Goal: Task Accomplishment & Management: Manage account settings

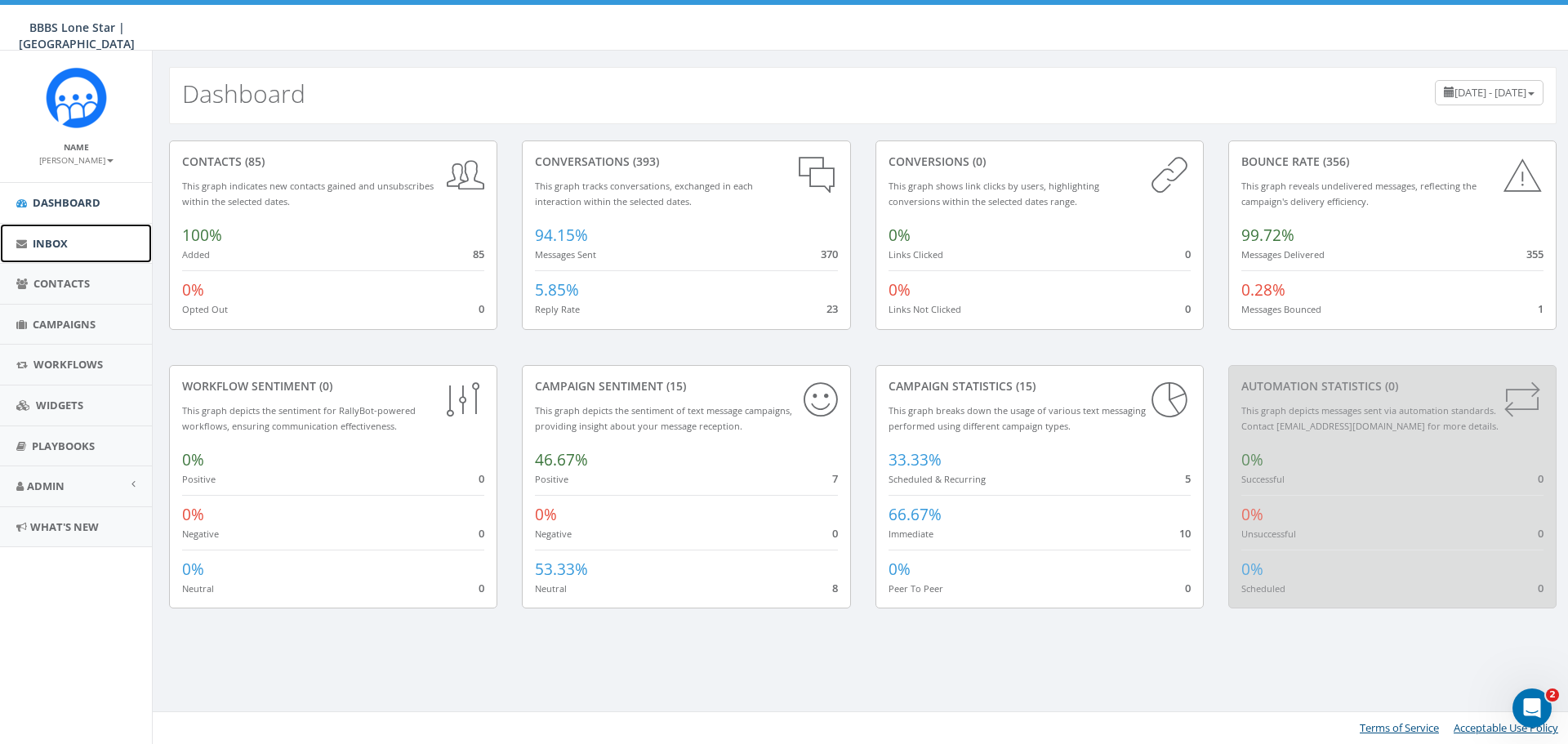
click at [37, 245] on span "Inbox" at bounding box center [49, 243] width 35 height 14
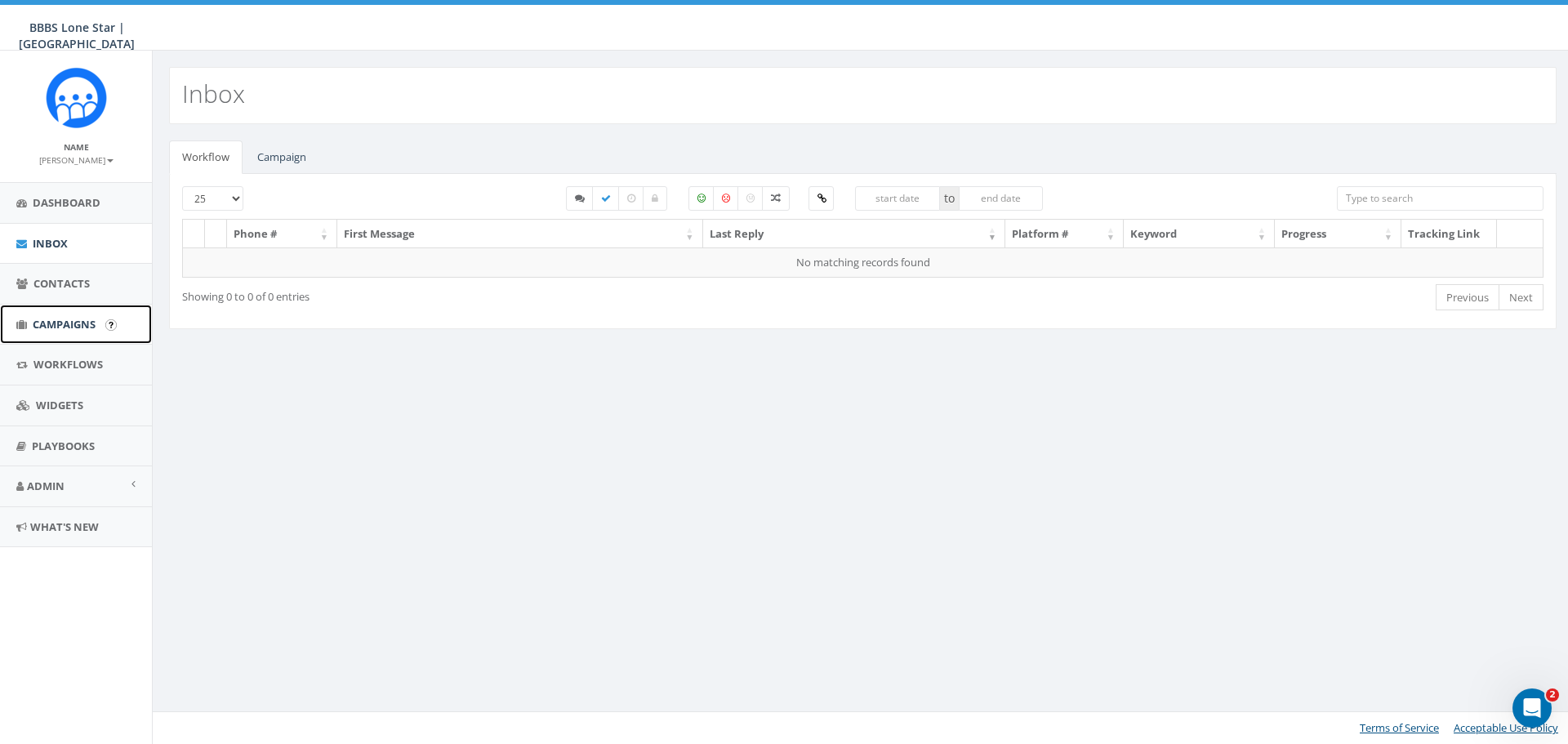
click at [59, 320] on span "Campaigns" at bounding box center [64, 324] width 63 height 14
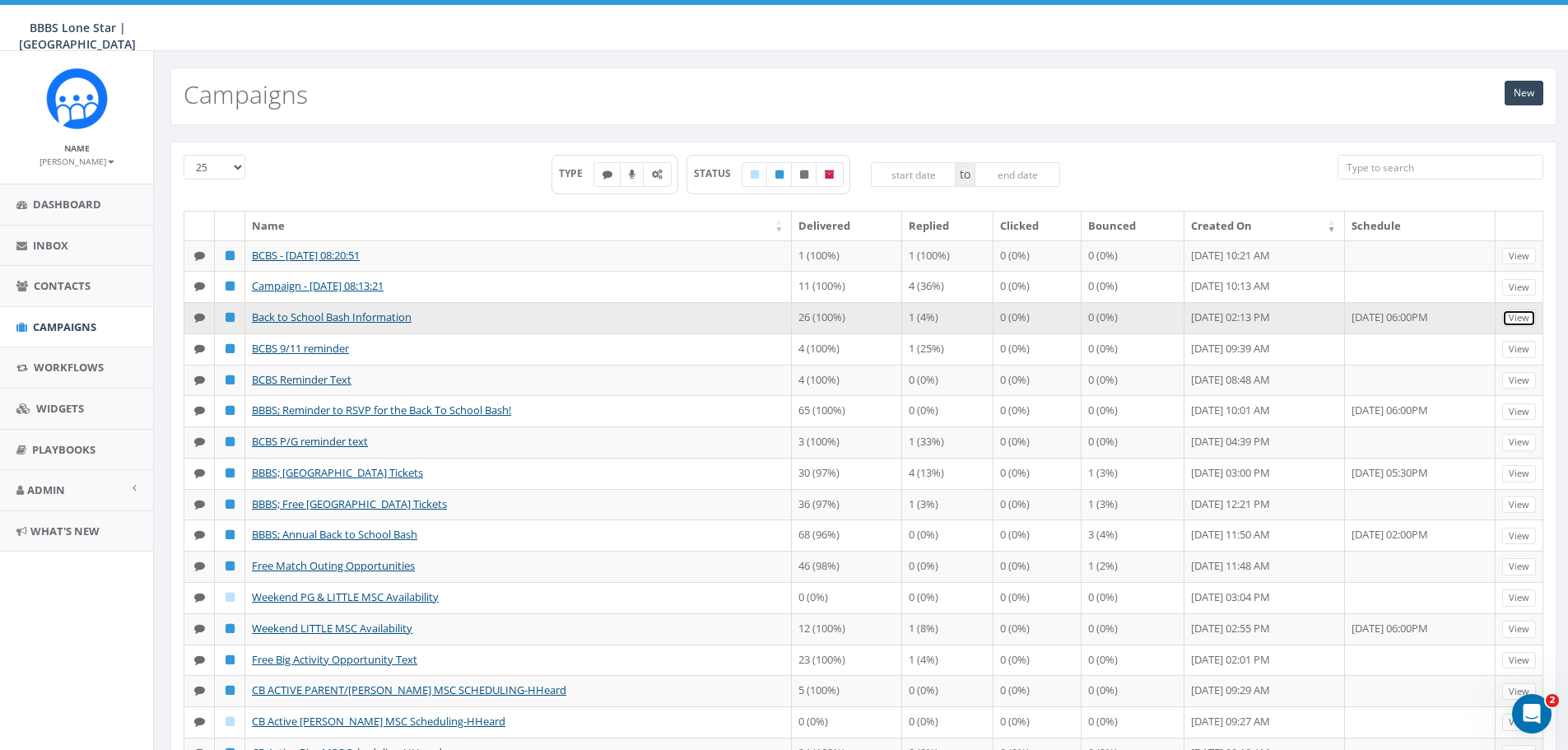
click at [1525, 327] on link "View" at bounding box center [1518, 318] width 33 height 17
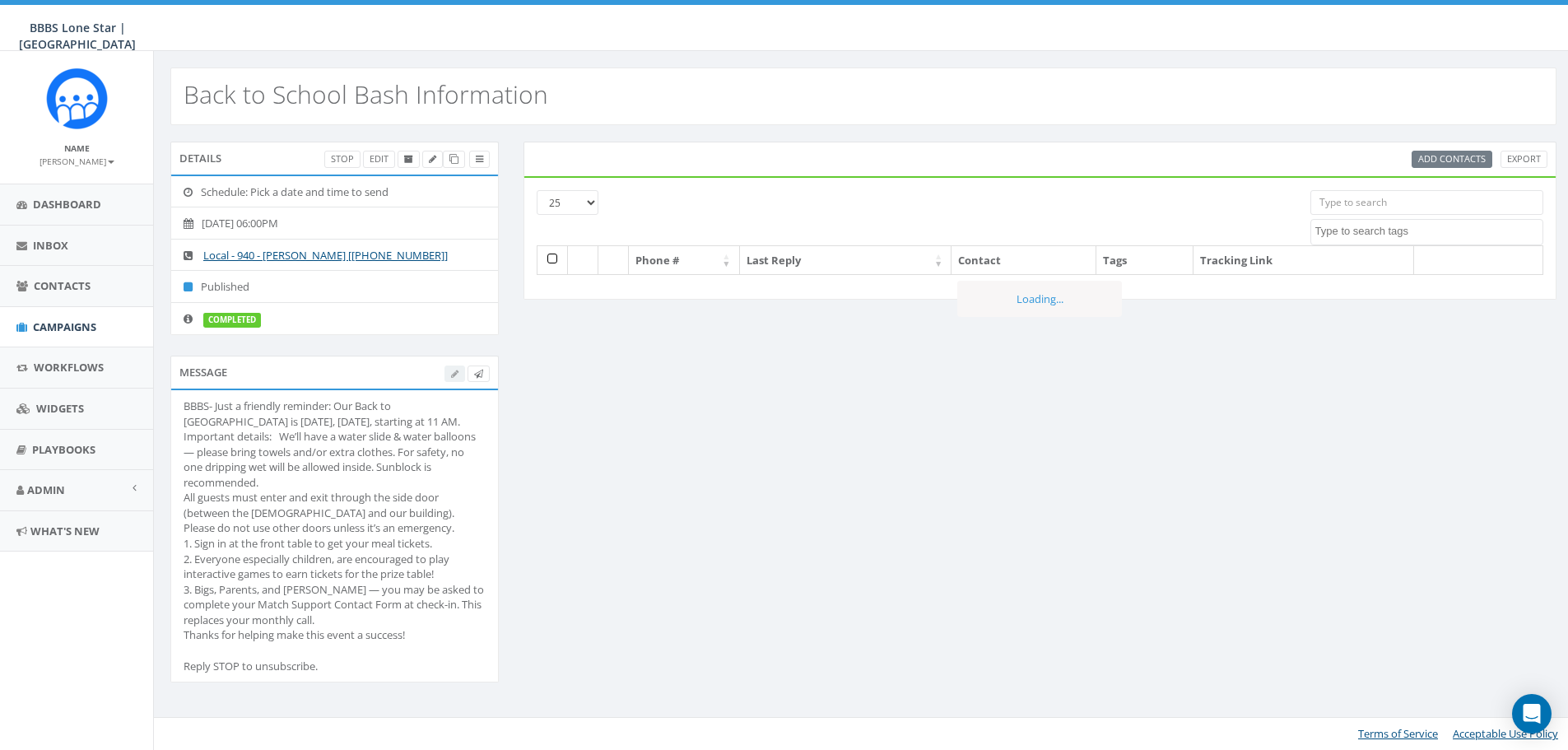
select select
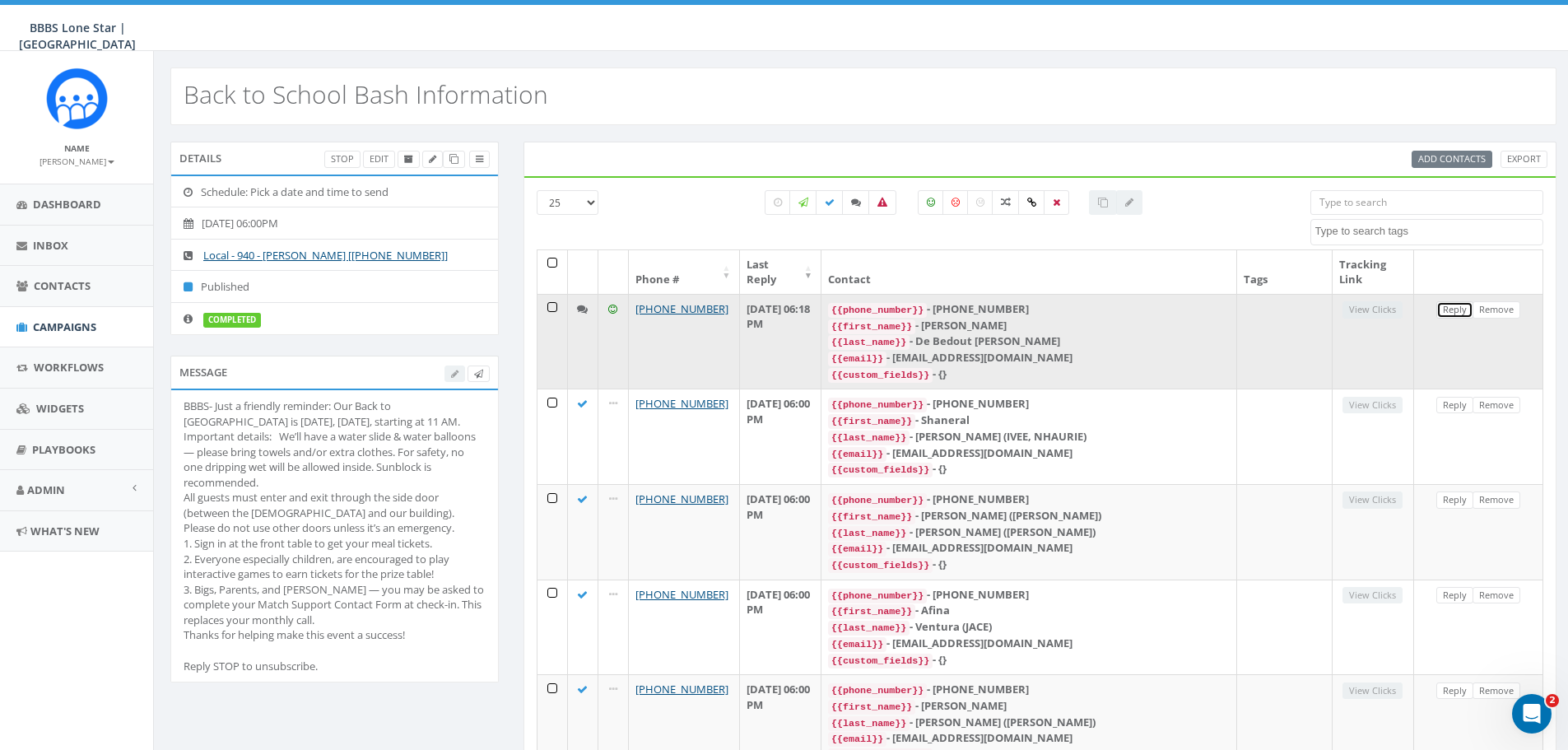
click at [1450, 304] on link "Reply" at bounding box center [1454, 310] width 37 height 17
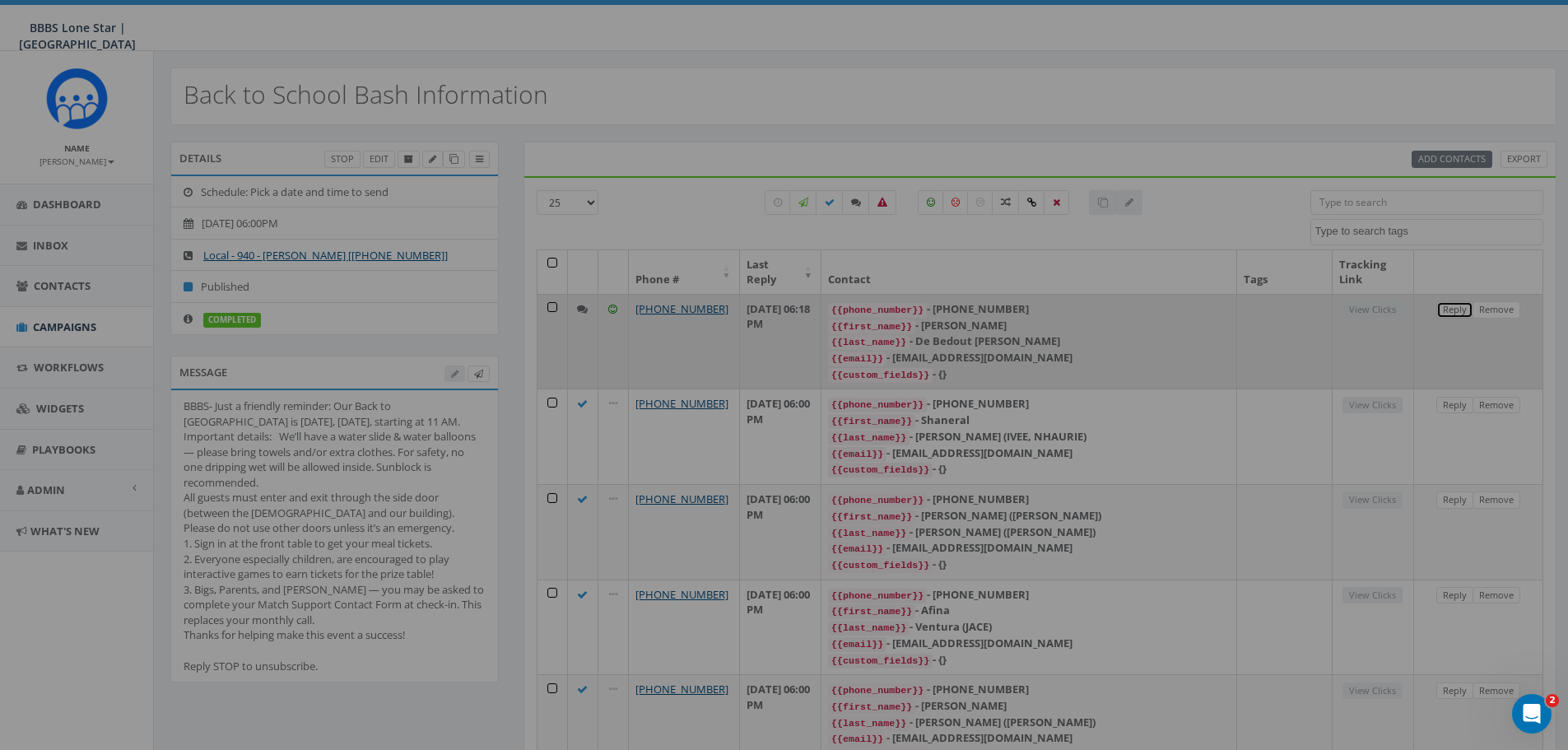
select select
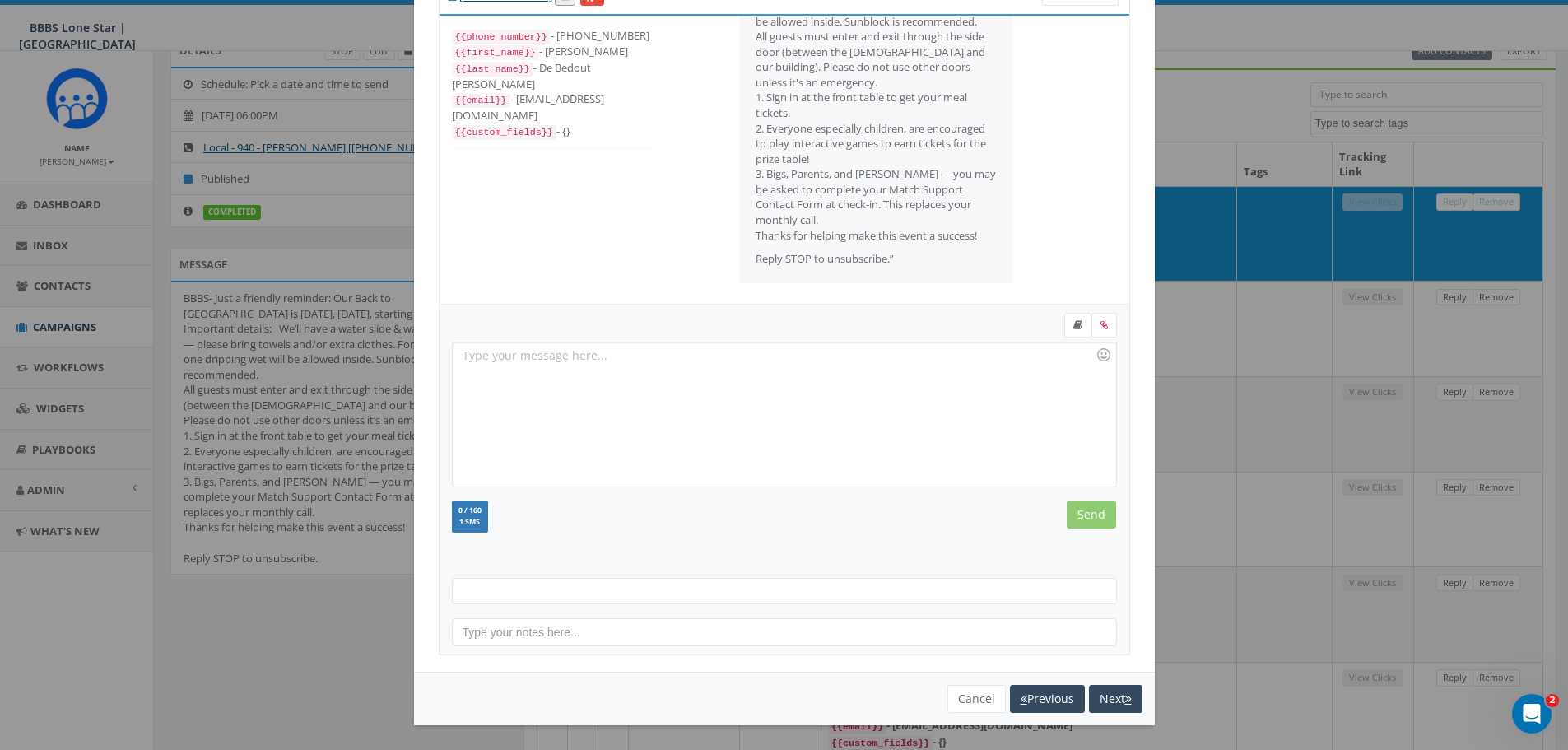
scroll to position [494, 0]
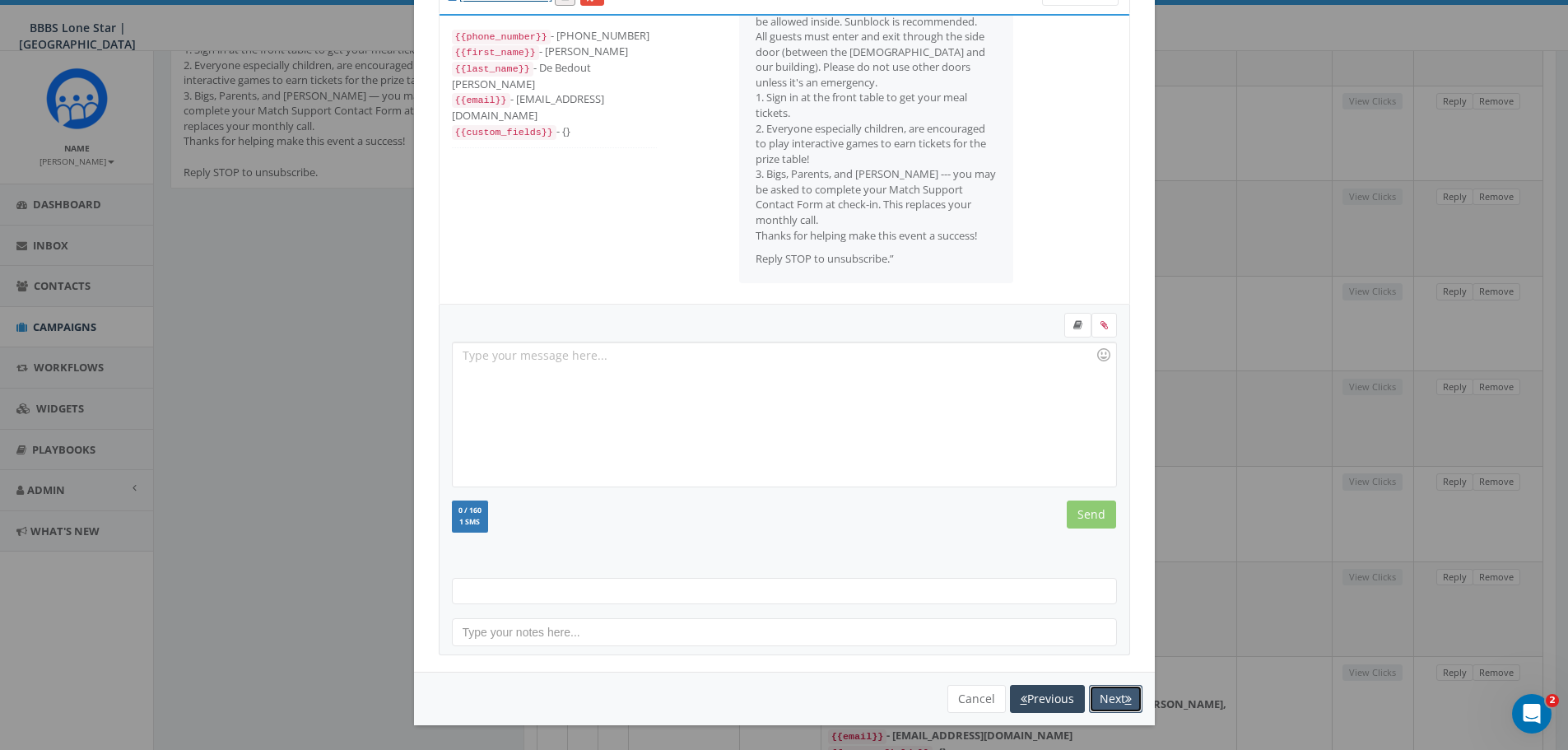
click at [1125, 700] on icon "button" at bounding box center [1128, 699] width 7 height 11
select select
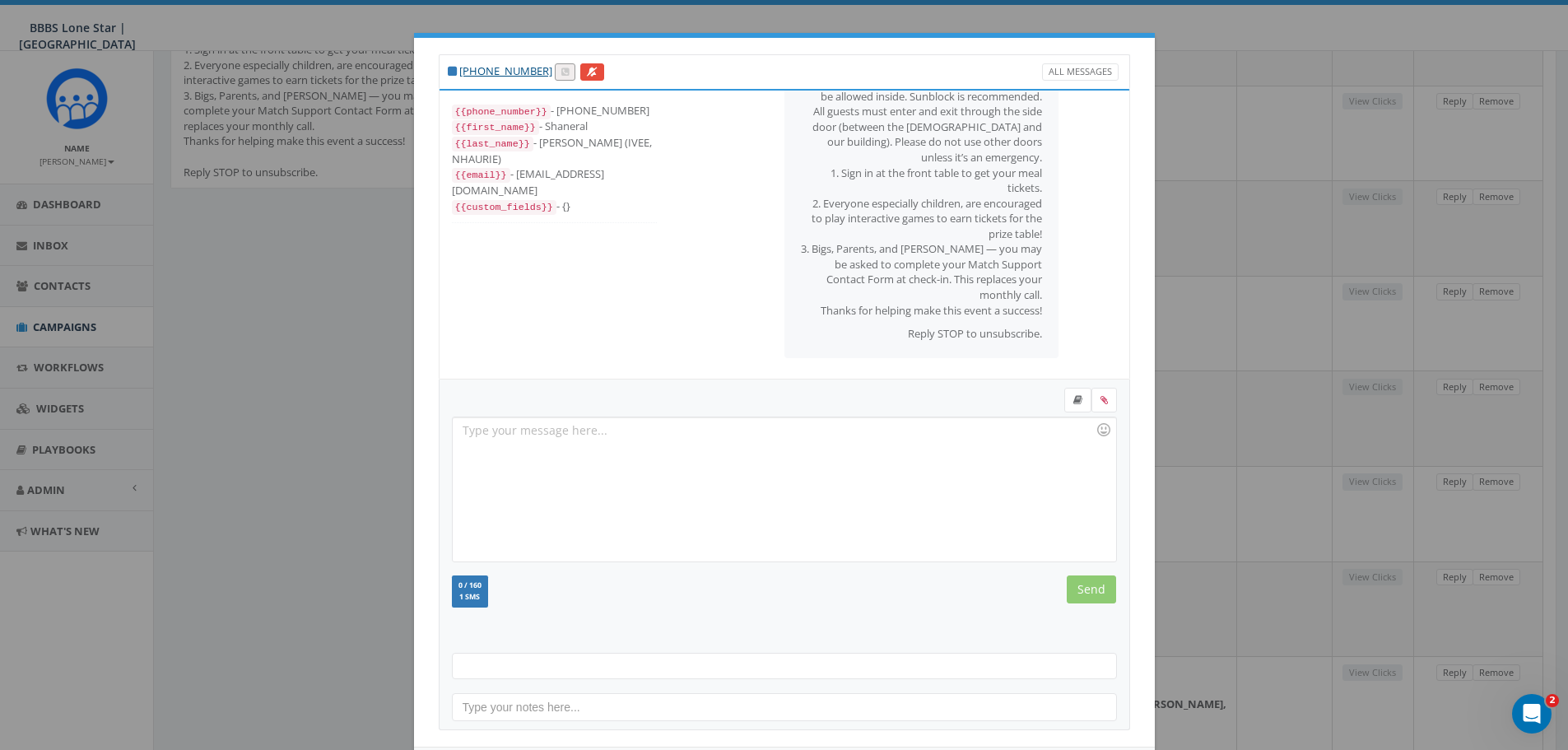
scroll to position [153, 0]
click at [254, 423] on div "+1 940-263-6877 All Messages {{phone_number}} - +19402636877 {{first_name}} - S…" at bounding box center [784, 375] width 1568 height 750
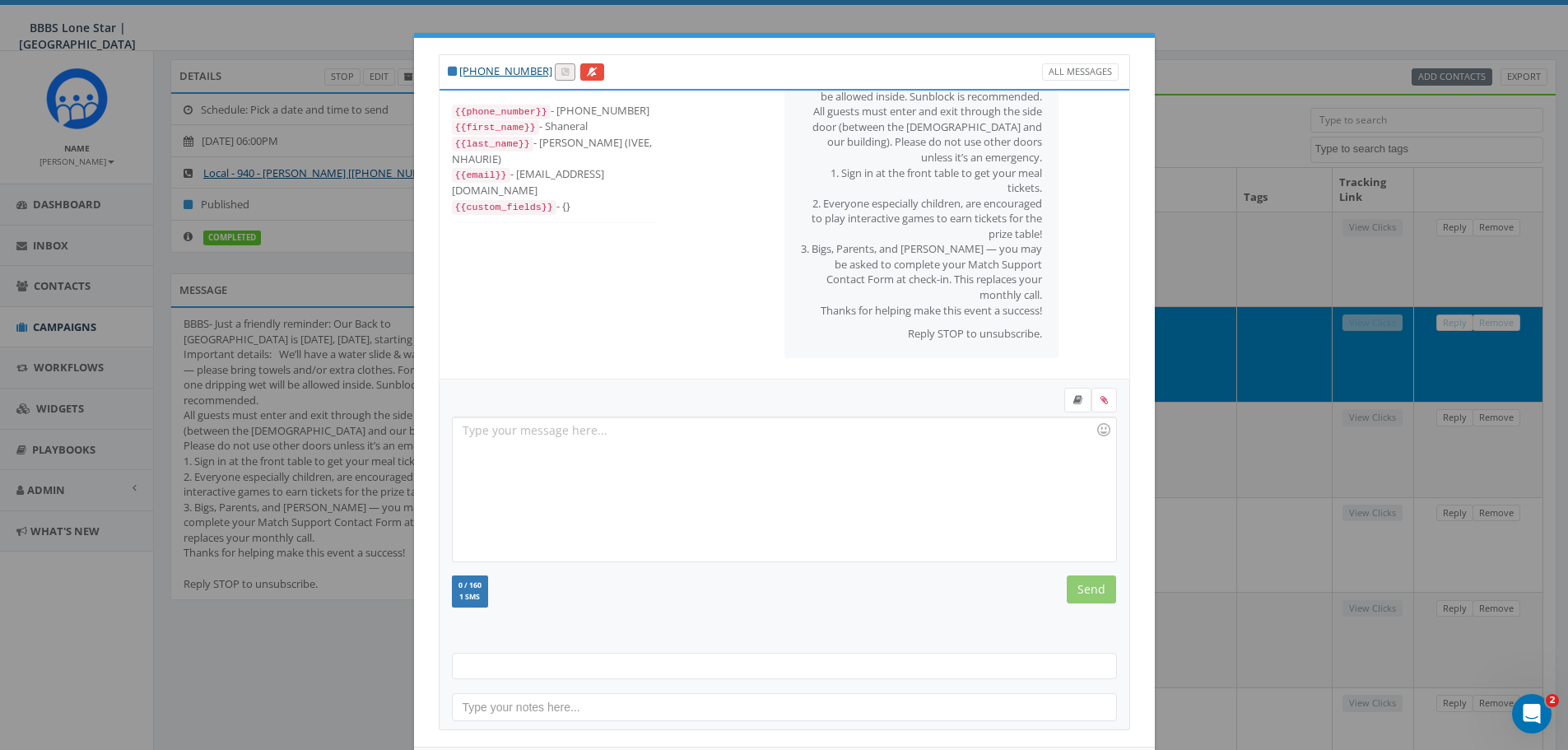
click at [1131, 50] on div "+1 940-263-6877 All Messages {{phone_number}} - +19402636877 {{first_name}} - S…" at bounding box center [784, 392] width 741 height 709
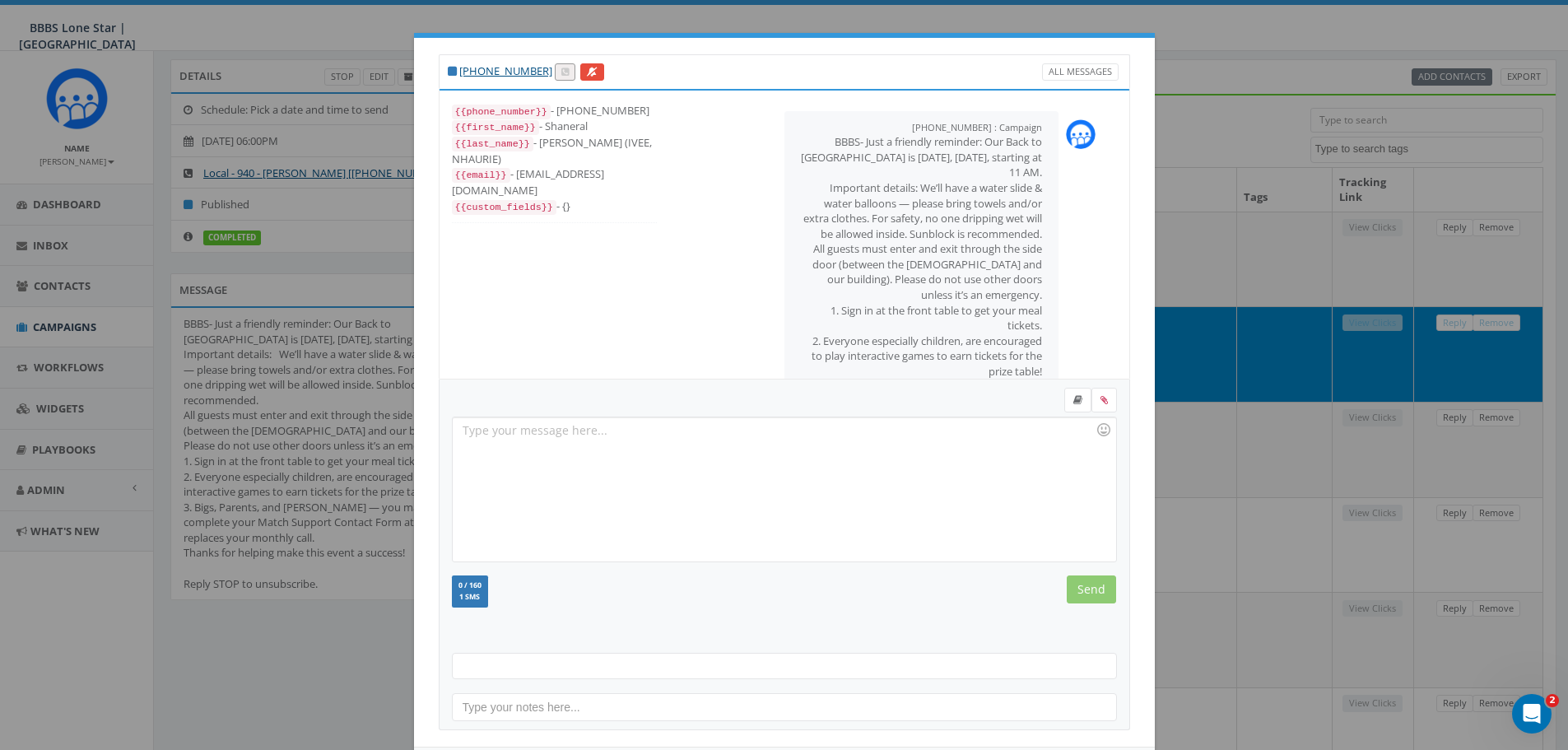
click at [1134, 63] on div "+1 940-263-6877 All Messages {{phone_number}} - +19402636877 {{first_name}} - S…" at bounding box center [784, 392] width 741 height 709
click at [1187, 14] on div "+1 940-263-6877 All Messages {{phone_number}} - +19402636877 {{first_name}} - S…" at bounding box center [784, 375] width 1568 height 750
click at [1417, 39] on div "+1 940-263-6877 All Messages {{phone_number}} - +19402636877 {{first_name}} - S…" at bounding box center [784, 375] width 1568 height 750
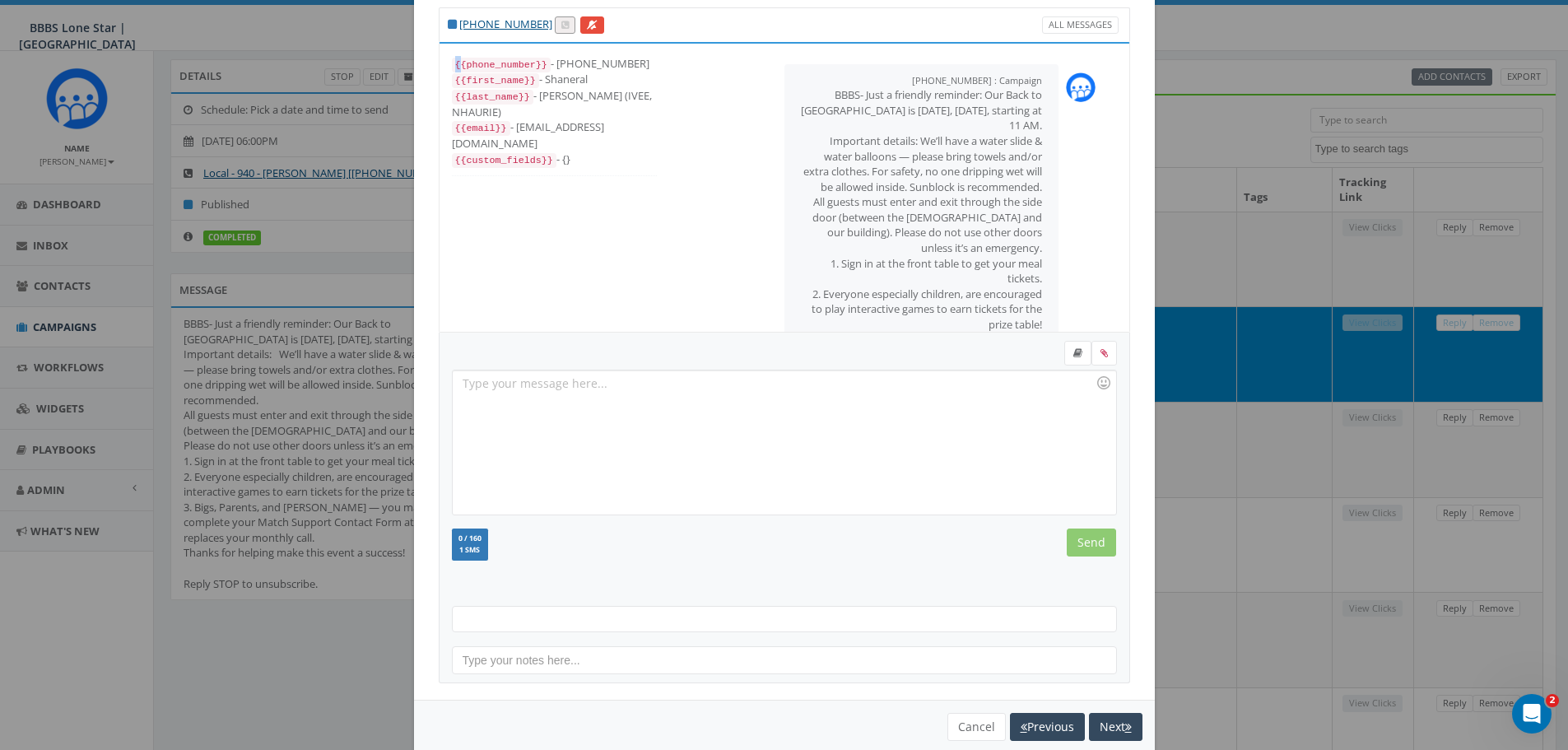
scroll to position [83, 0]
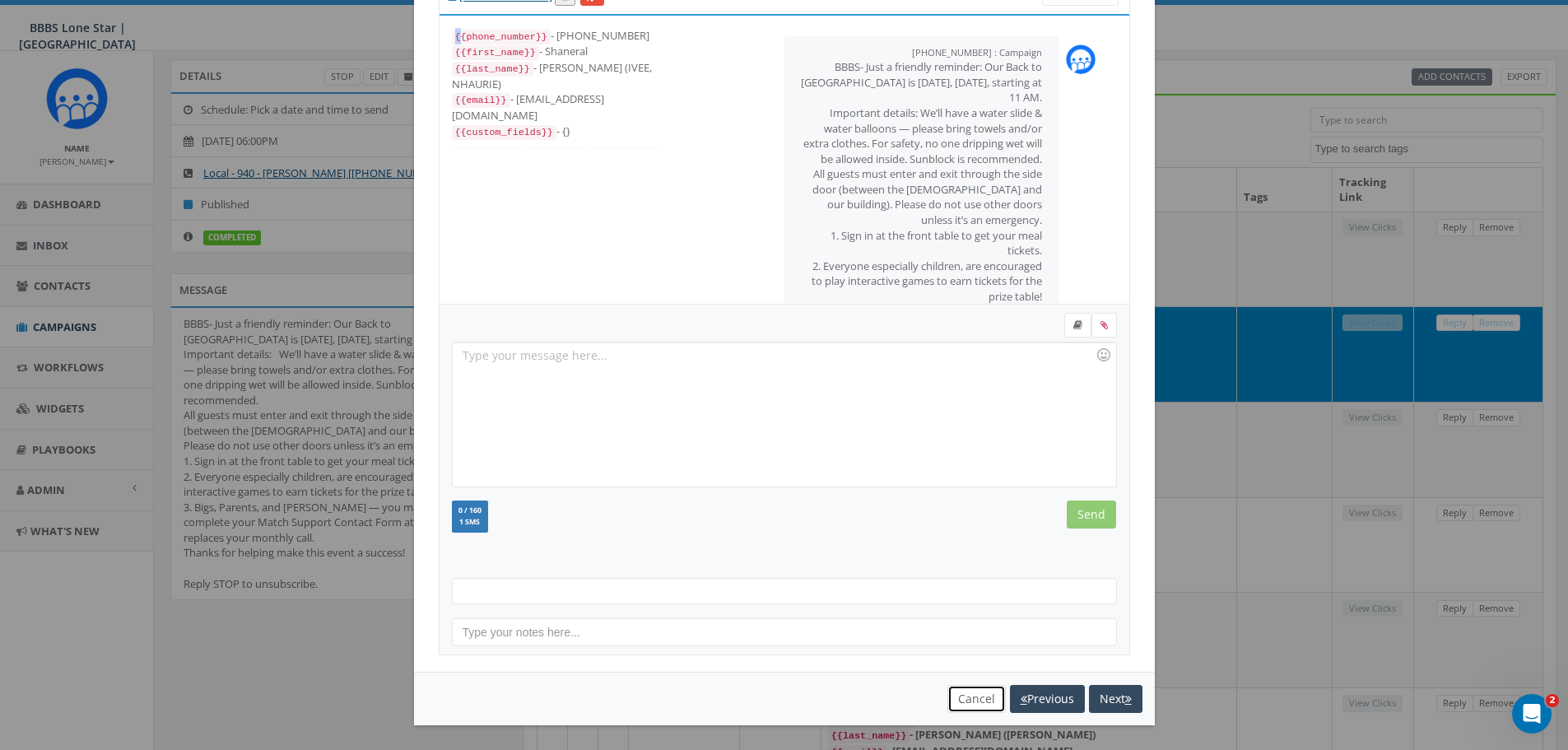
click at [951, 699] on button "Cancel" at bounding box center [977, 699] width 58 height 28
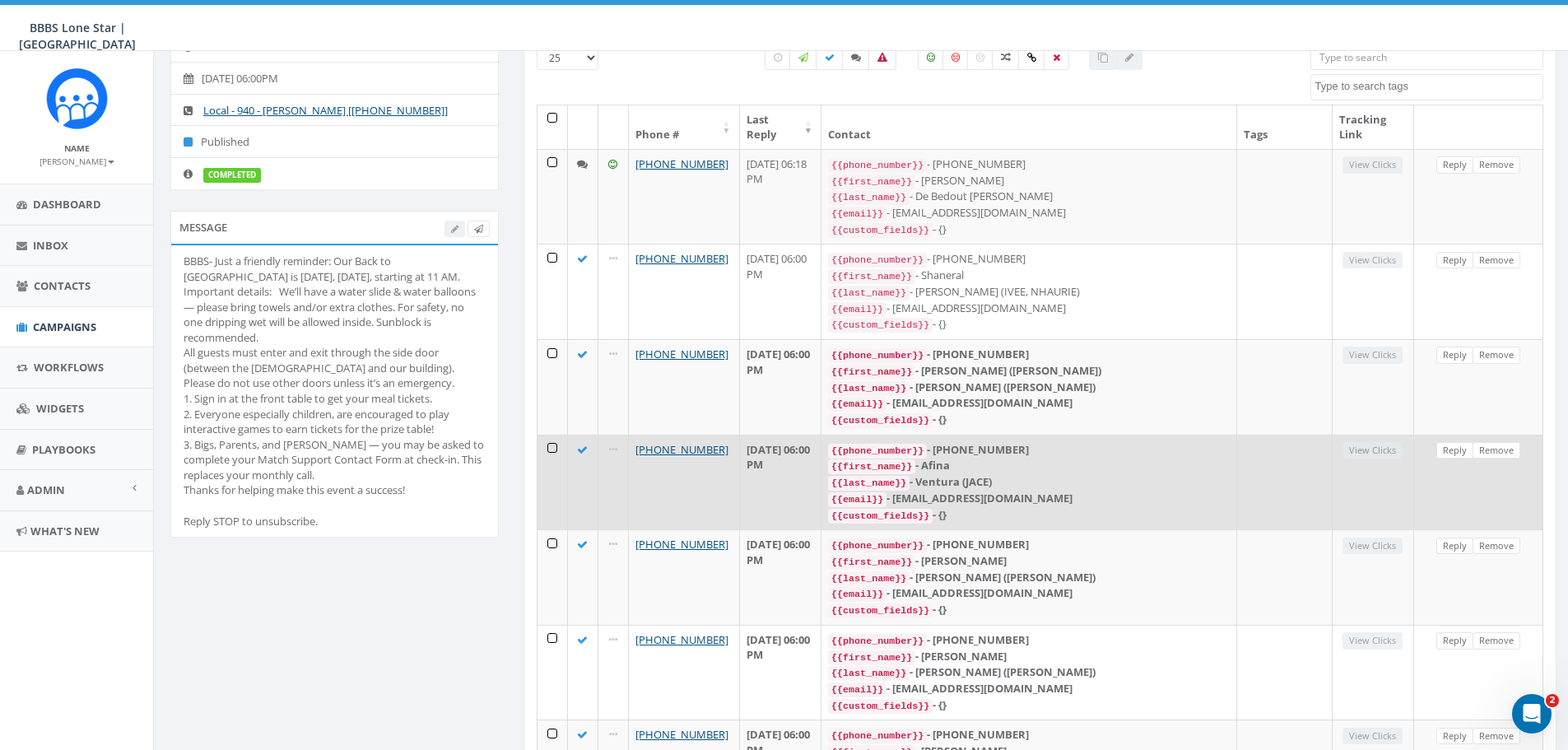
scroll to position [0, 0]
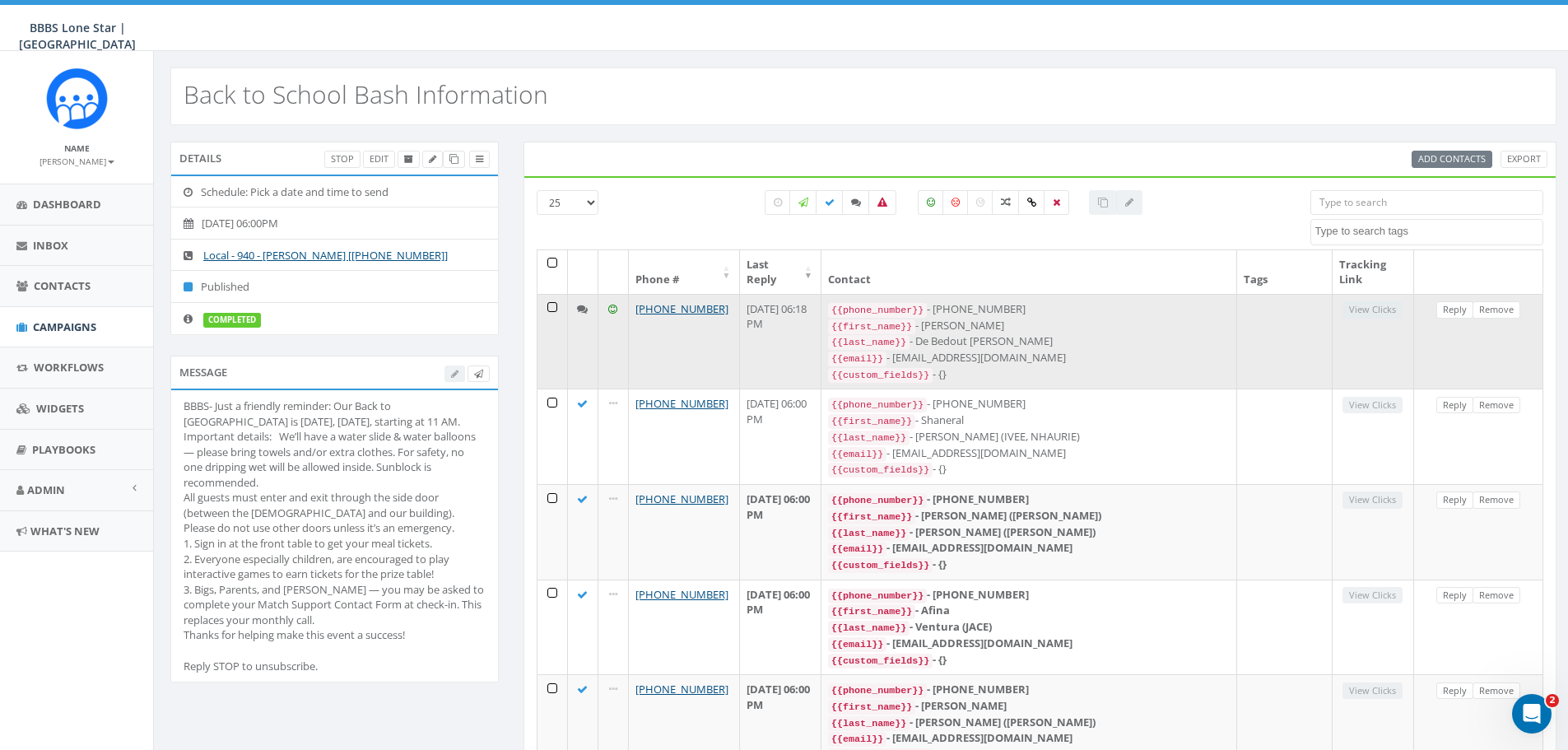
click at [580, 308] on icon at bounding box center [582, 309] width 10 height 10
click at [1454, 310] on link "Reply" at bounding box center [1454, 310] width 37 height 17
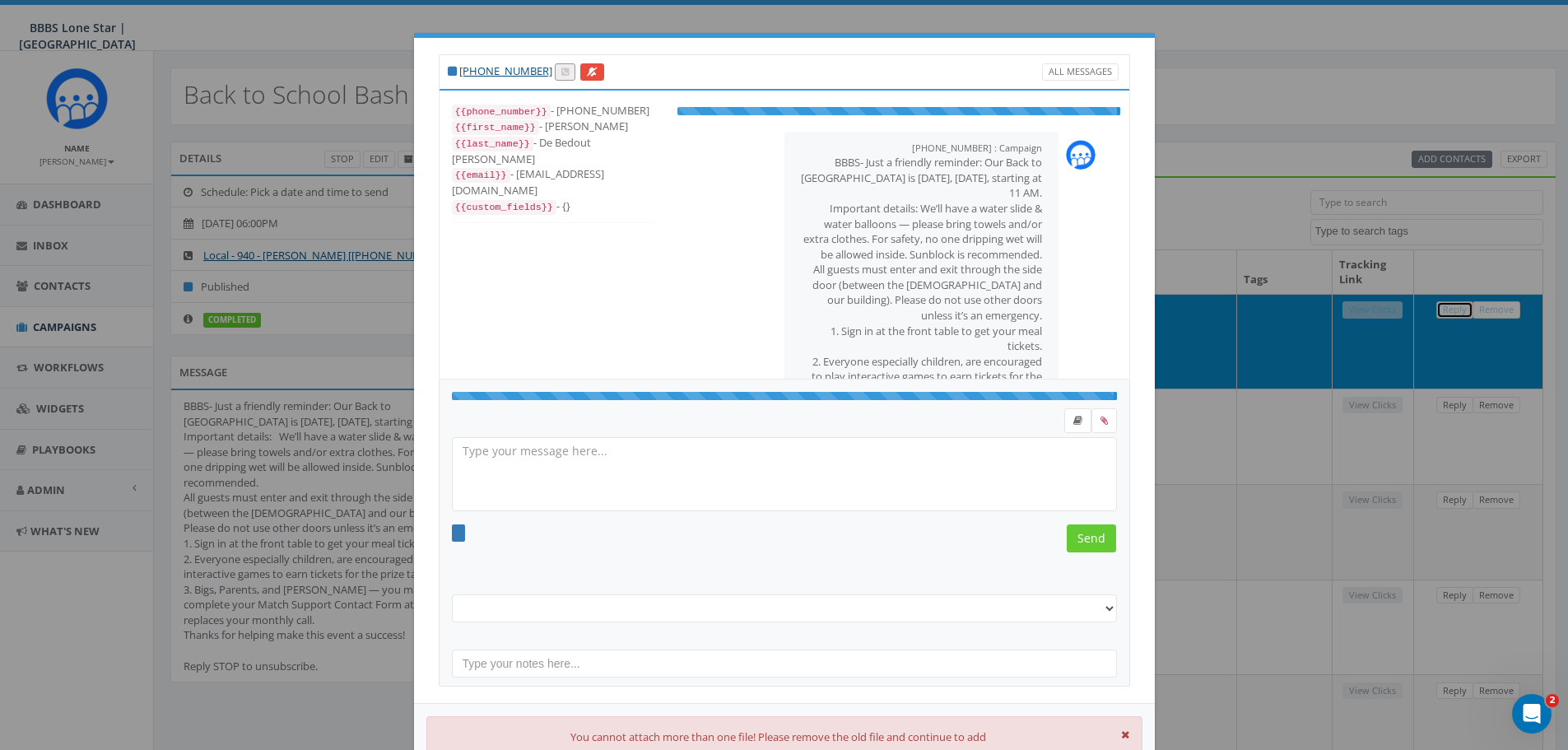
select select
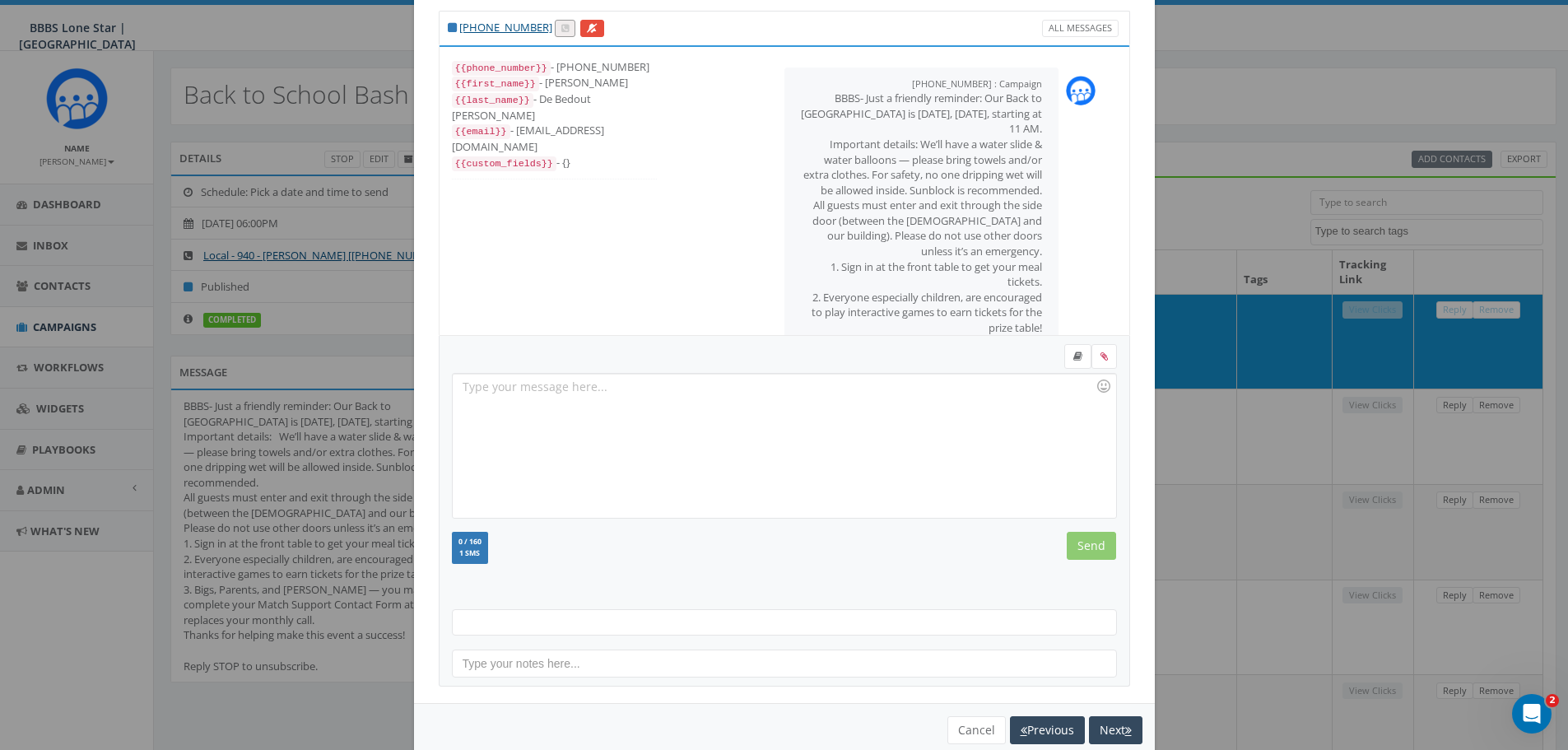
scroll to position [83, 0]
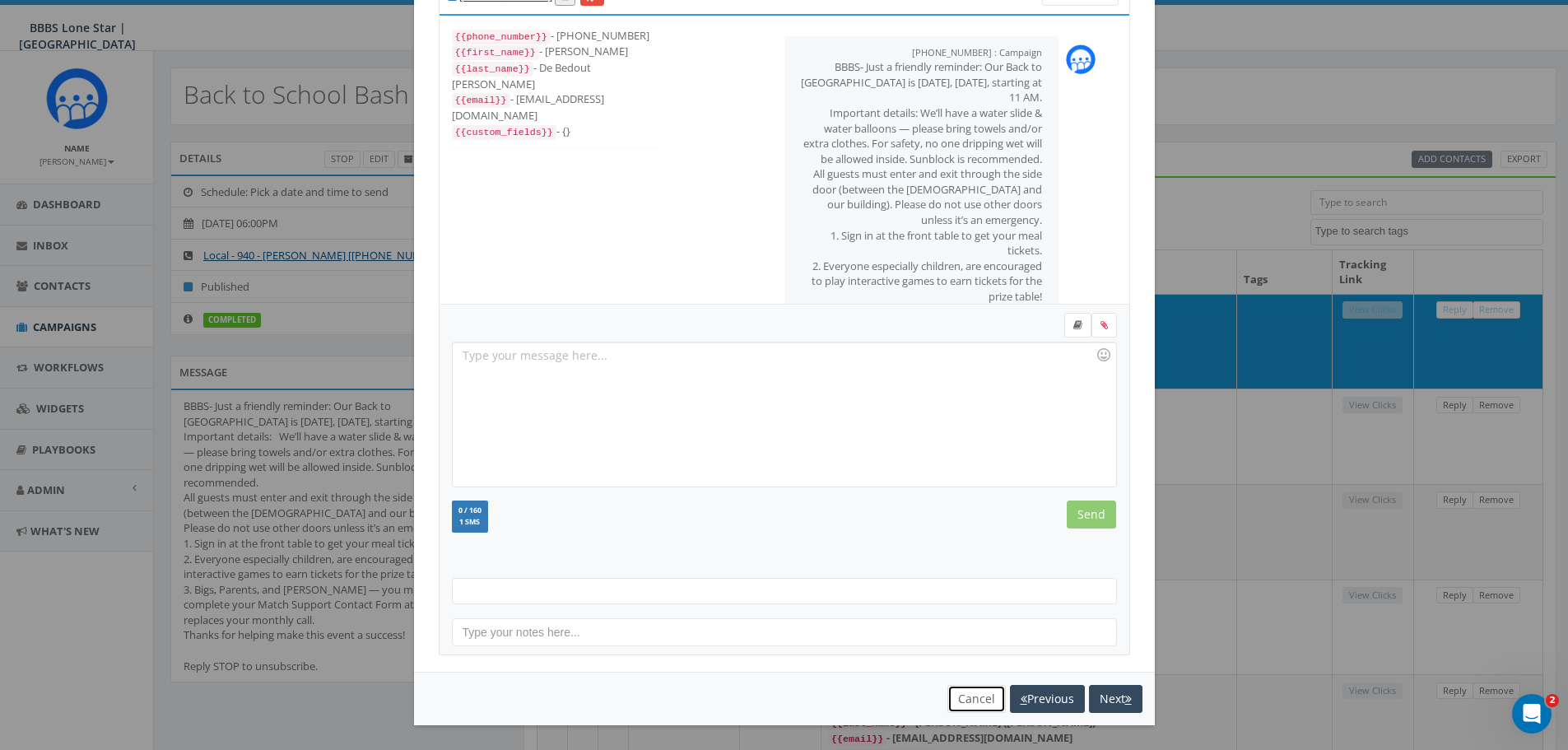
click at [976, 705] on button "Cancel" at bounding box center [977, 699] width 58 height 28
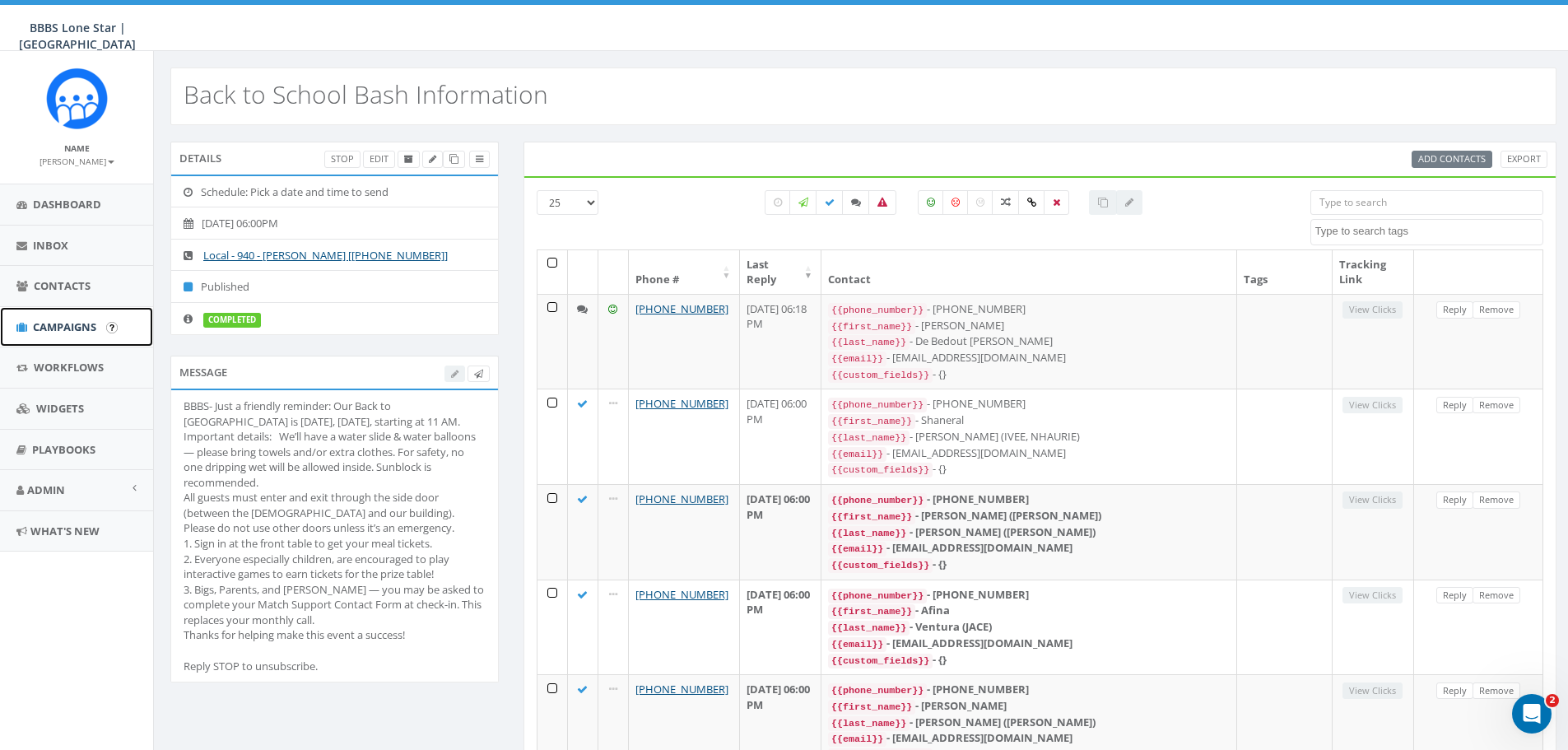
click at [82, 324] on span "Campaigns" at bounding box center [64, 327] width 63 height 15
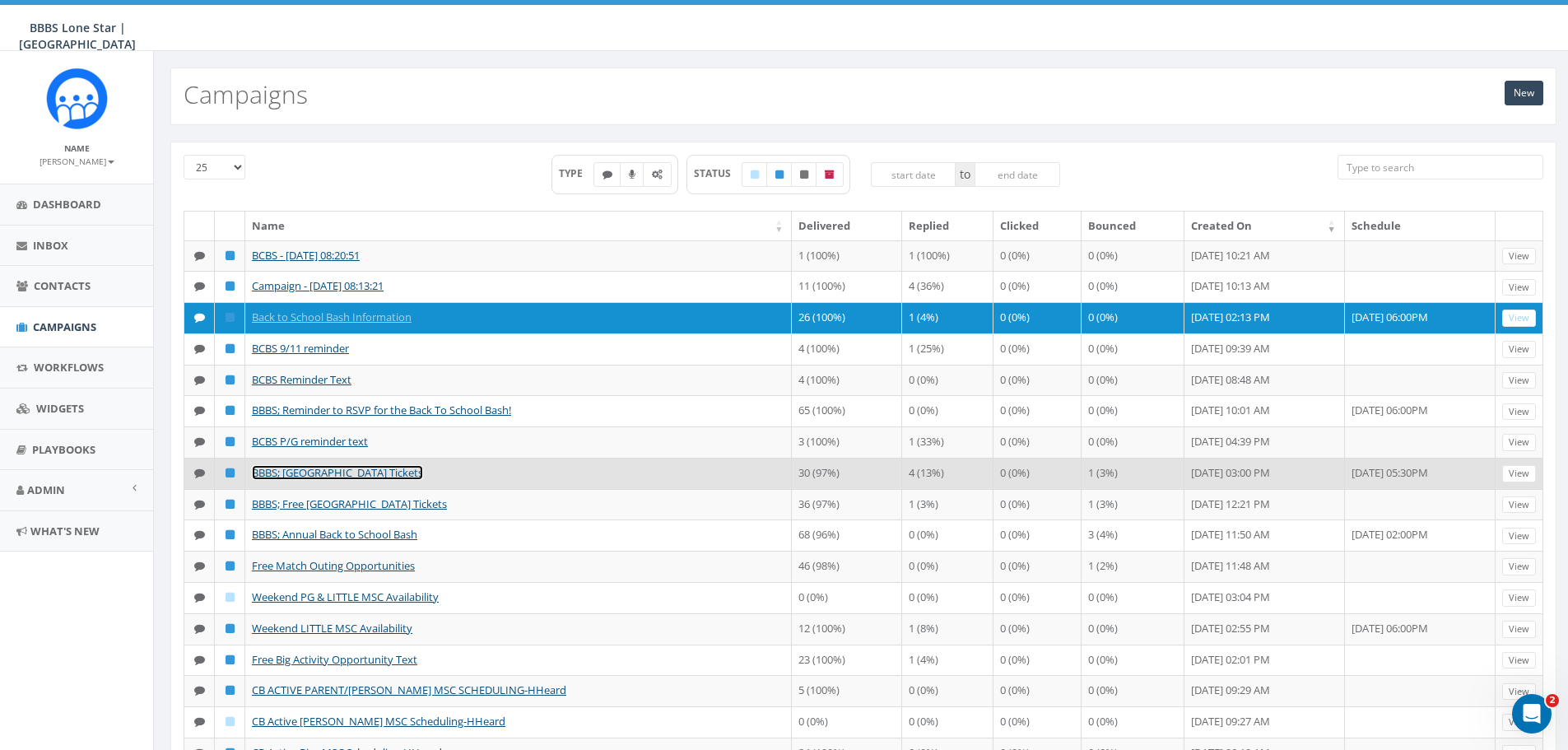
click at [325, 480] on link "BBBS; [GEOGRAPHIC_DATA] Tickets" at bounding box center [338, 472] width 171 height 15
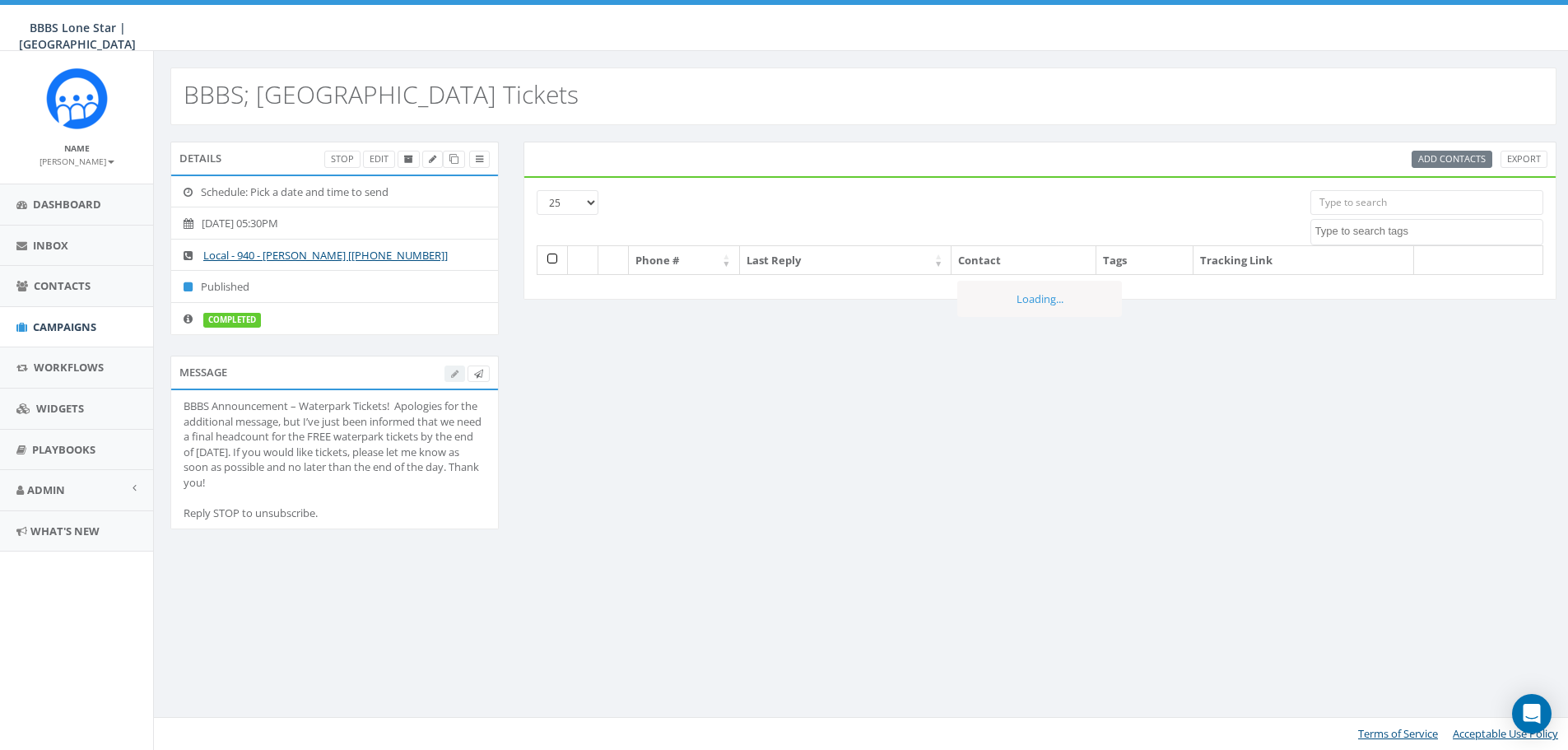
select select
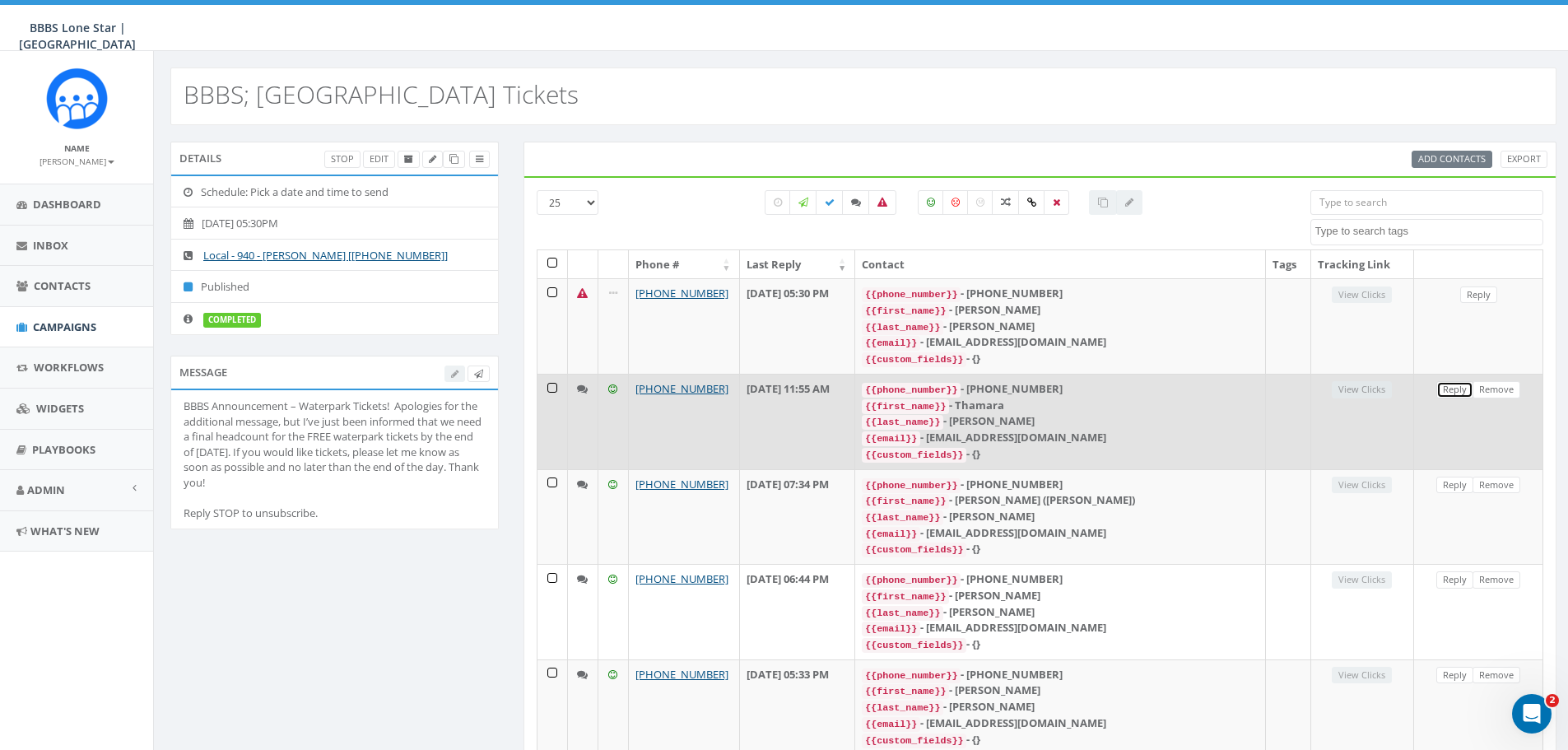
click at [1456, 388] on link "Reply" at bounding box center [1454, 390] width 37 height 17
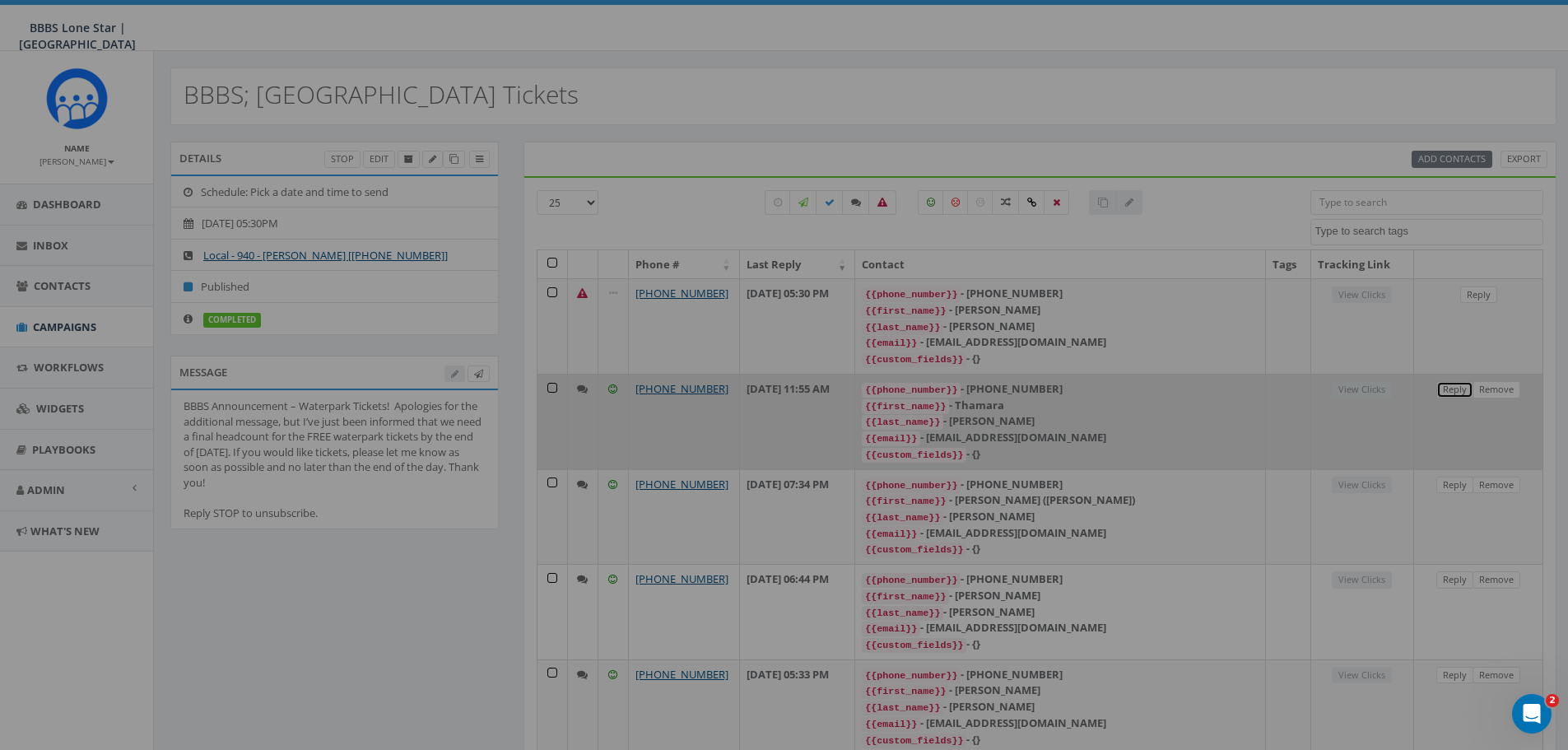
select select
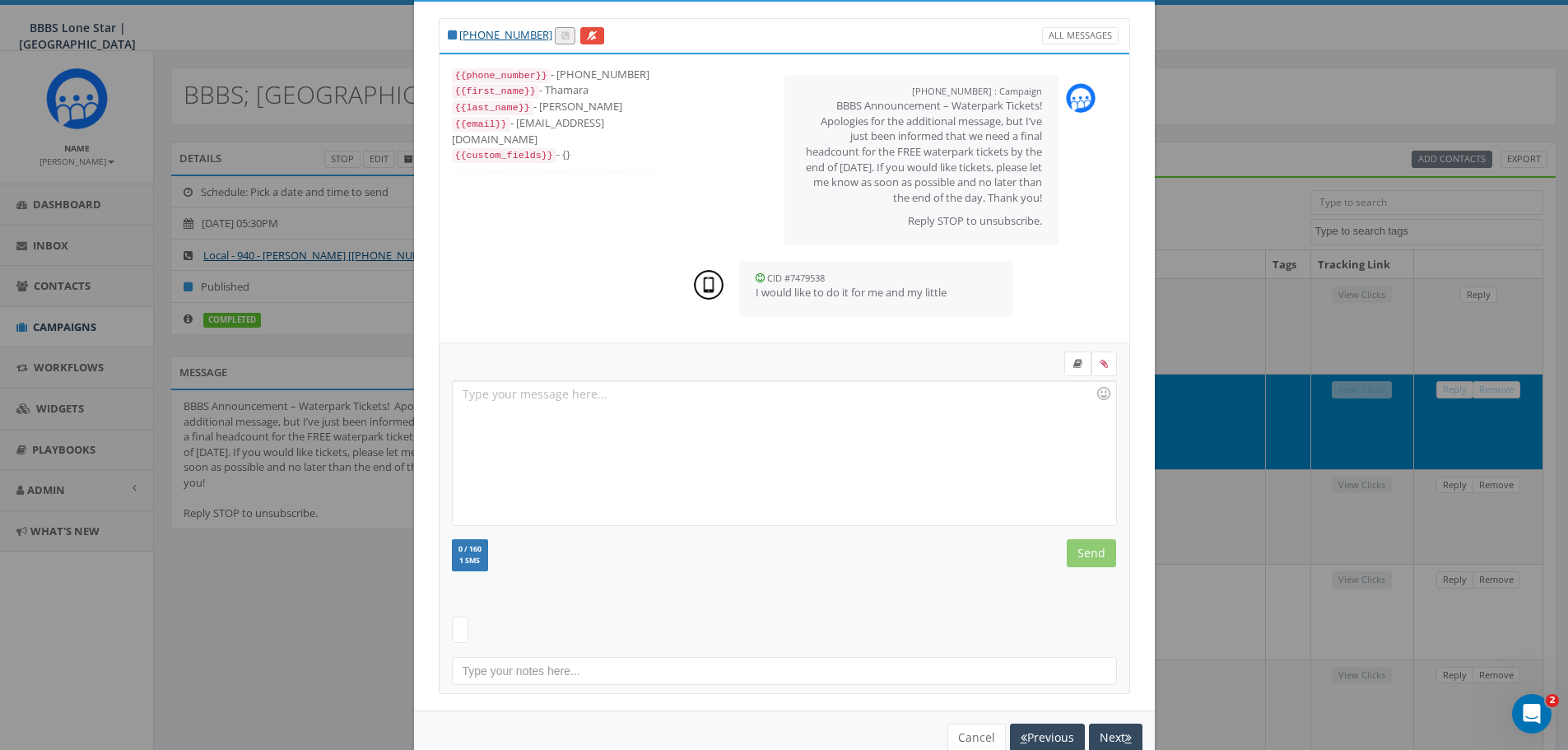
scroll to position [83, 0]
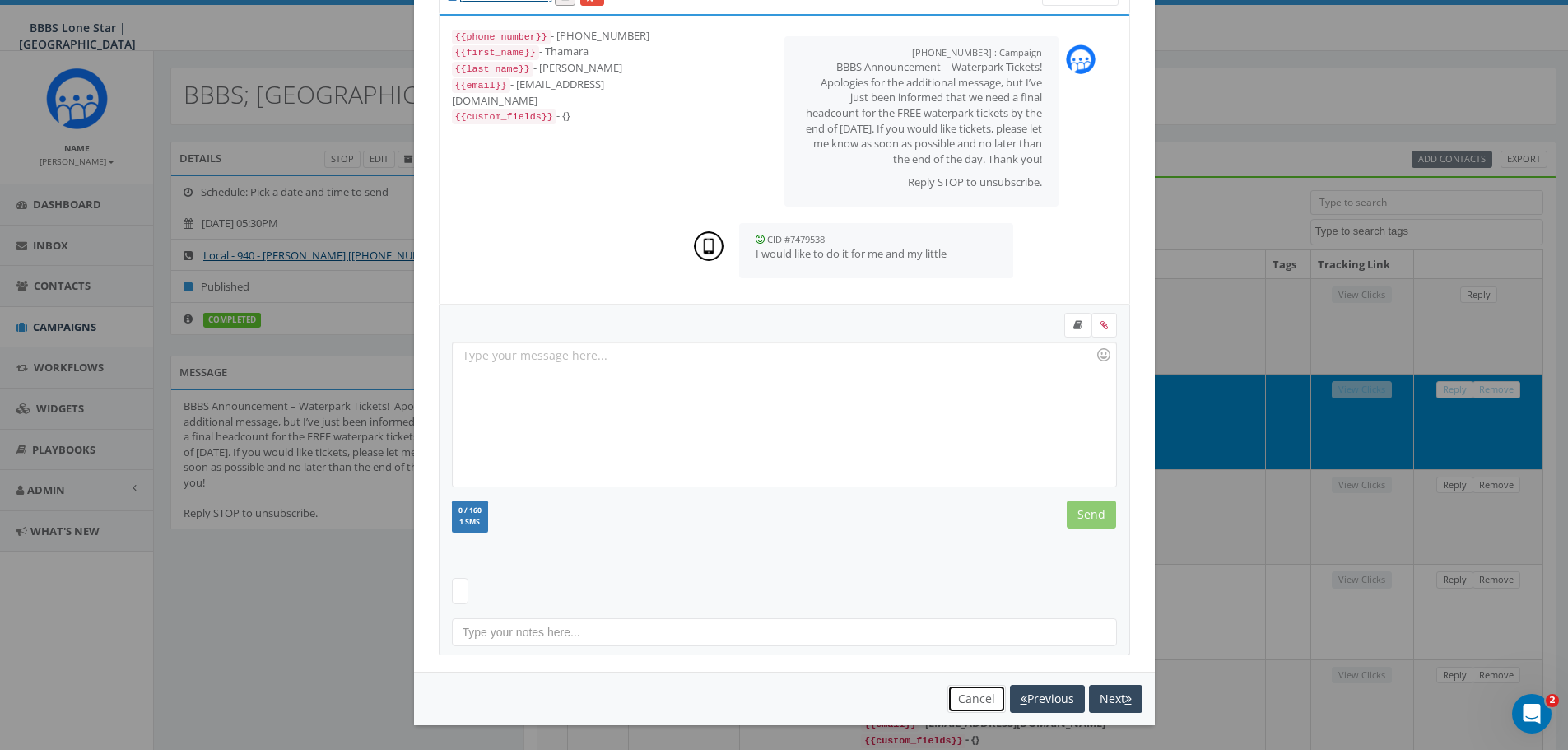
click at [968, 700] on button "Cancel" at bounding box center [977, 699] width 58 height 28
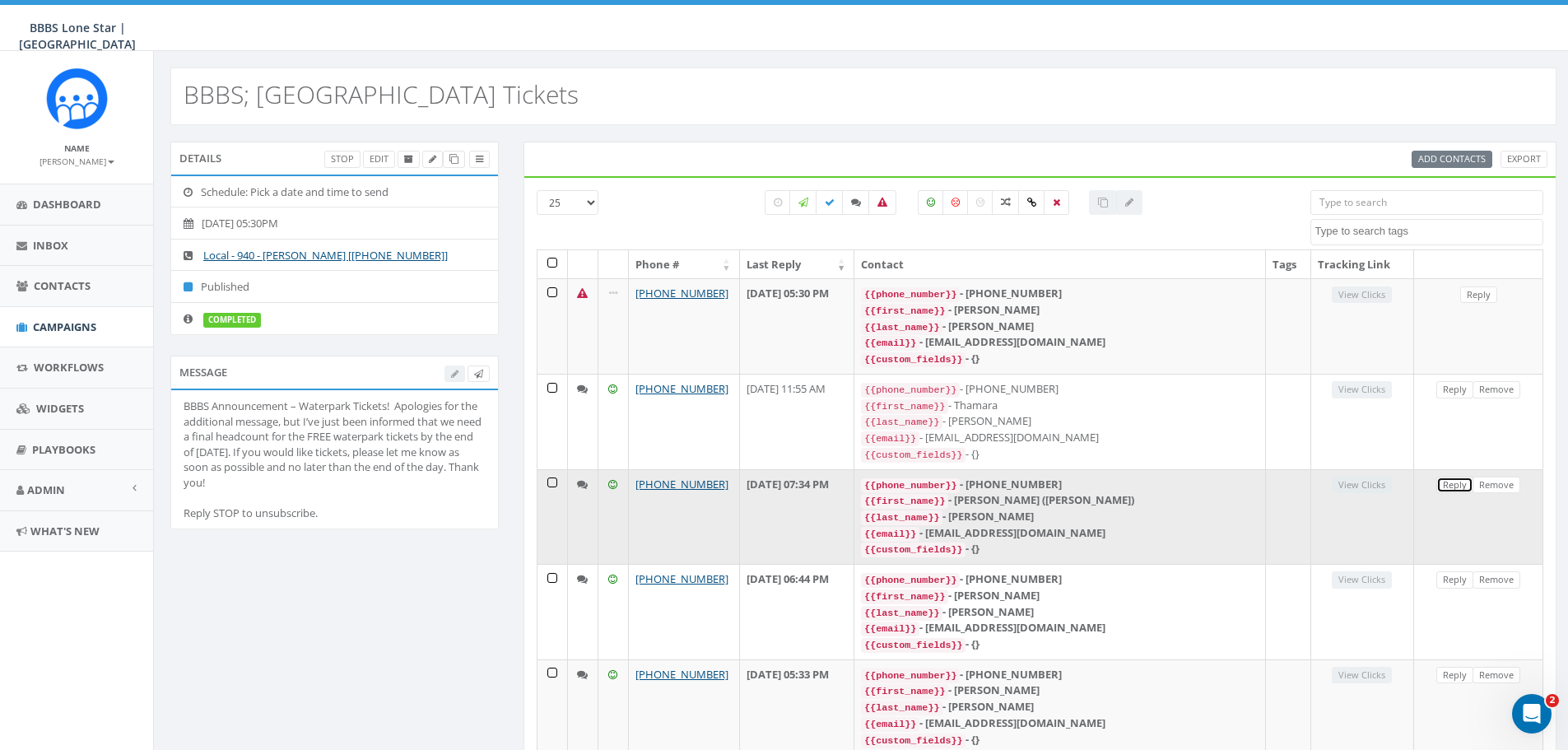
click at [1447, 482] on link "Reply" at bounding box center [1454, 485] width 37 height 17
select select
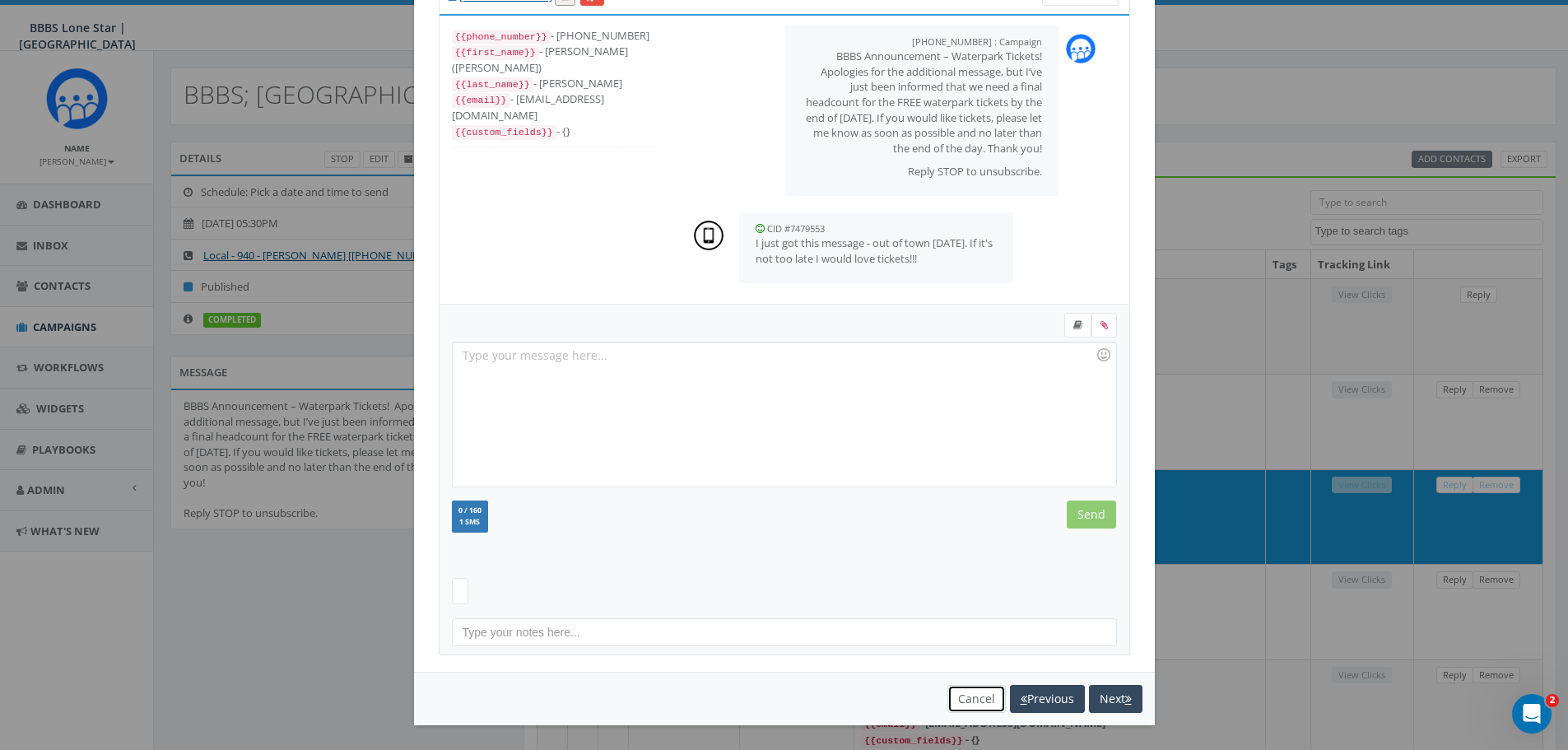
click at [969, 693] on button "Cancel" at bounding box center [977, 699] width 58 height 28
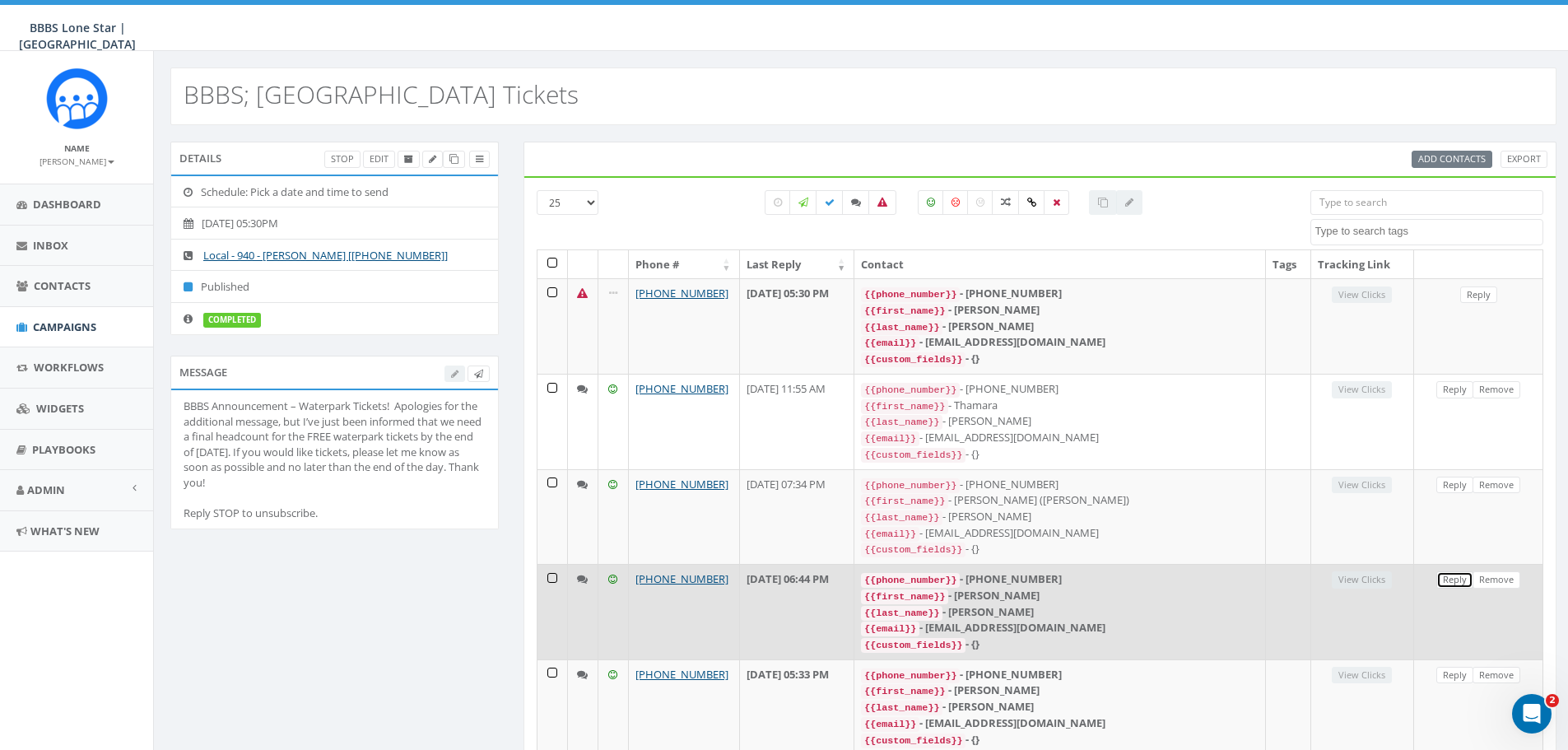
click at [1449, 572] on link "Reply" at bounding box center [1454, 580] width 37 height 17
select select
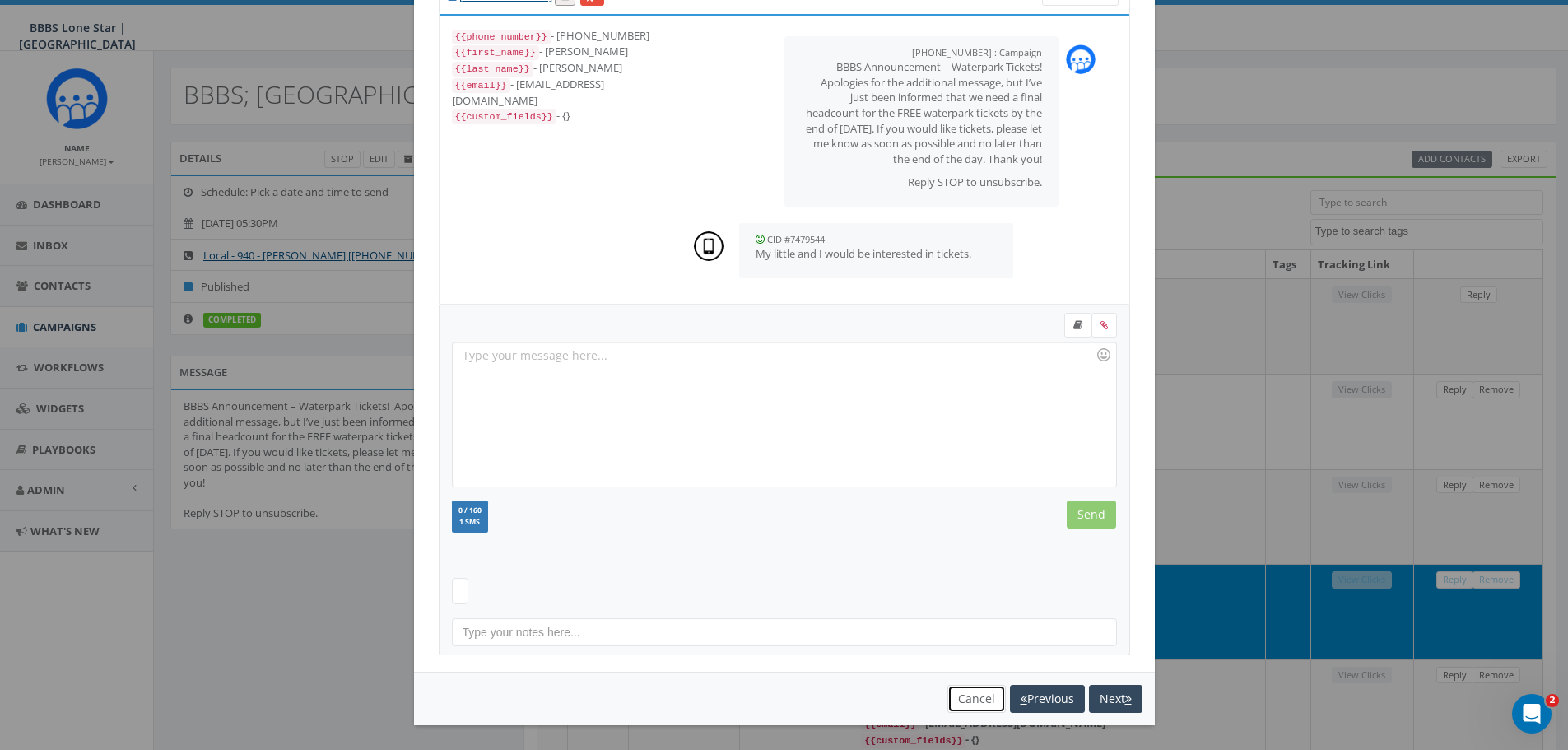
click at [976, 702] on button "Cancel" at bounding box center [977, 699] width 58 height 28
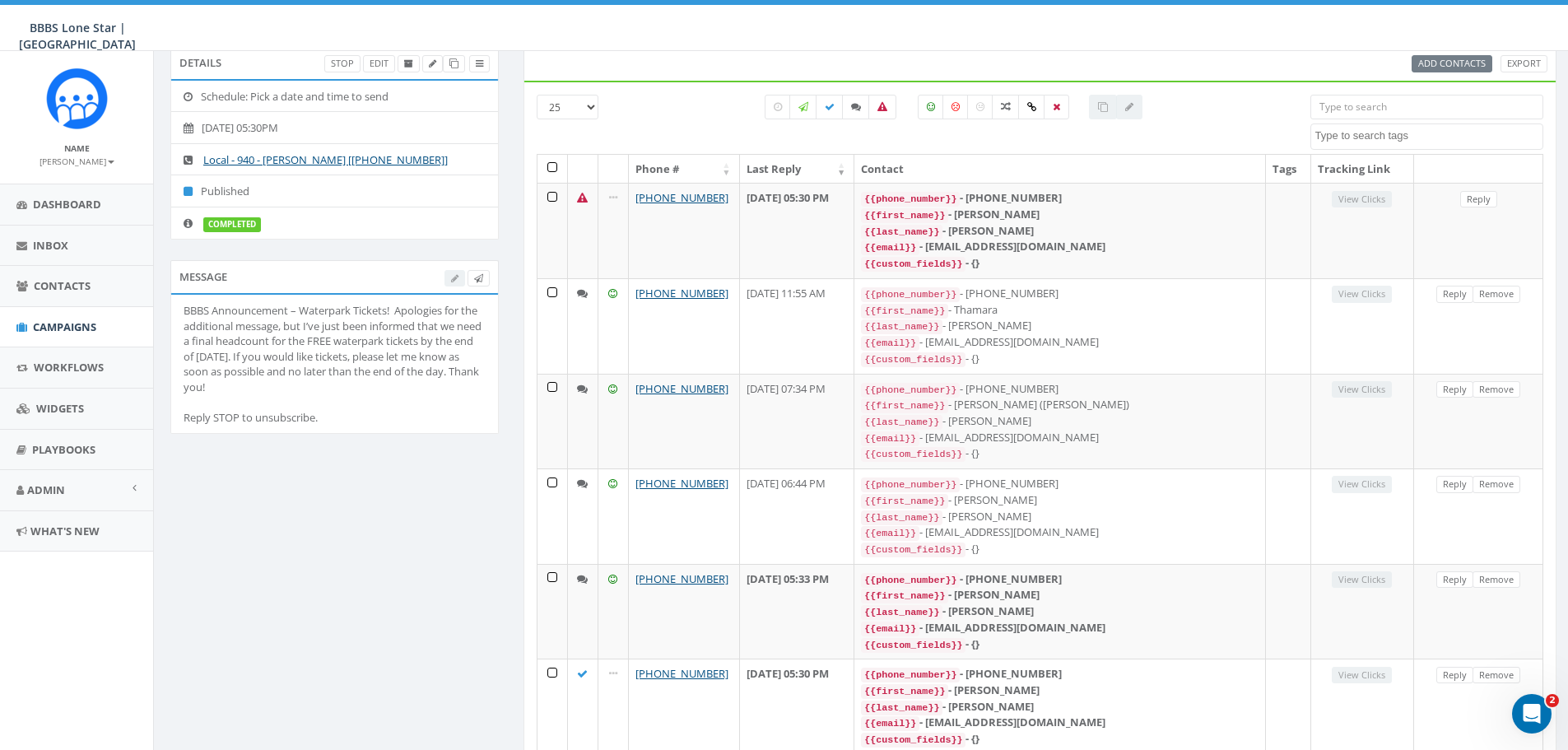
scroll to position [0, 0]
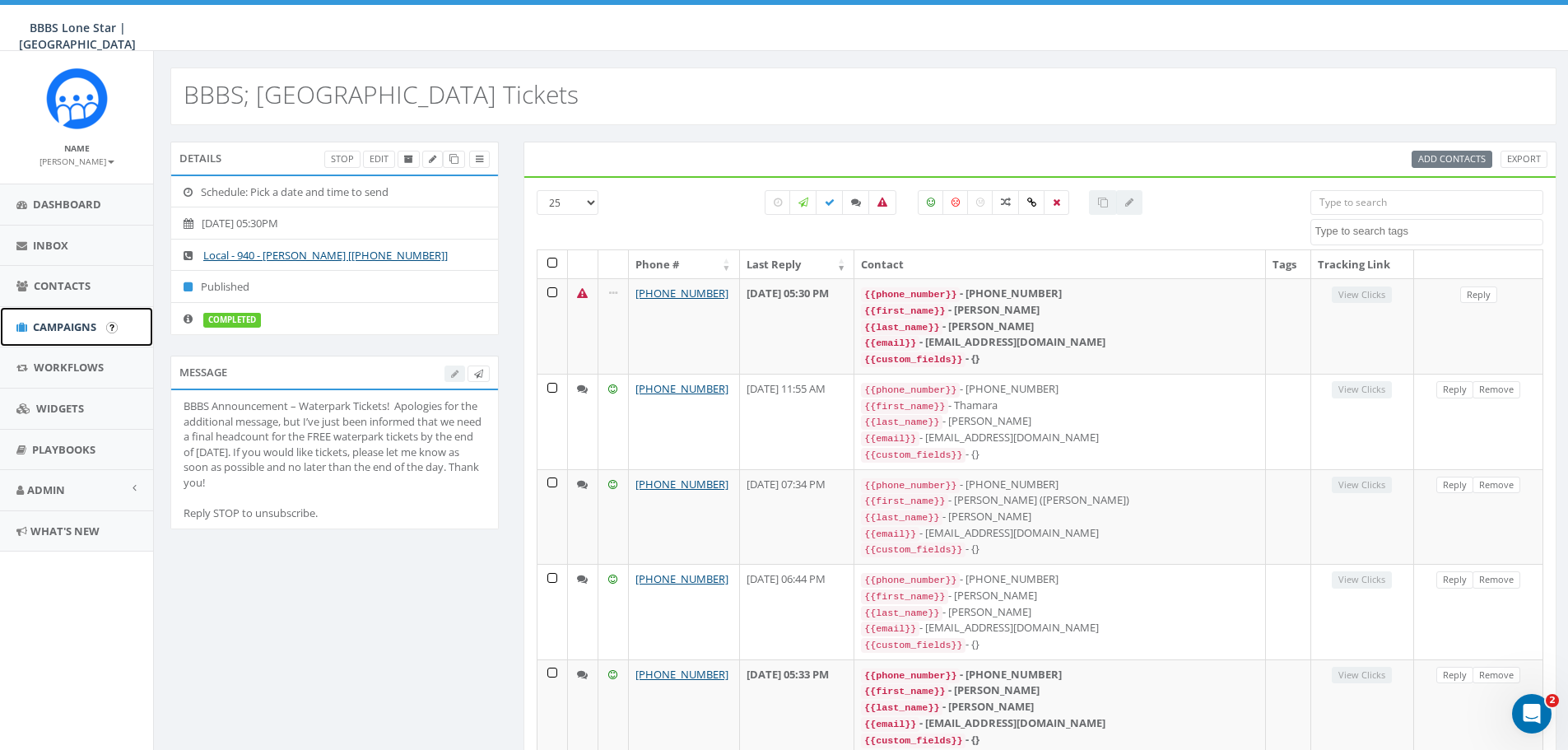
click at [59, 327] on span "Campaigns" at bounding box center [64, 327] width 63 height 15
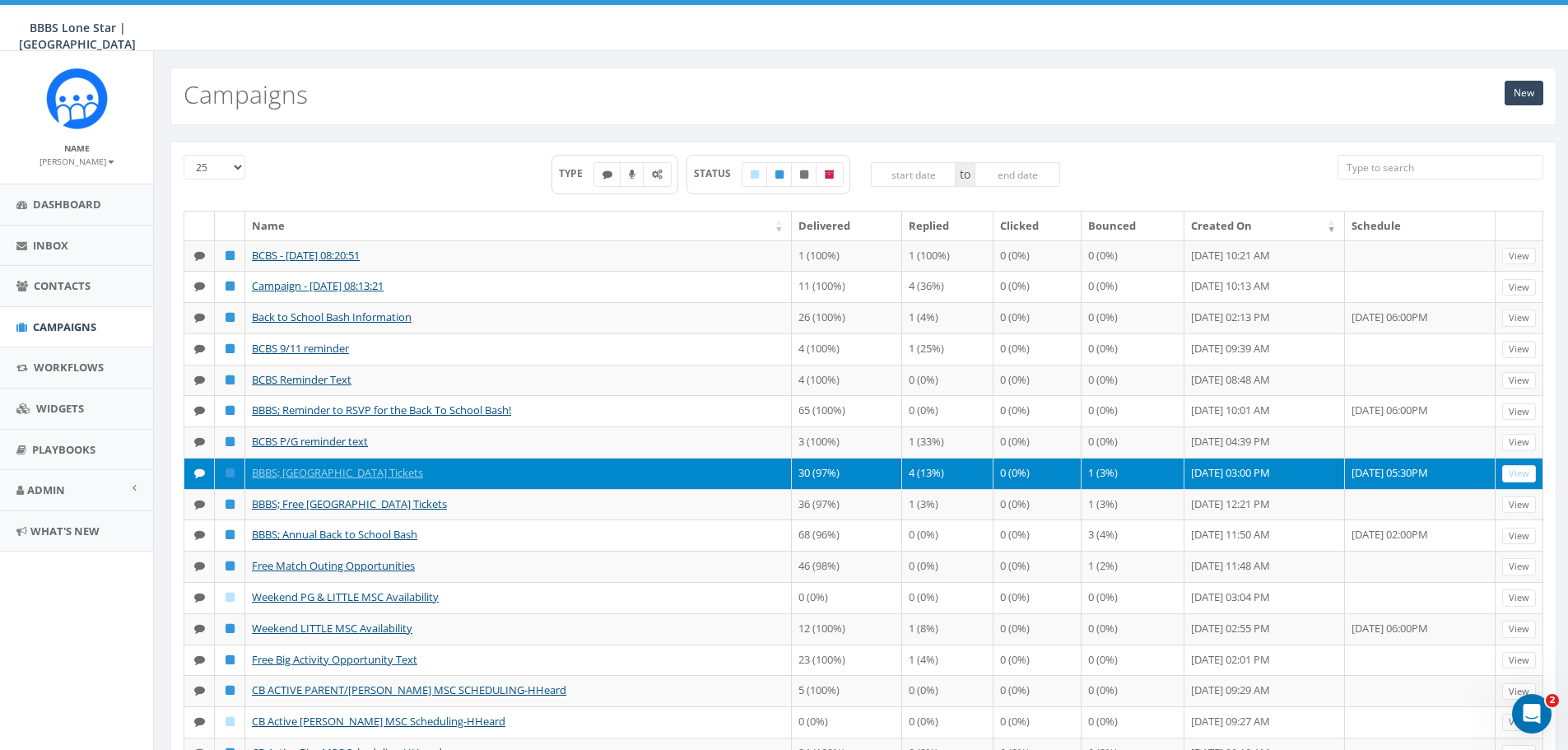
click at [227, 478] on icon at bounding box center [230, 473] width 9 height 10
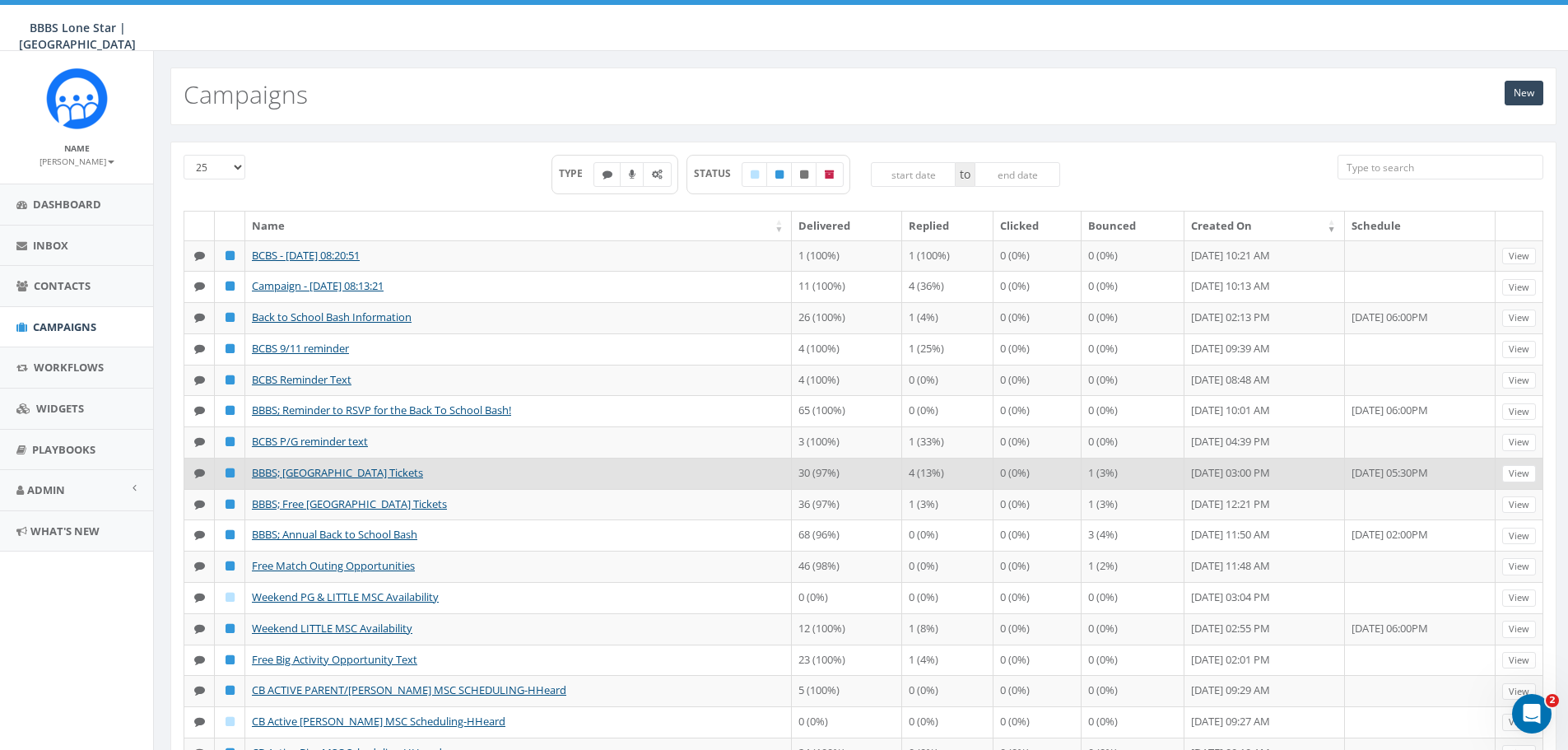
click at [230, 478] on icon at bounding box center [230, 473] width 9 height 10
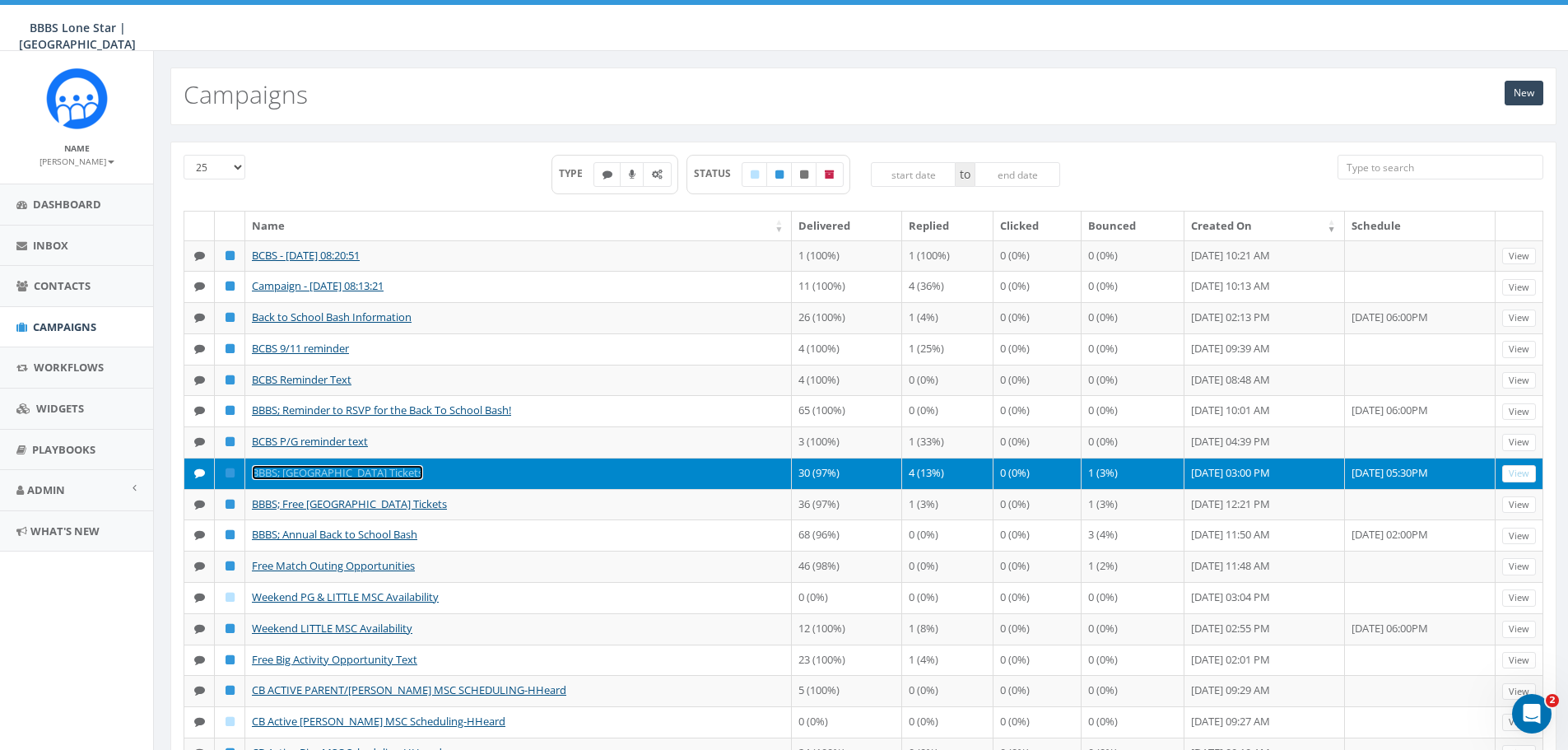
drag, startPoint x: 277, startPoint y: 549, endPoint x: 262, endPoint y: 559, distance: 18.0
click at [262, 480] on link "BBBS; [GEOGRAPHIC_DATA] Tickets" at bounding box center [338, 472] width 171 height 15
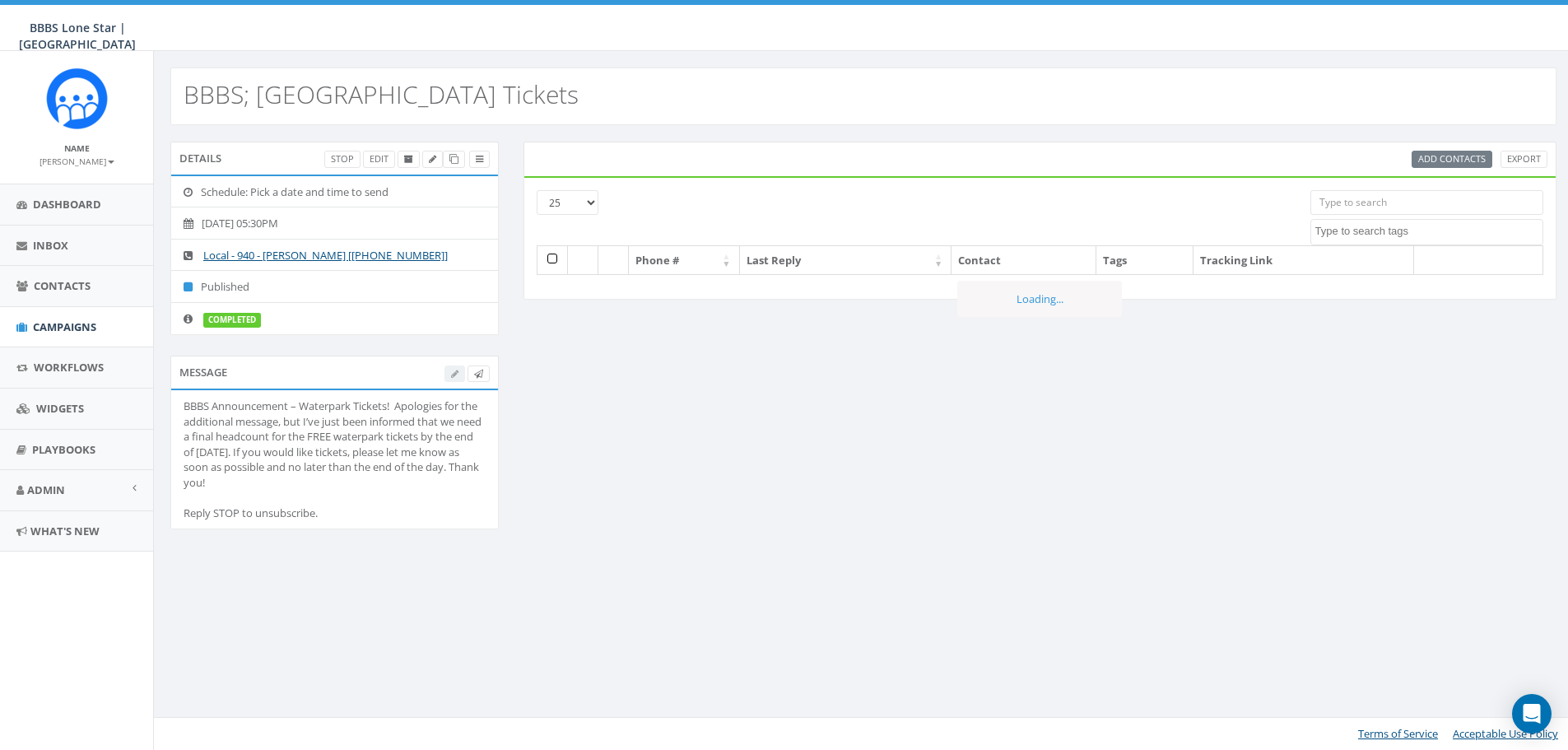
select select
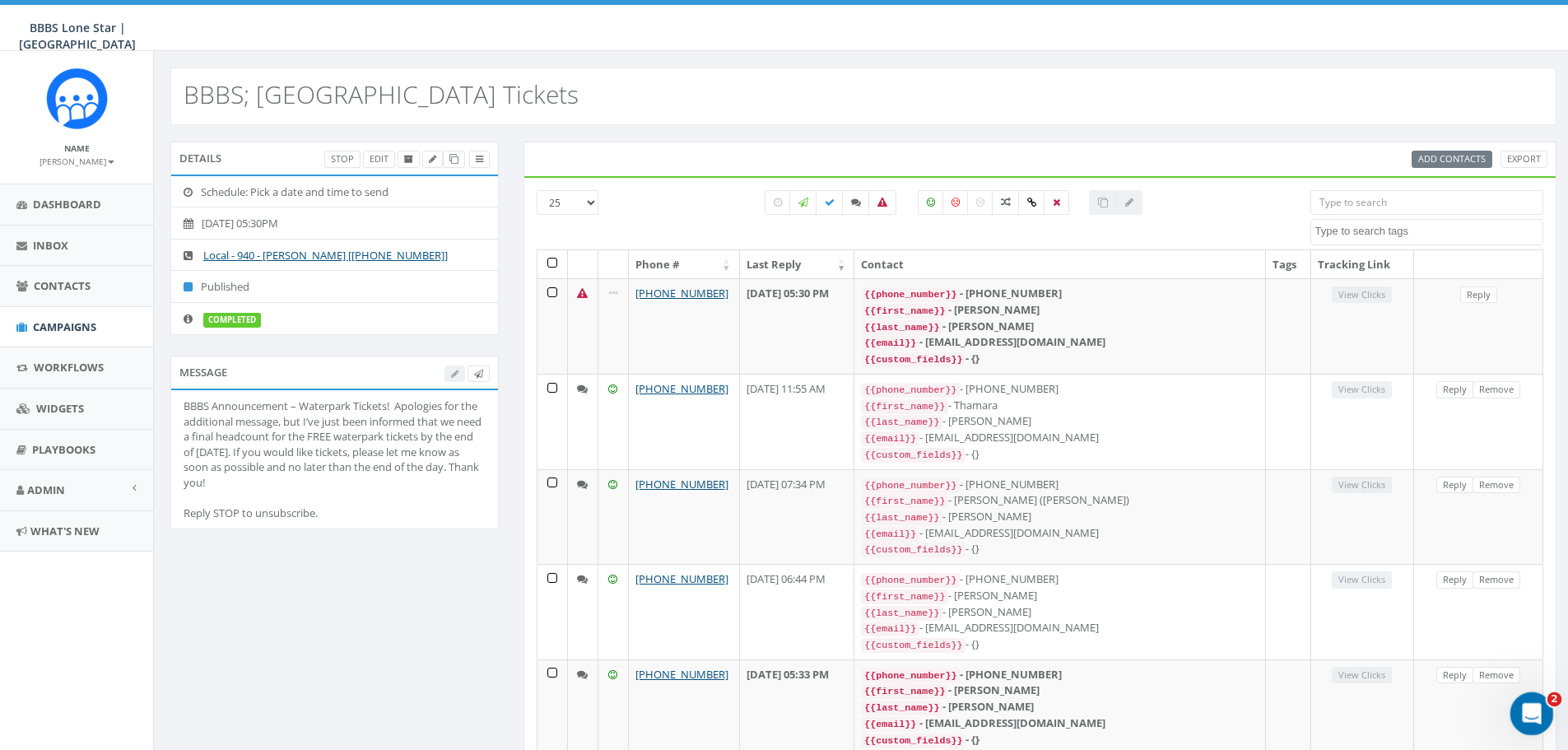
click at [1529, 712] on icon "Open Intercom Messenger" at bounding box center [1530, 712] width 27 height 27
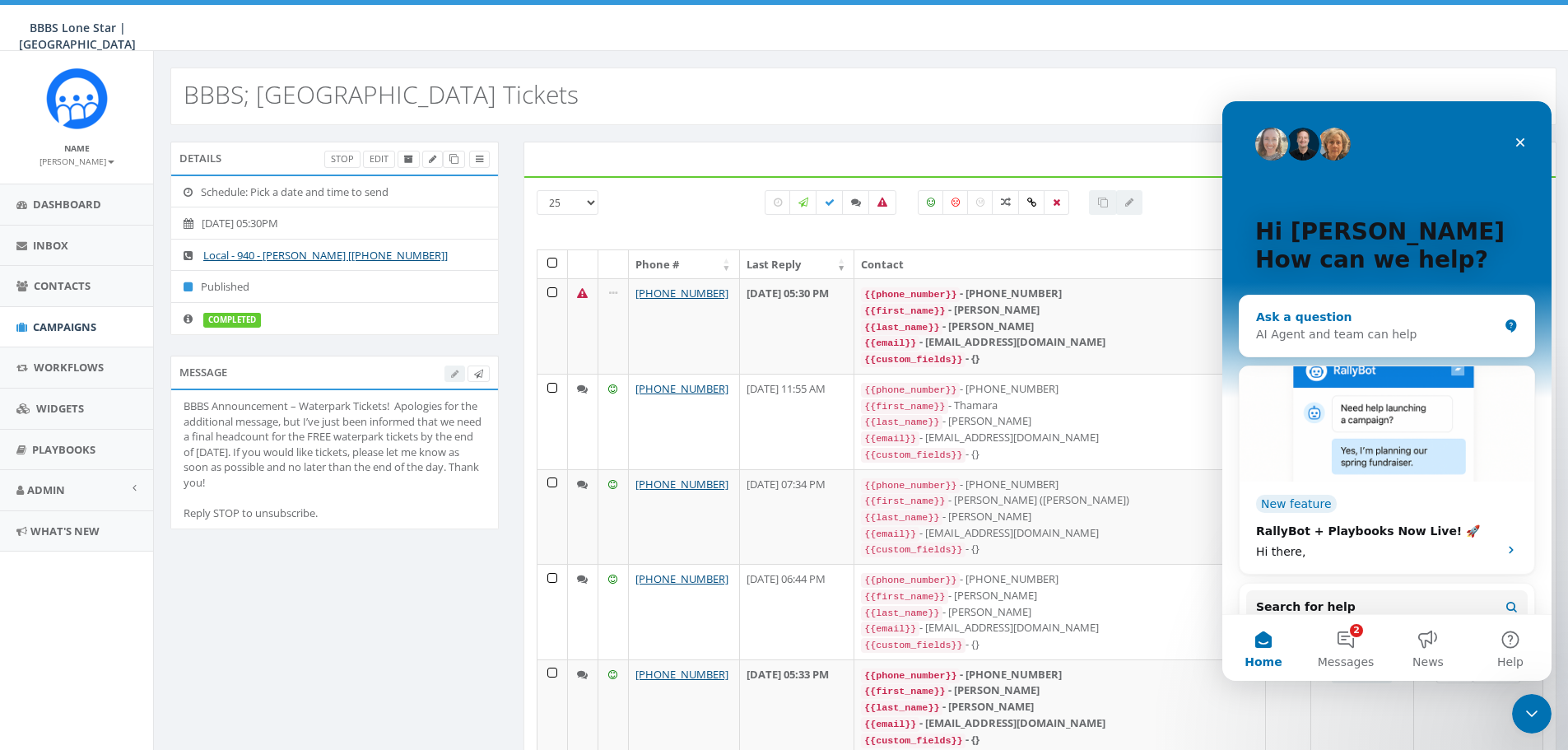
click at [1288, 311] on div "Ask a question" at bounding box center [1377, 317] width 242 height 17
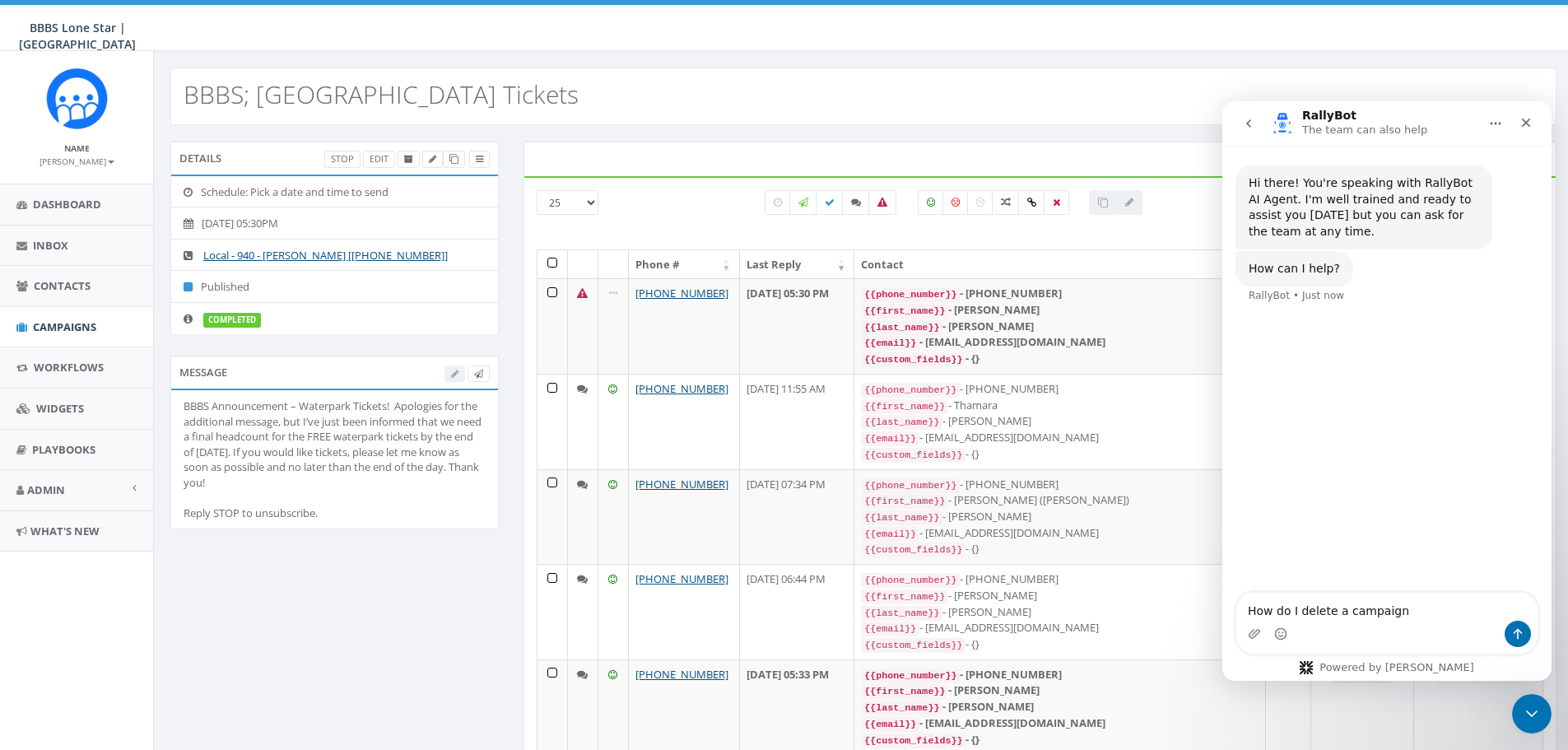
type textarea "How do I delete a campaign?"
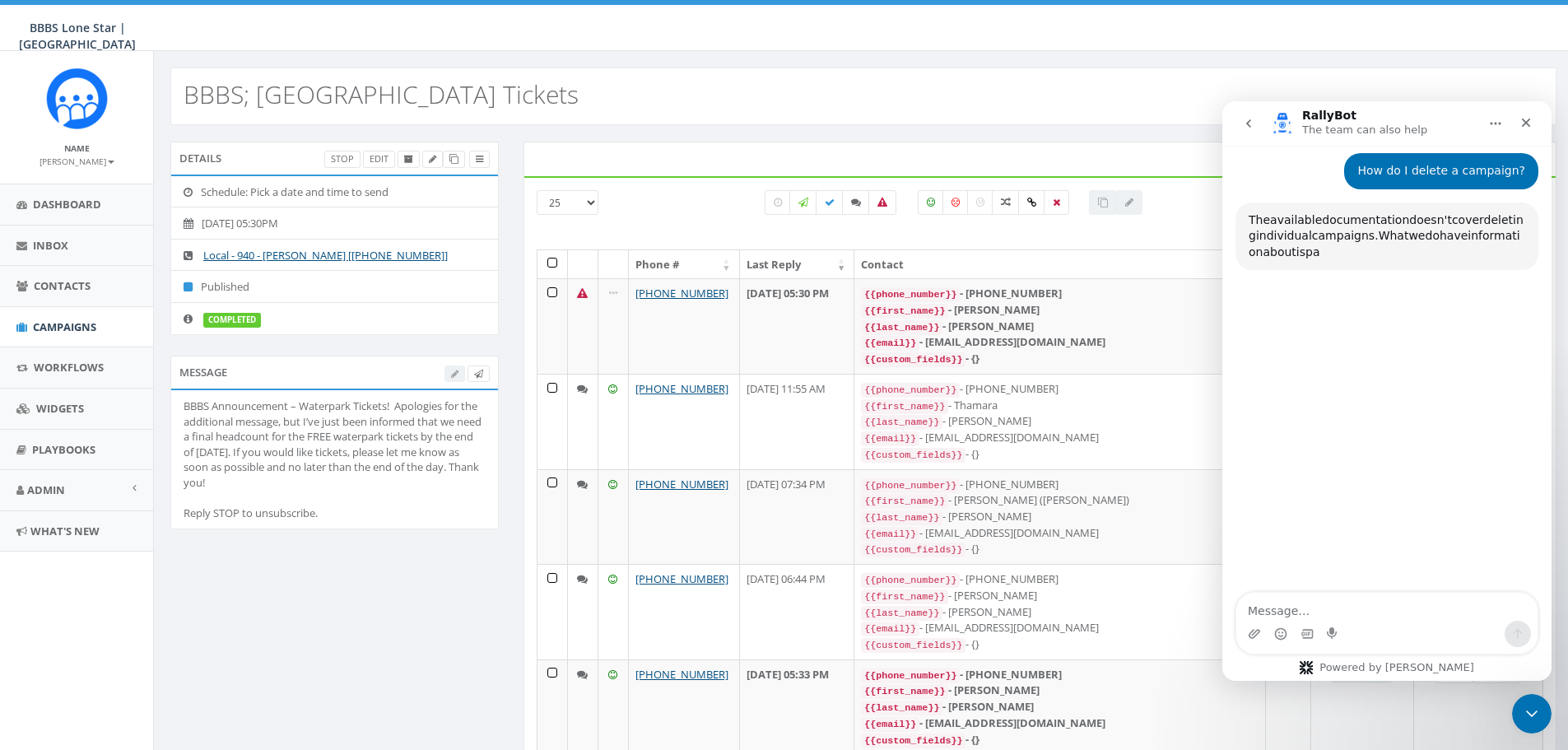
scroll to position [159, 0]
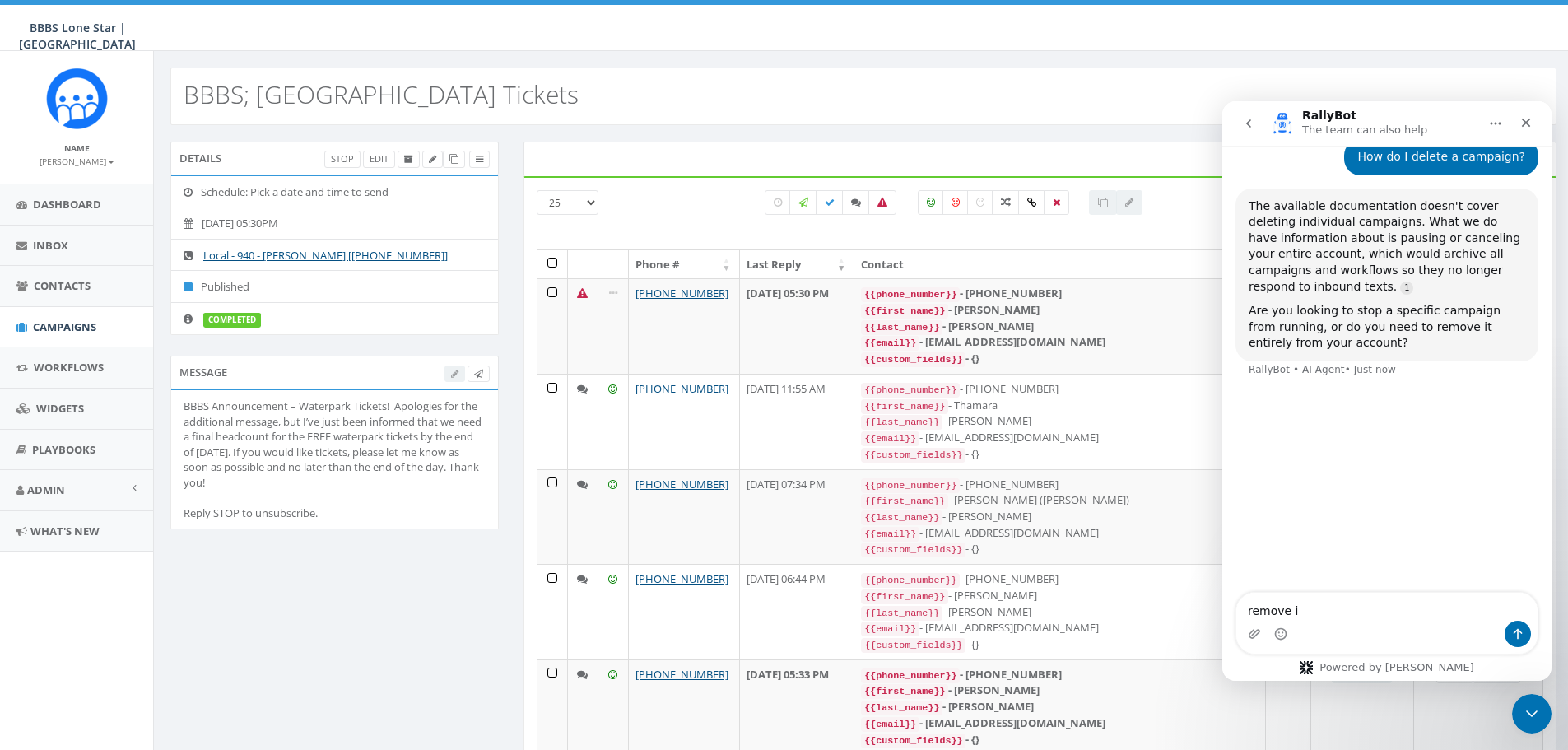
type textarea "remove it"
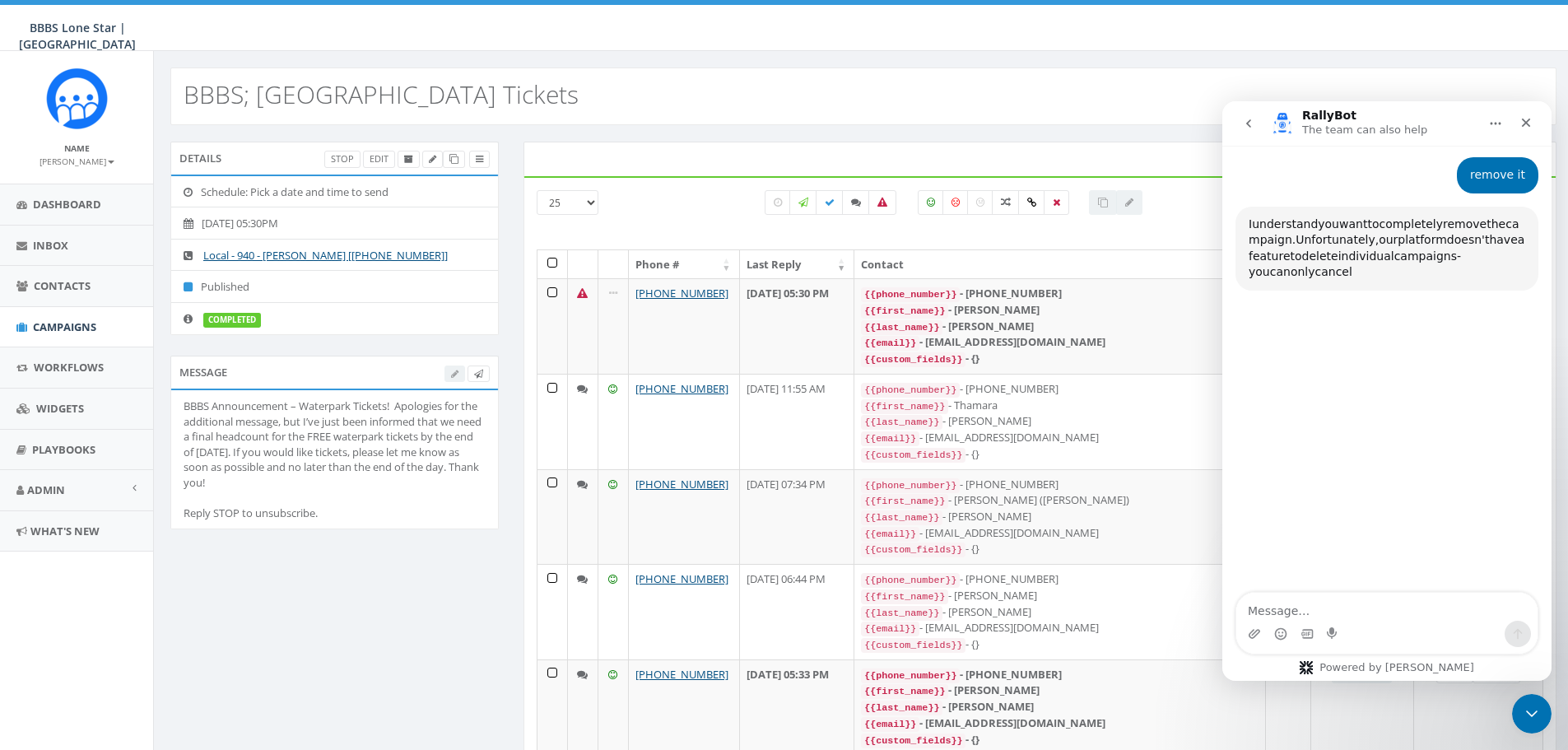
scroll to position [378, 0]
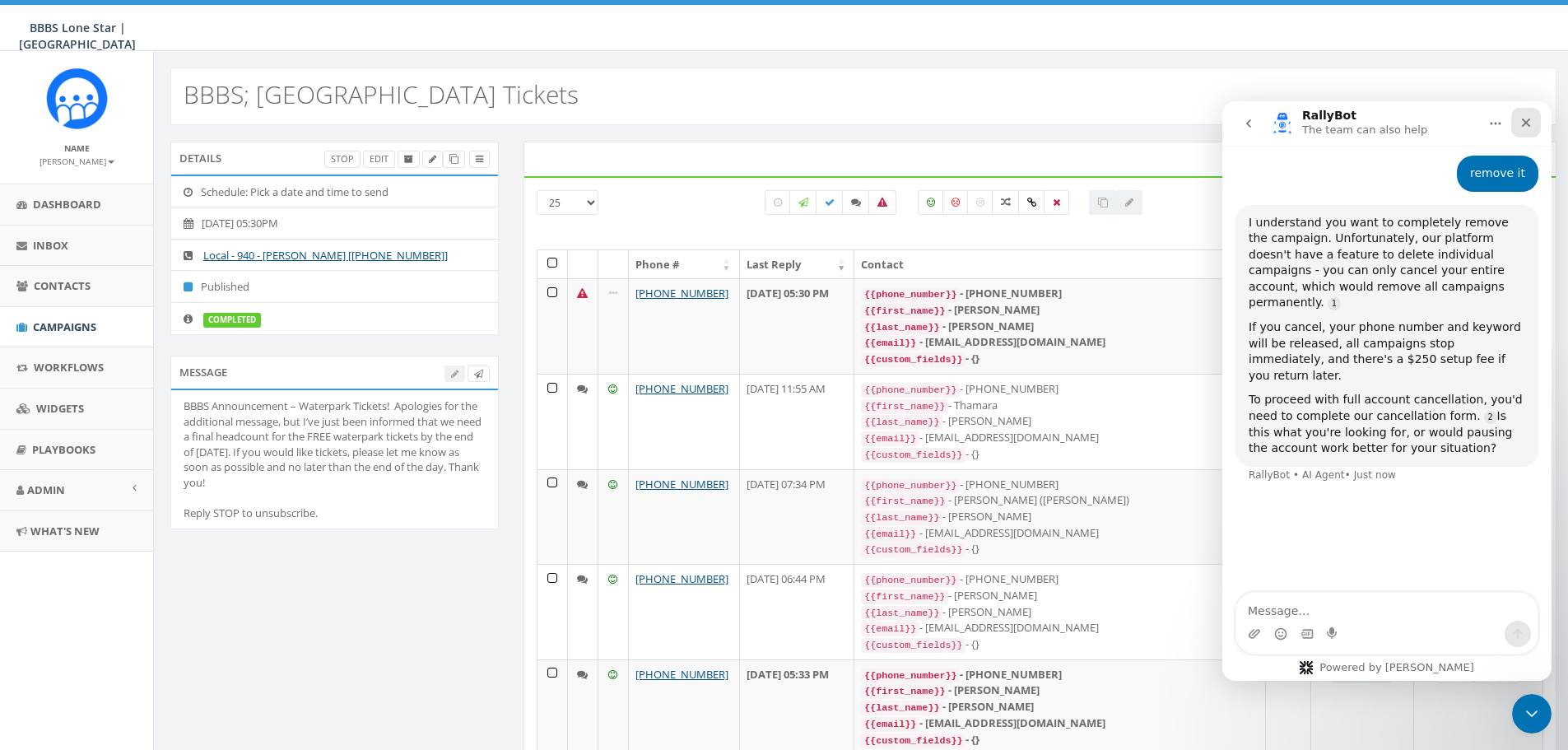
click at [1520, 120] on icon "Close" at bounding box center [1525, 122] width 13 height 13
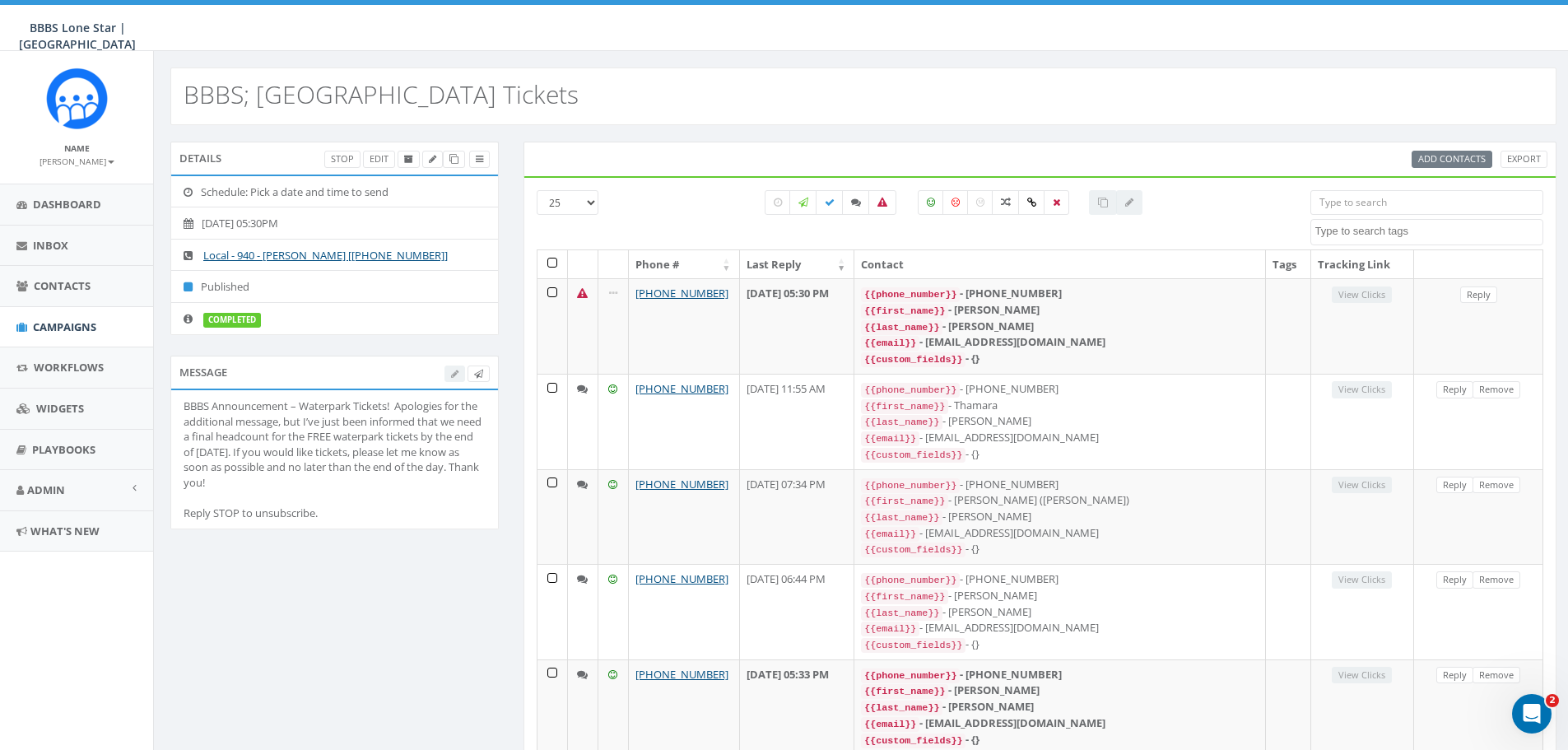
scroll to position [241, 0]
click at [81, 276] on link "Contacts" at bounding box center [76, 285] width 153 height 40
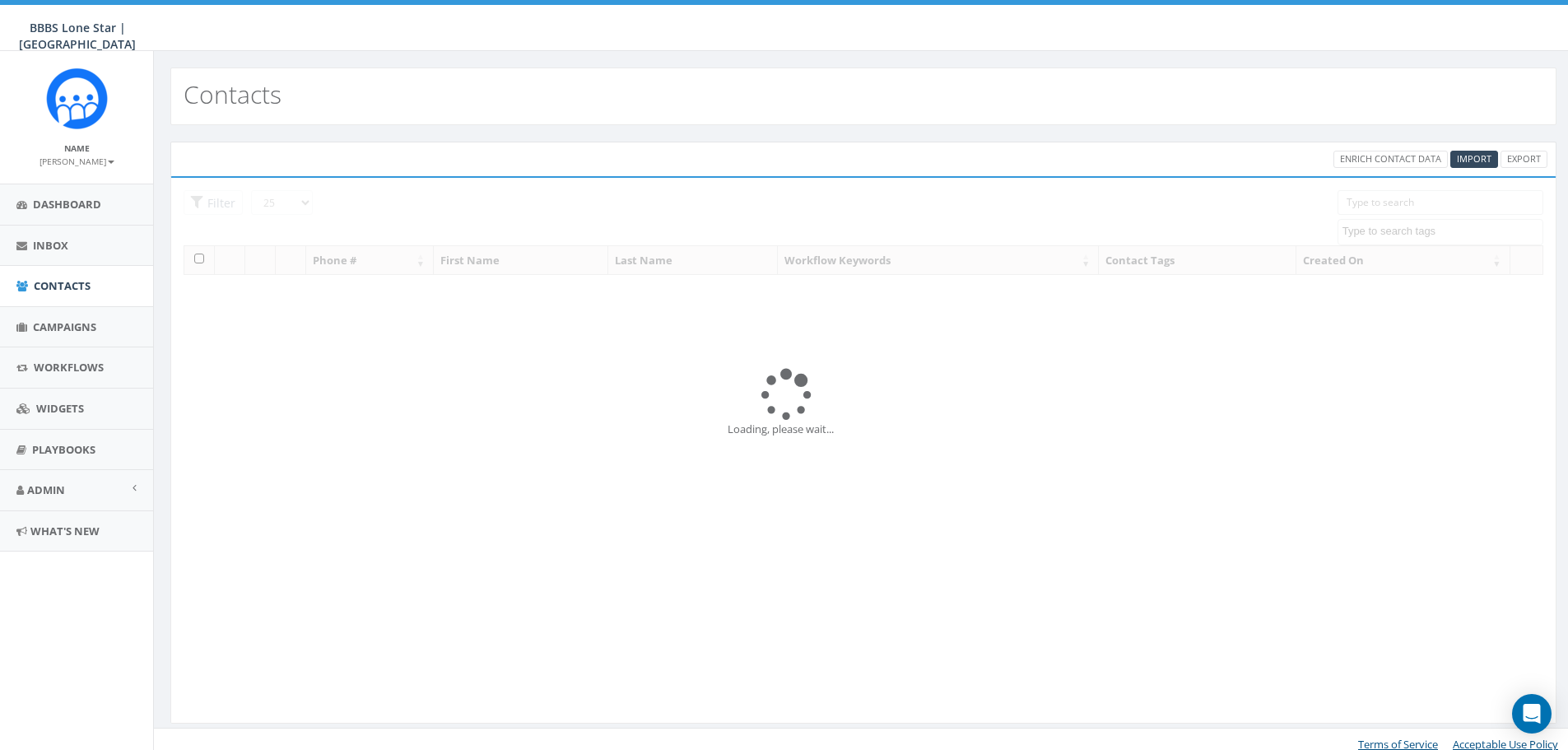
select select
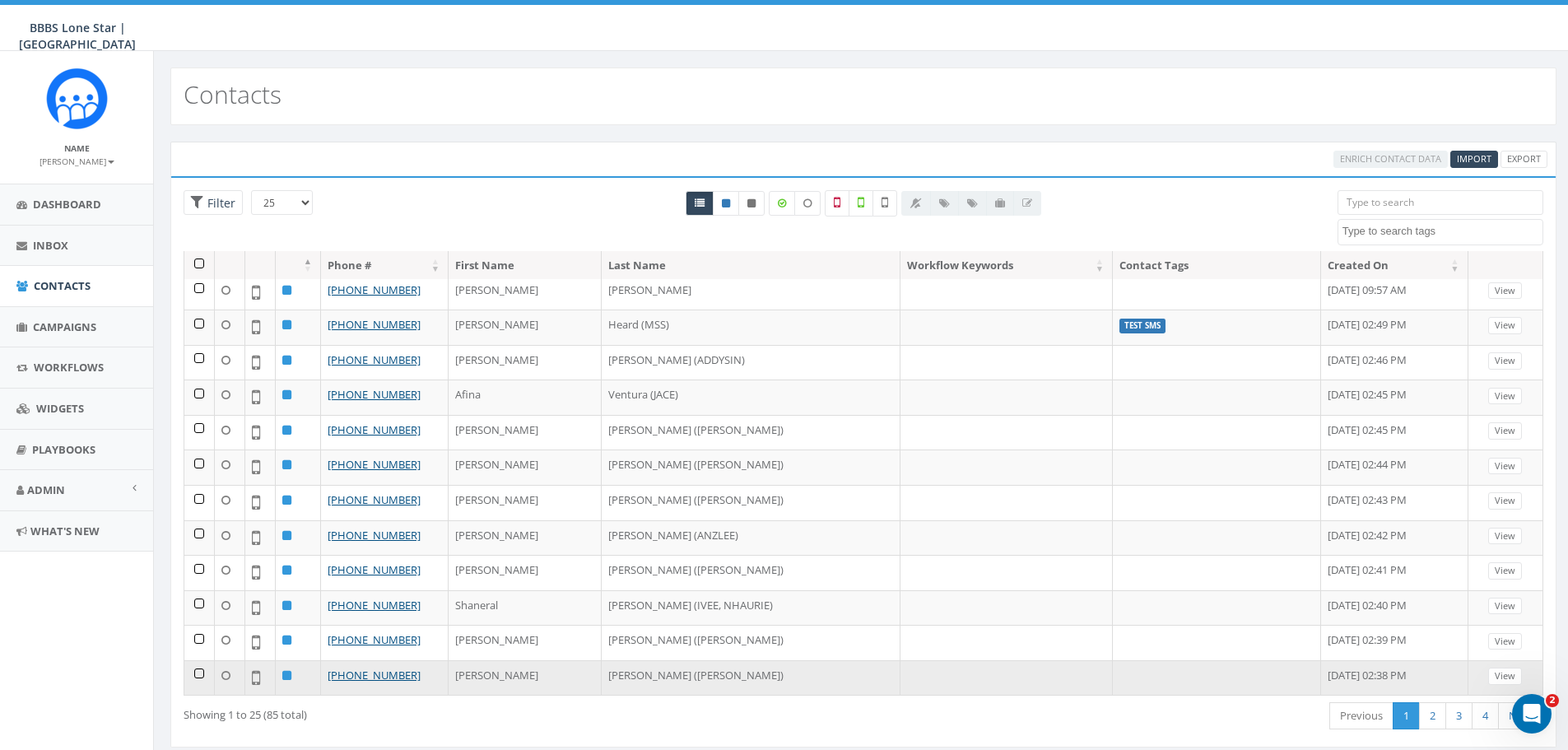
scroll to position [36, 0]
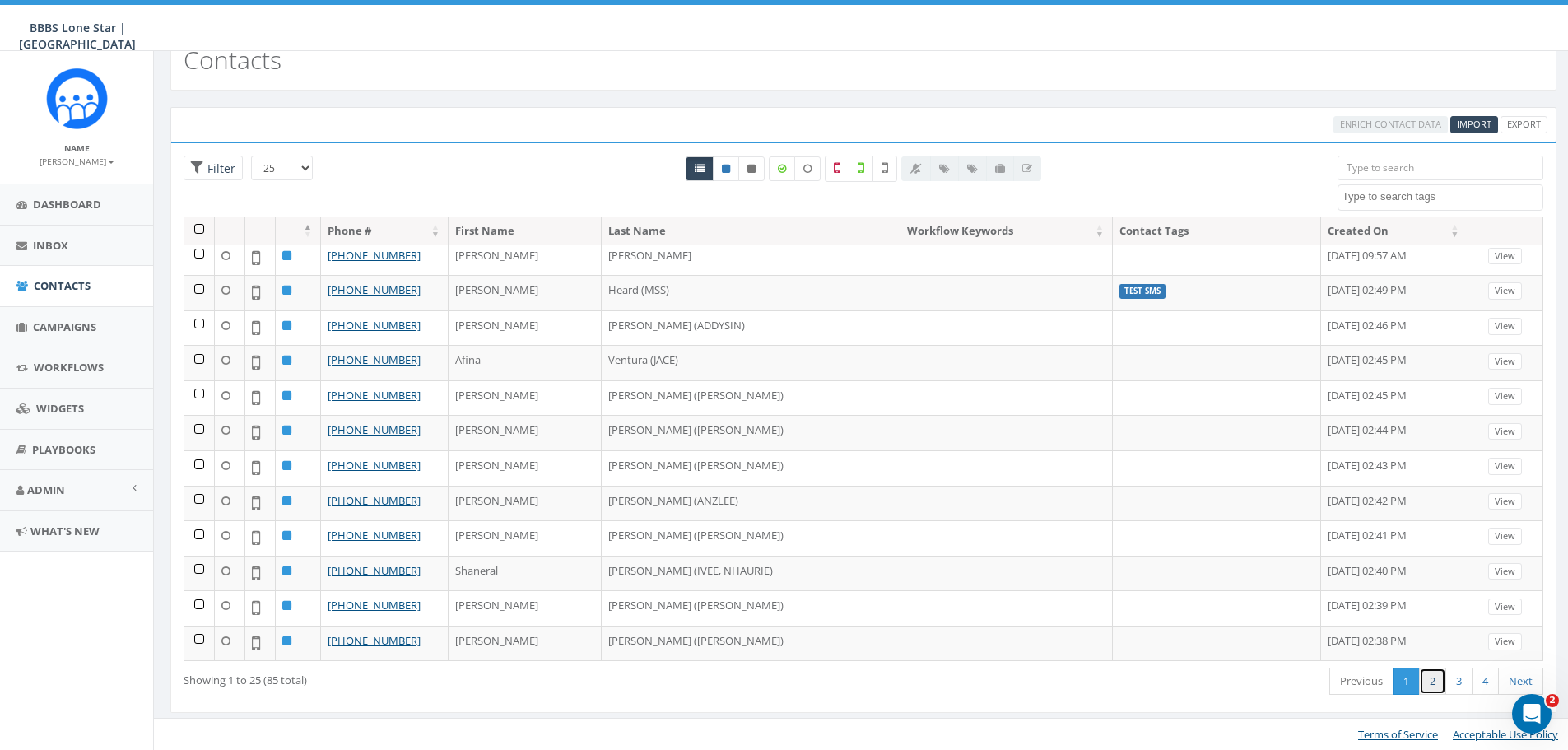
click at [1430, 686] on link "2" at bounding box center [1433, 681] width 27 height 27
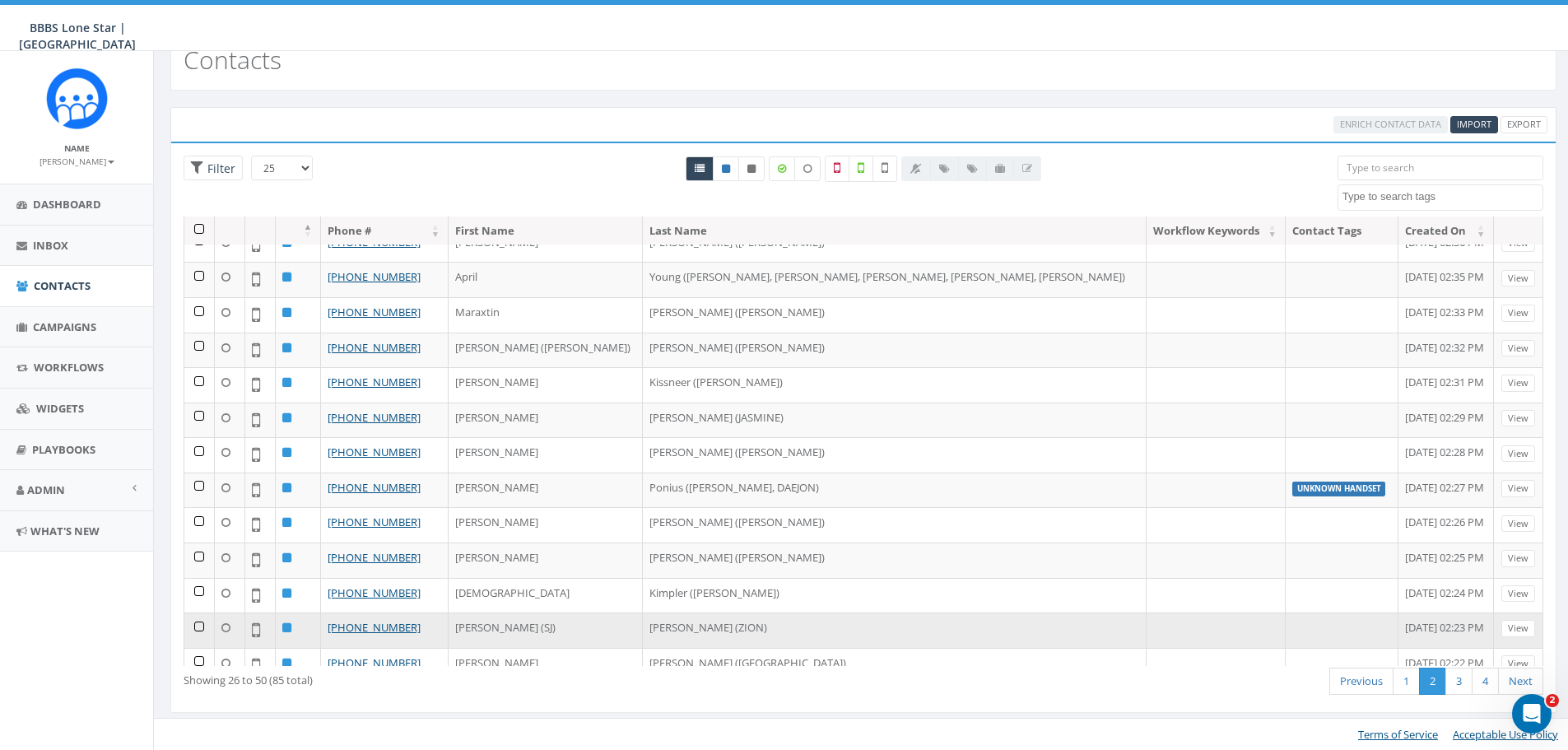
scroll to position [165, 0]
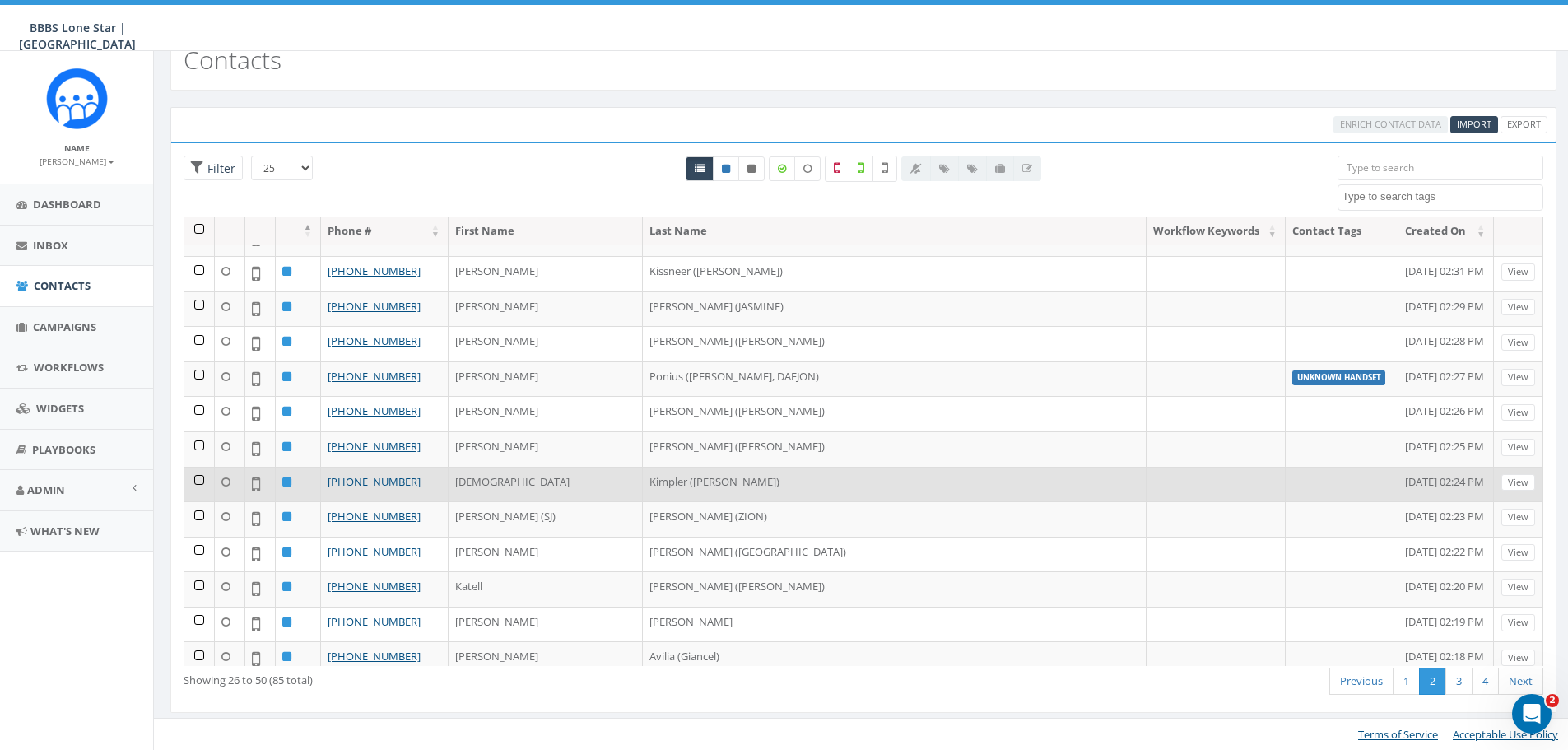
click at [199, 481] on td at bounding box center [200, 484] width 31 height 35
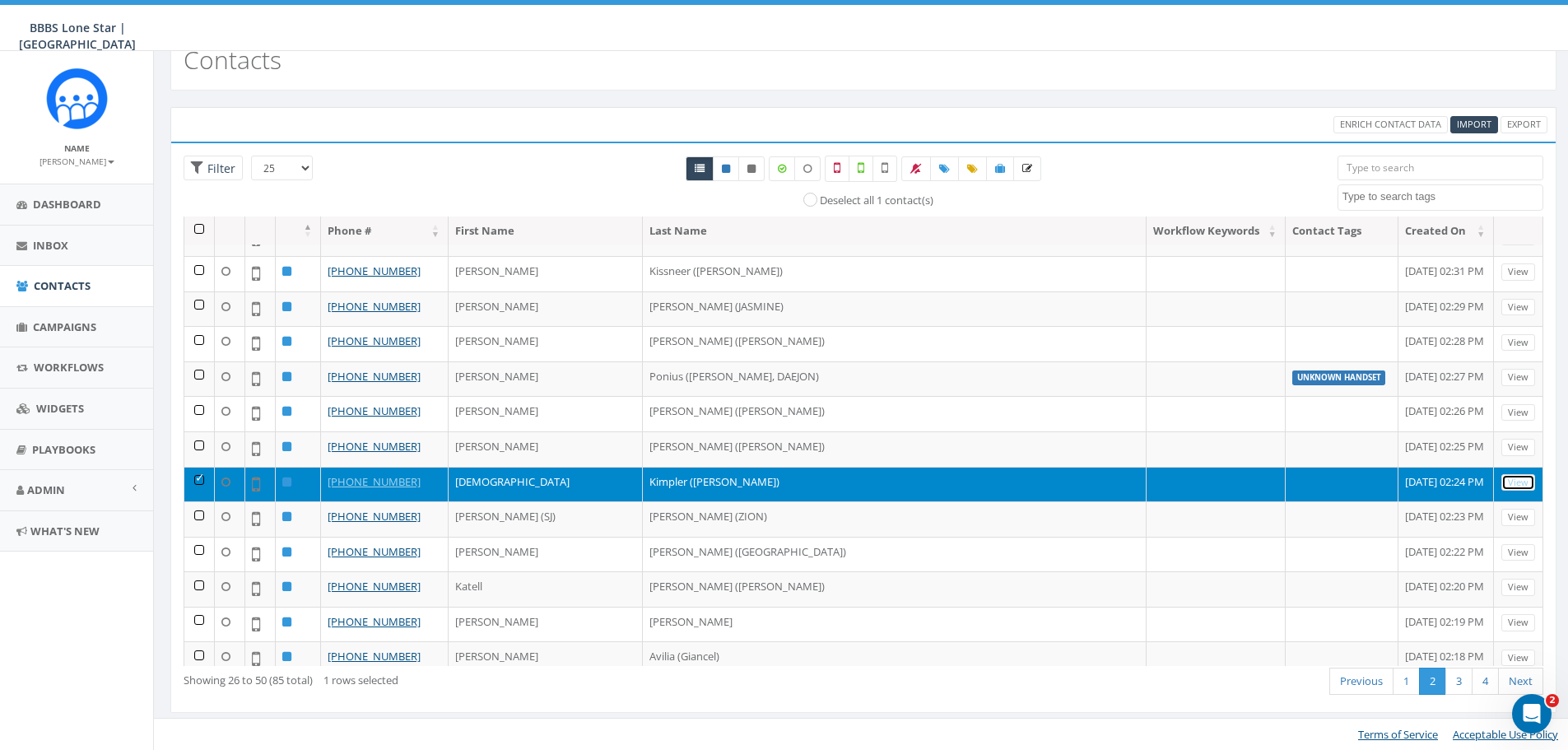
click at [1511, 485] on link "View" at bounding box center [1517, 483] width 33 height 17
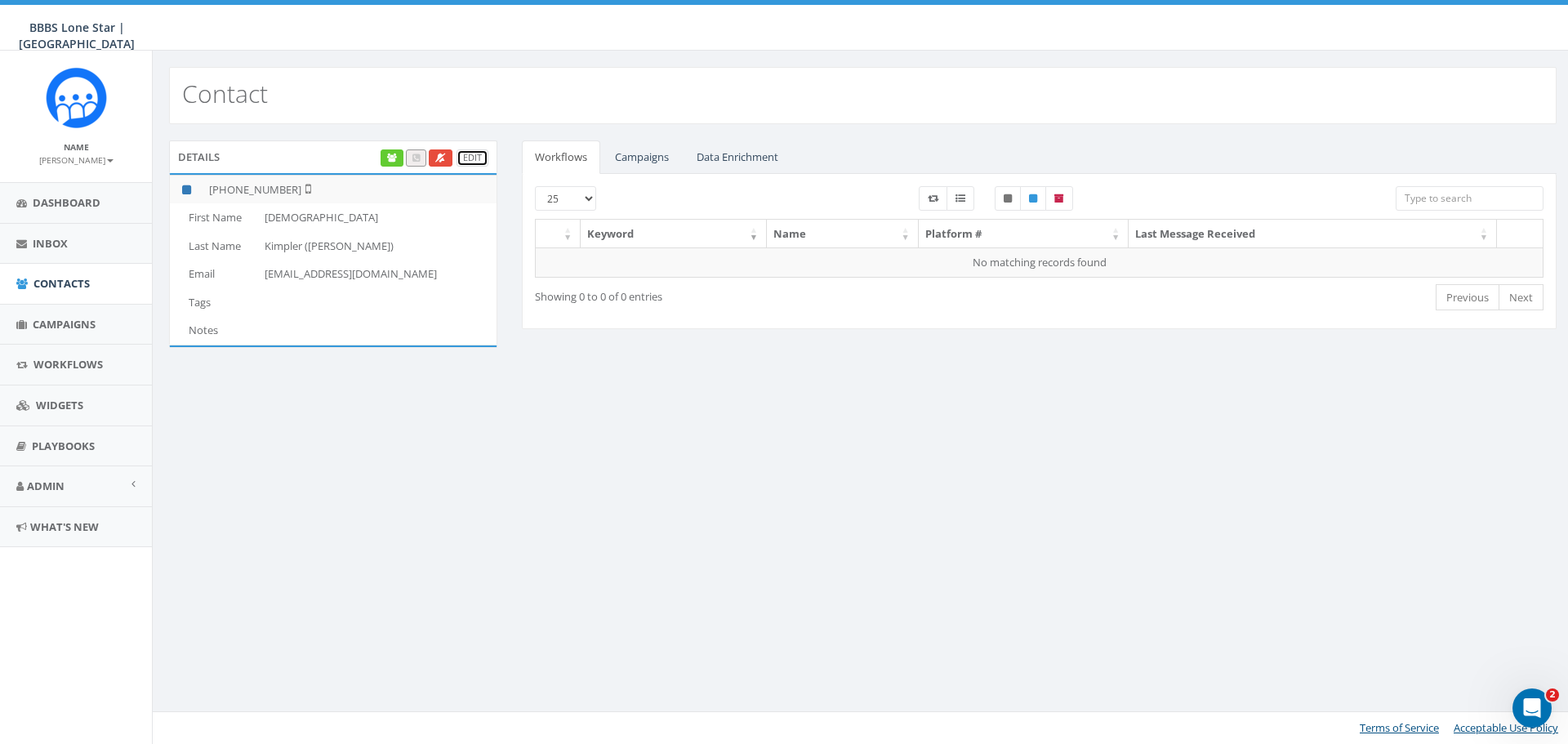
click at [481, 156] on link "Edit" at bounding box center [472, 158] width 31 height 17
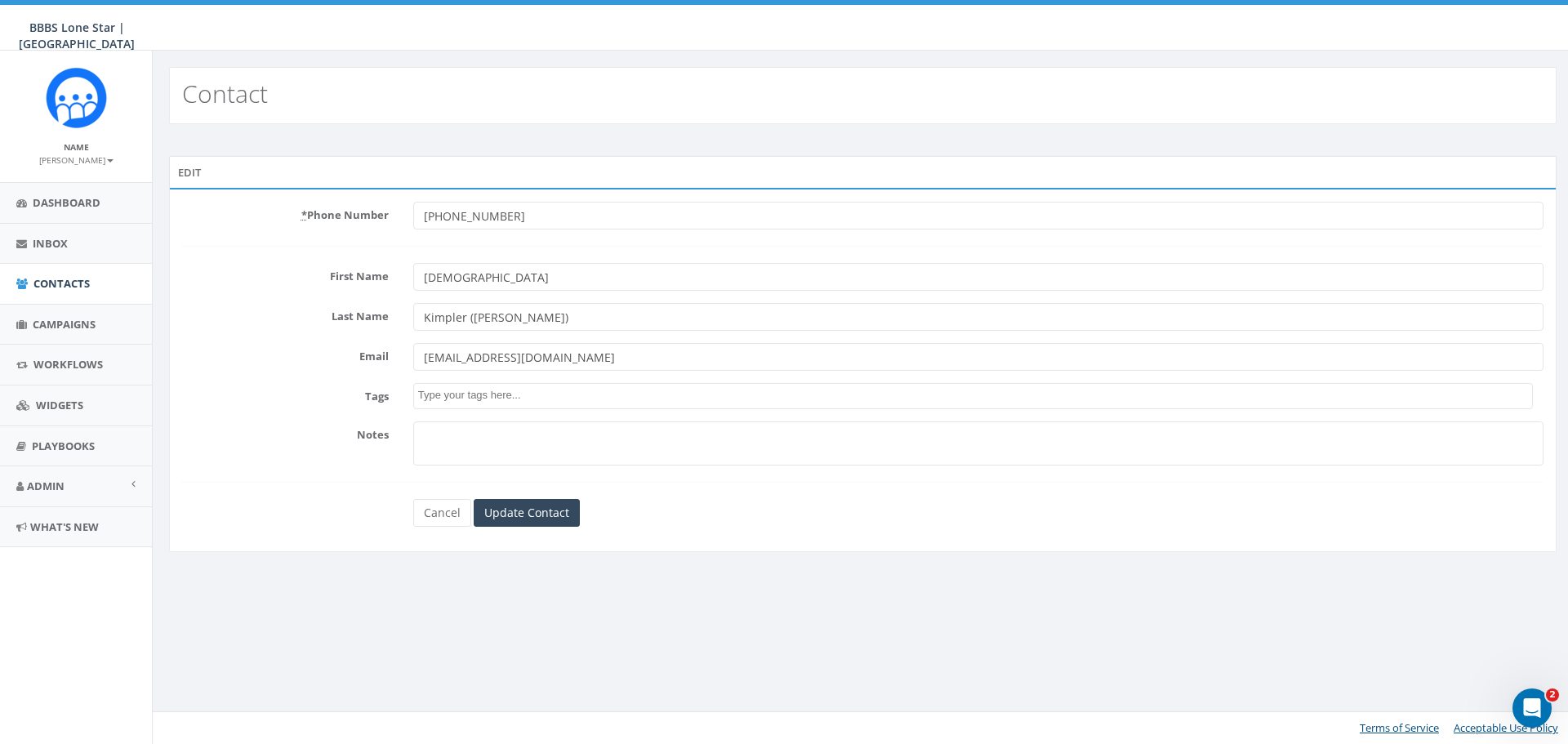
drag, startPoint x: 542, startPoint y: 209, endPoint x: 410, endPoint y: 221, distance: 132.5
click at [410, 221] on div "[PHONE_NUMBER]" at bounding box center [978, 215] width 1154 height 28
drag, startPoint x: 472, startPoint y: 282, endPoint x: 416, endPoint y: 283, distance: 56.0
click at [416, 283] on input "[DEMOGRAPHIC_DATA]" at bounding box center [978, 276] width 1130 height 28
drag, startPoint x: 543, startPoint y: 313, endPoint x: 351, endPoint y: 318, distance: 192.1
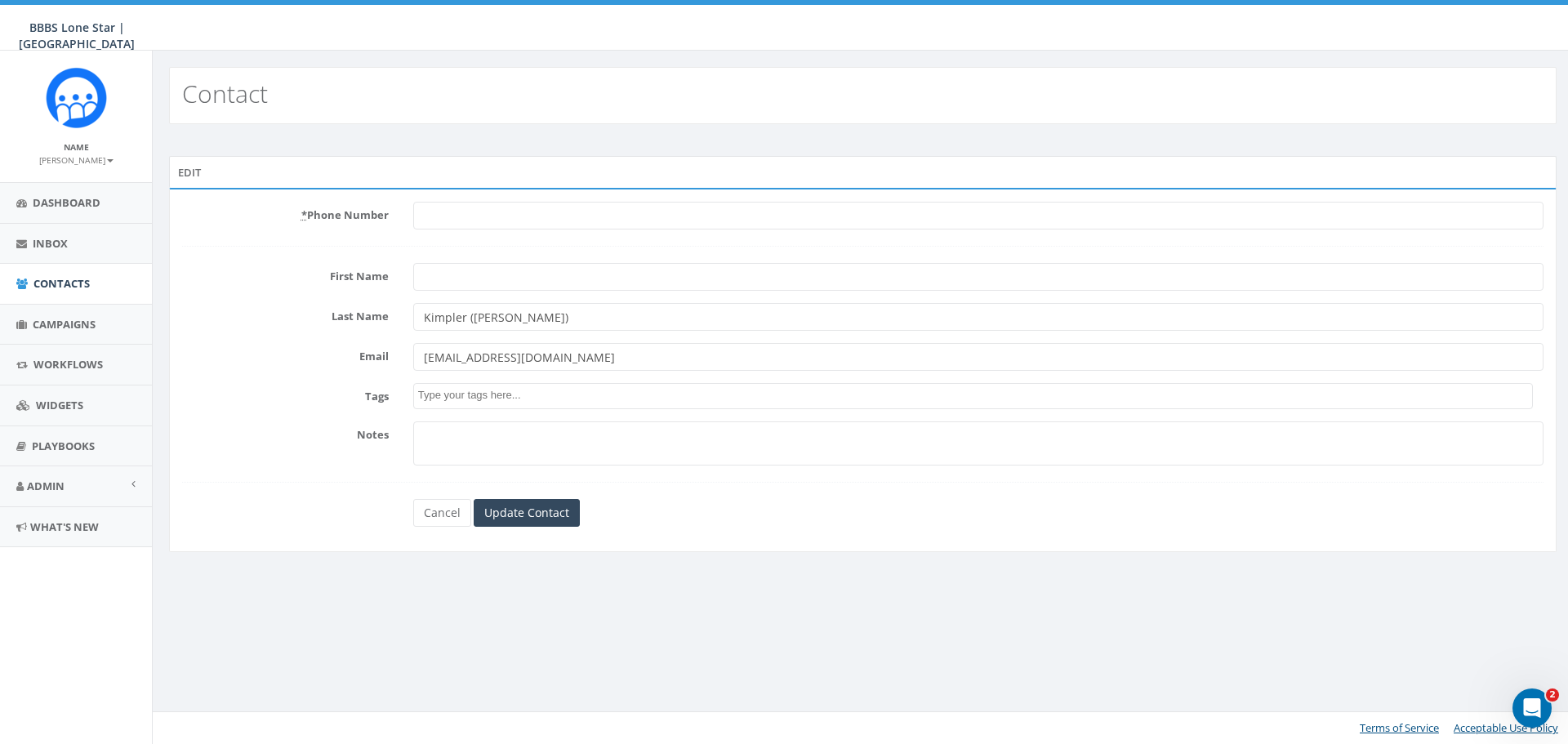
click at [351, 318] on div "Last Name [PERSON_NAME] ([PERSON_NAME])" at bounding box center [863, 316] width 1385 height 28
drag, startPoint x: 599, startPoint y: 361, endPoint x: 333, endPoint y: 385, distance: 267.1
click at [333, 385] on form "* Phone Number First Name Last Name Email [EMAIL_ADDRESS][DOMAIN_NAME] Tags Not…" at bounding box center [862, 364] width 1361 height 325
click at [546, 507] on input "Update Contact" at bounding box center [526, 513] width 106 height 28
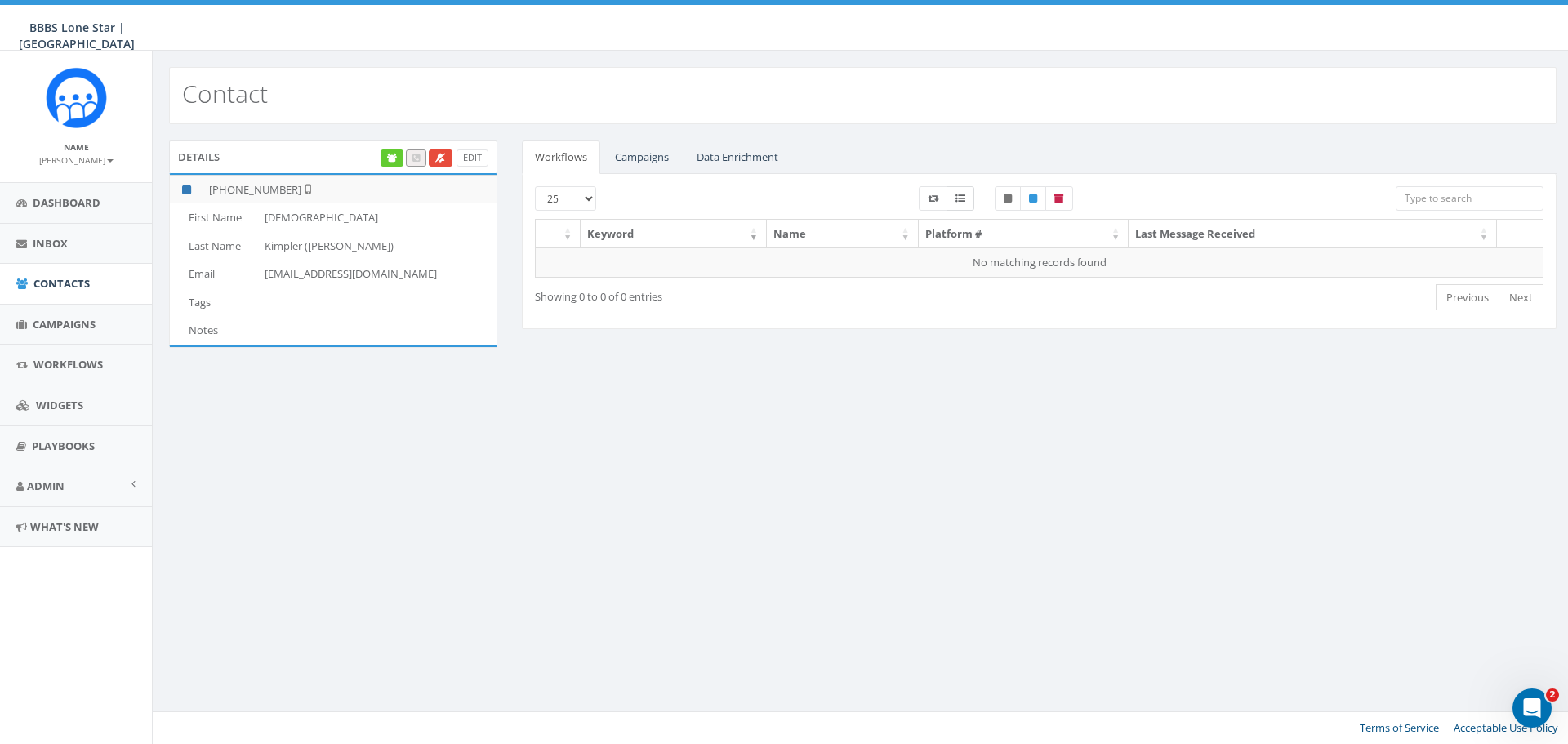
click at [962, 202] on icon at bounding box center [960, 199] width 10 height 10
click at [961, 199] on icon at bounding box center [960, 199] width 10 height 10
checkbox input "true"
click at [472, 155] on link "Edit" at bounding box center [472, 158] width 31 height 17
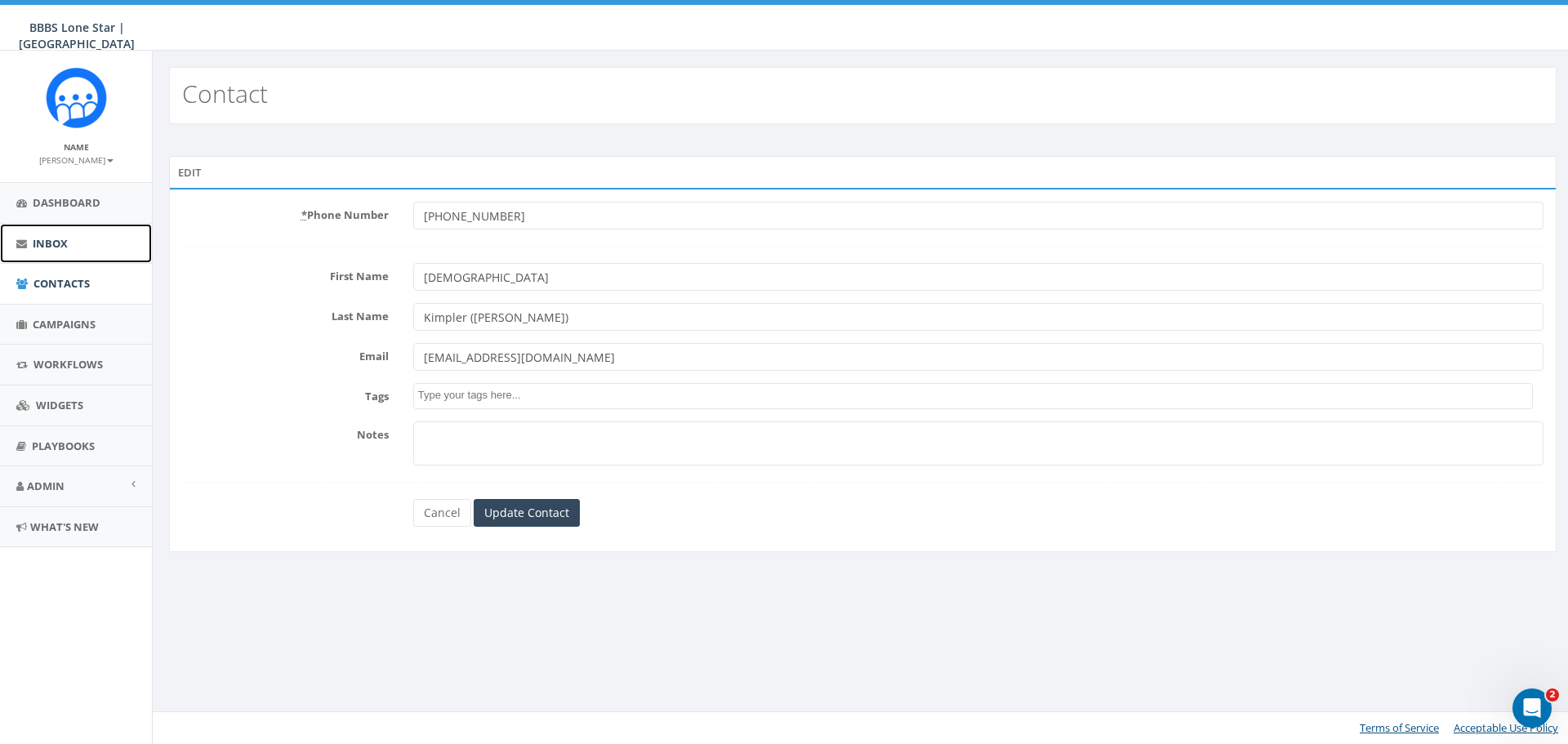
click at [73, 262] on link "Inbox" at bounding box center [76, 243] width 152 height 40
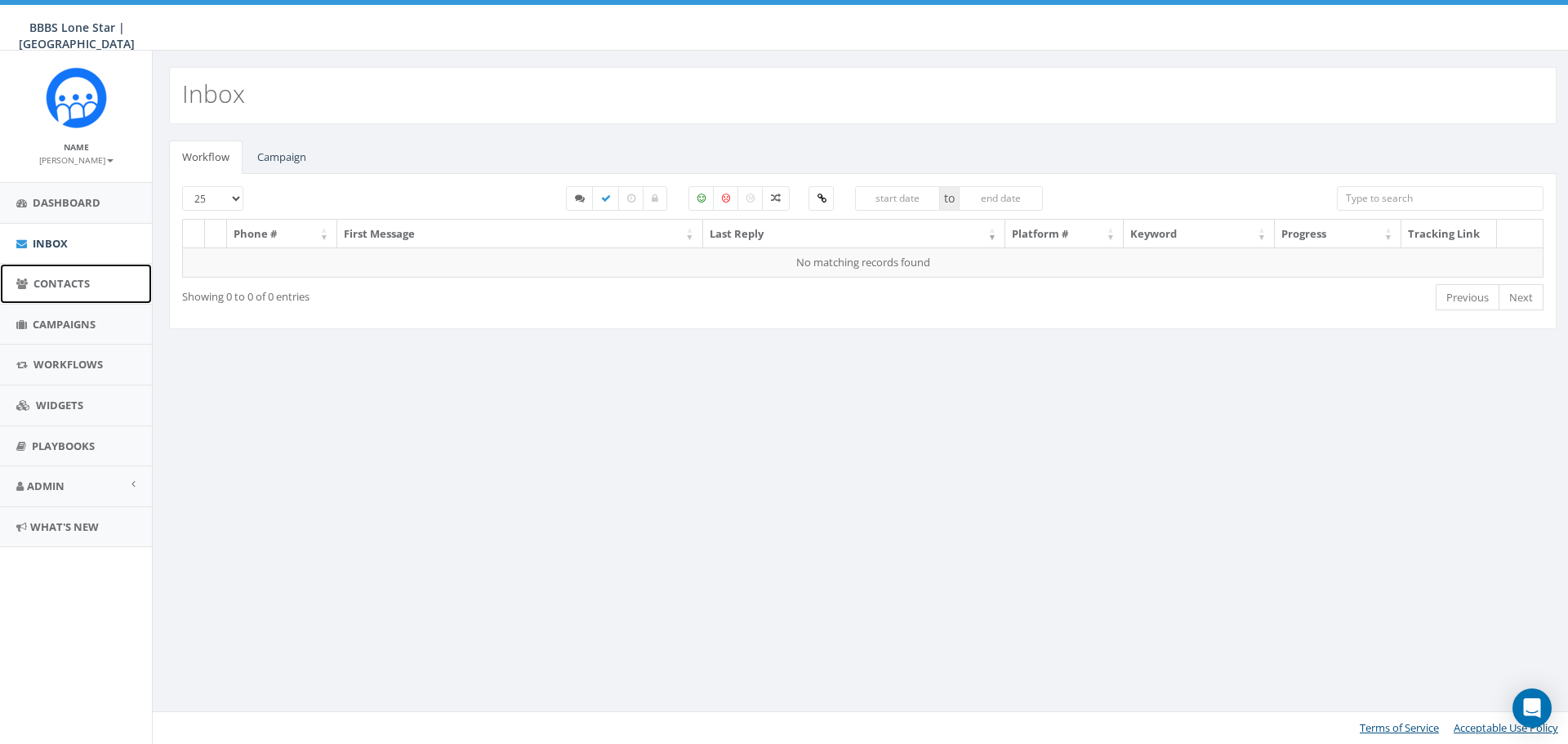
click at [67, 280] on span "Contacts" at bounding box center [61, 283] width 56 height 14
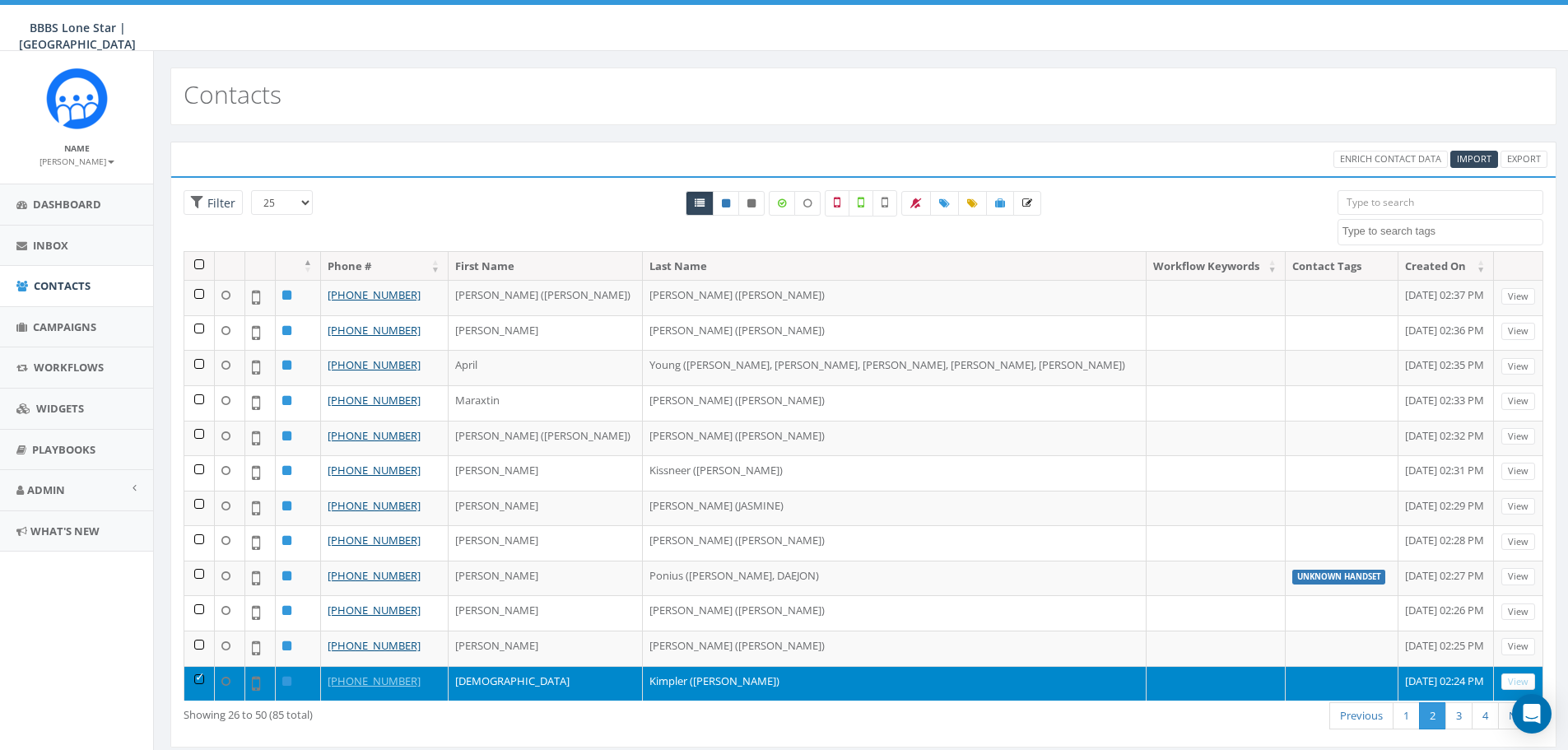
select select
click at [700, 206] on icon at bounding box center [700, 204] width 10 height 10
radio input "true"
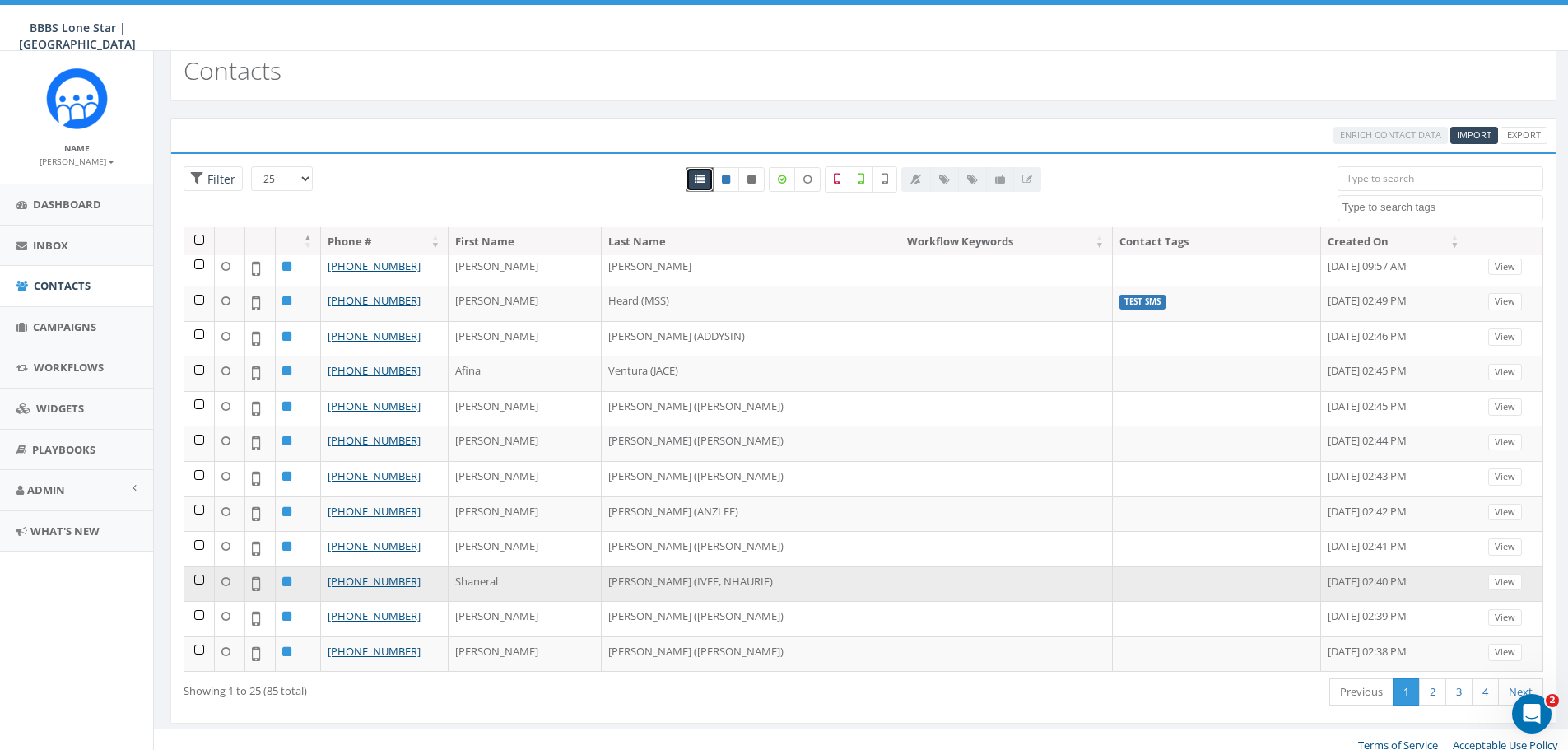
scroll to position [36, 0]
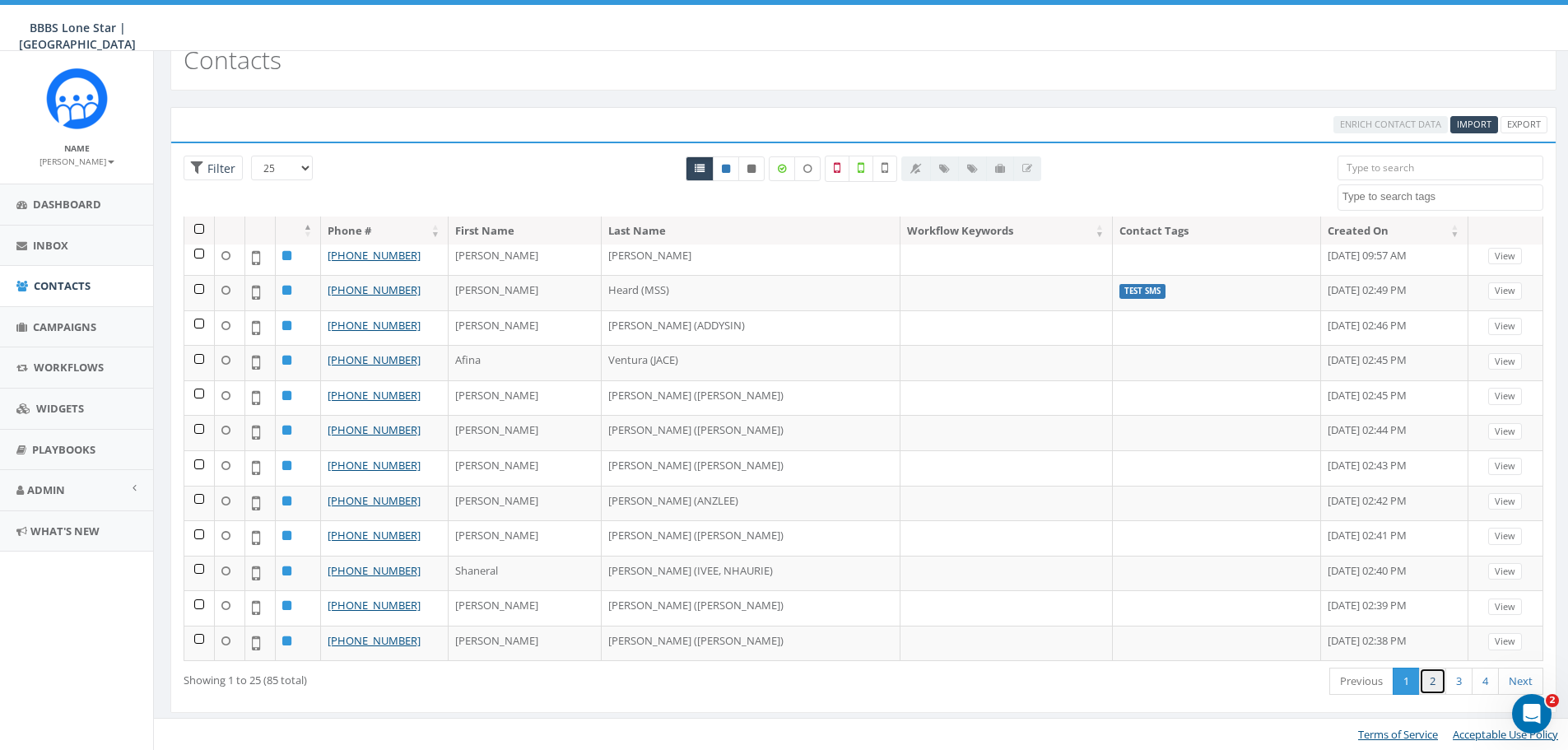
click at [1432, 681] on link "2" at bounding box center [1433, 681] width 27 height 27
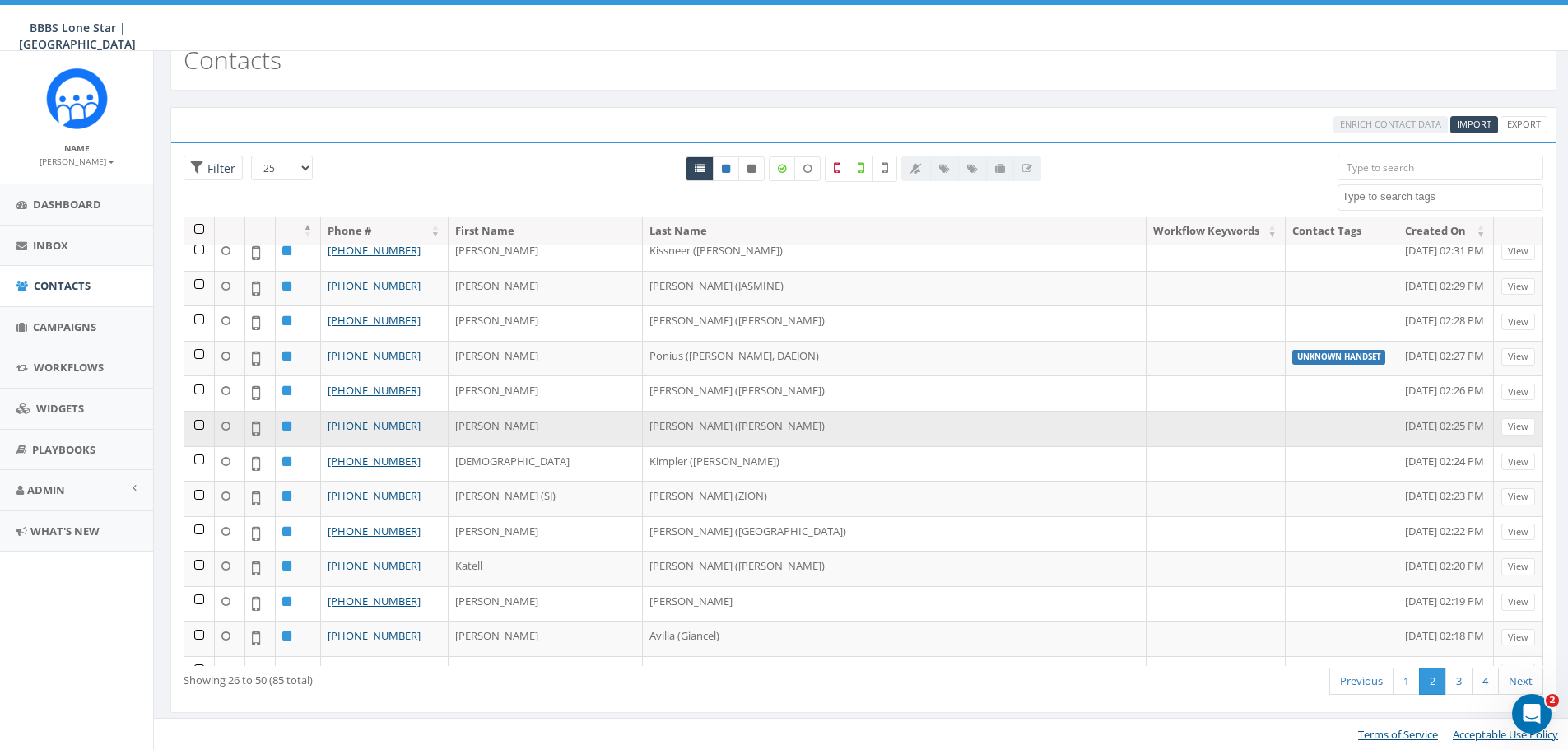
scroll to position [214, 0]
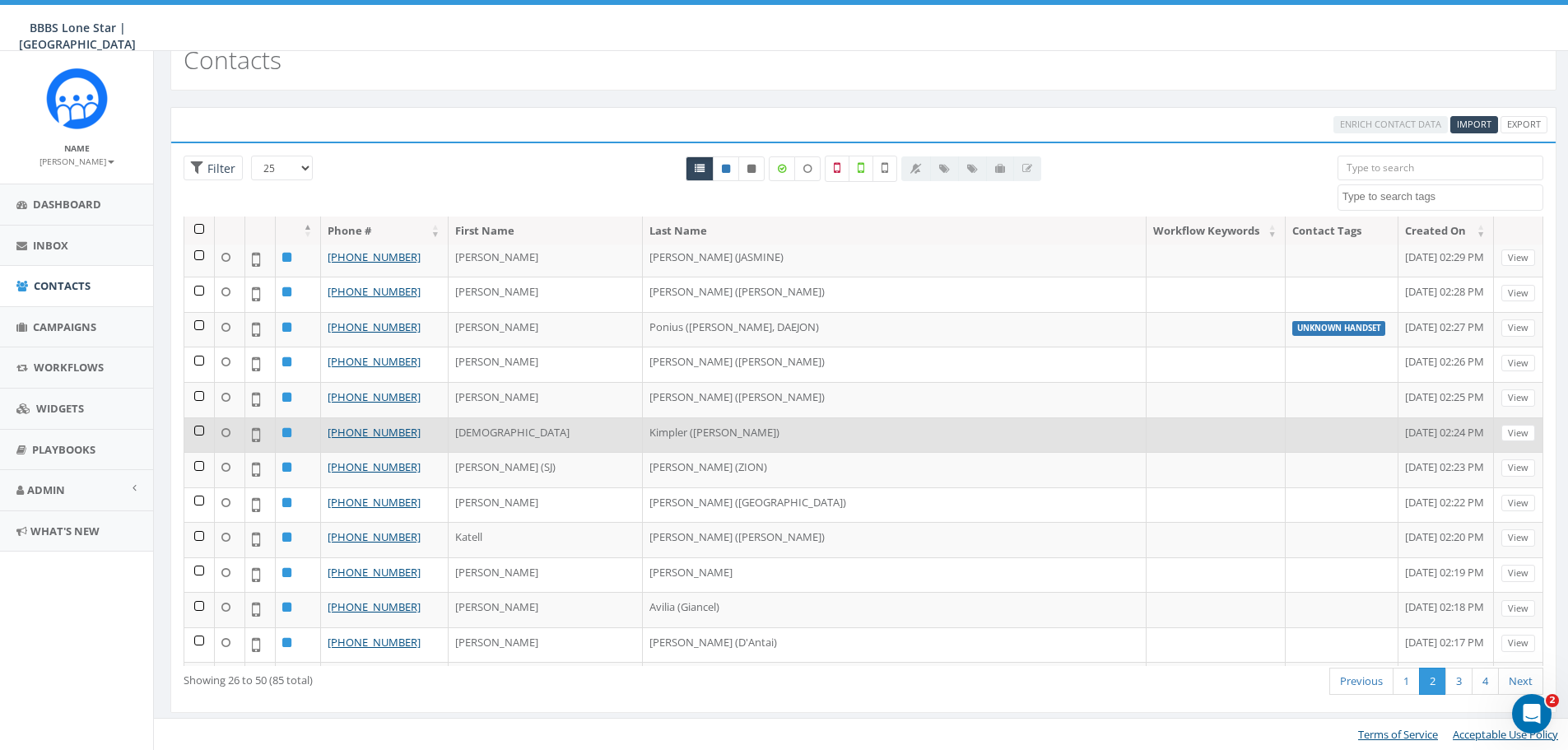
click at [199, 429] on td at bounding box center [200, 435] width 31 height 35
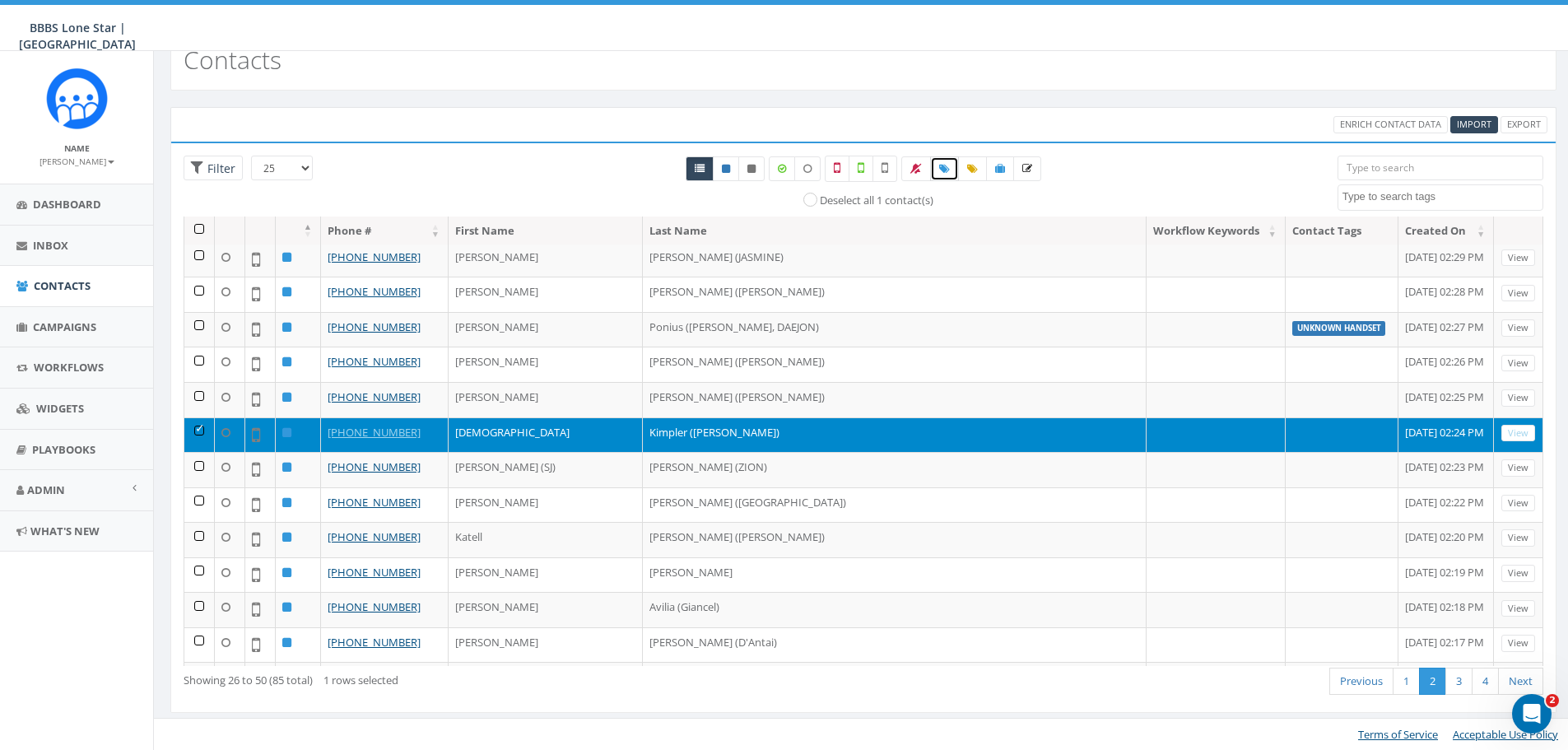
click at [941, 171] on icon at bounding box center [944, 169] width 10 height 10
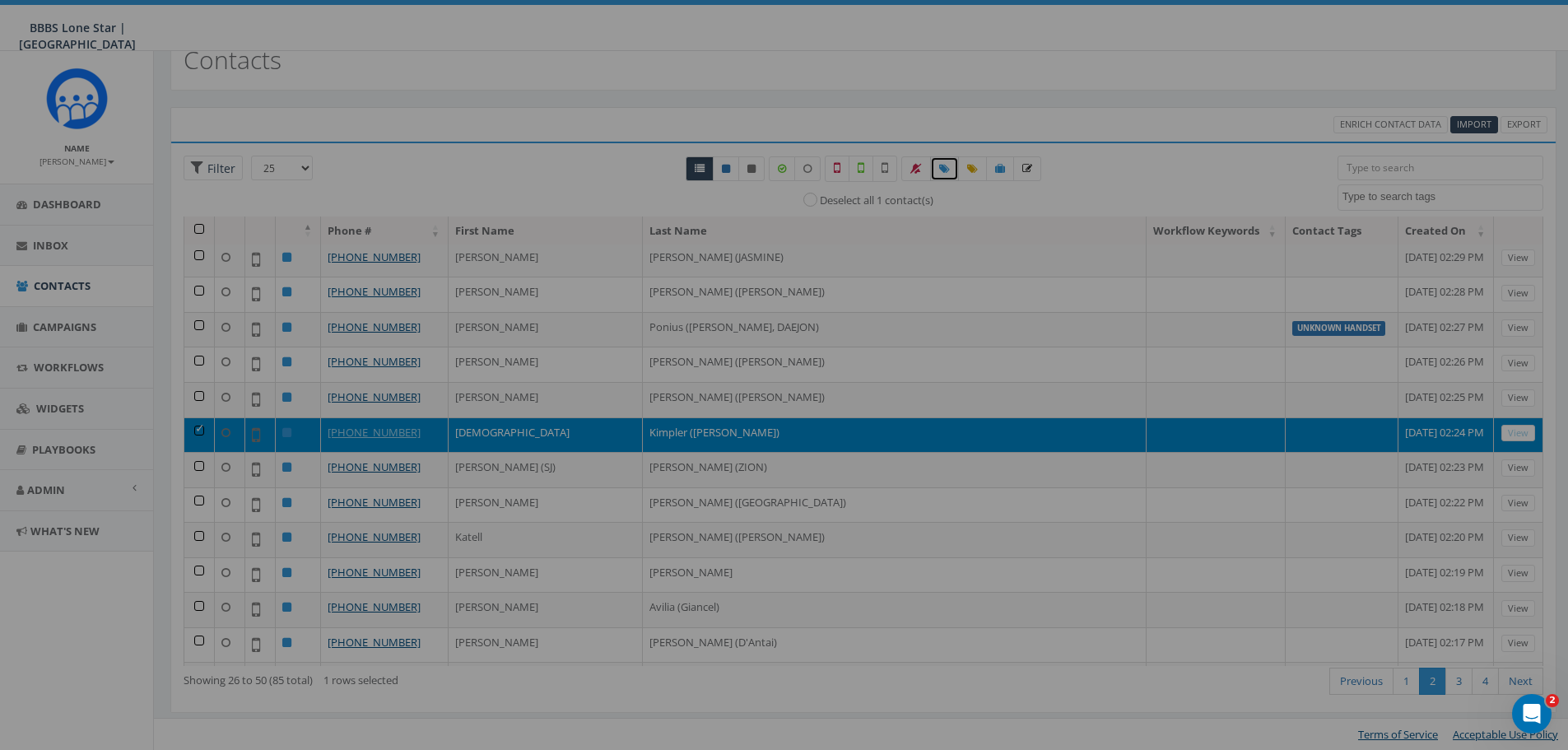
select select
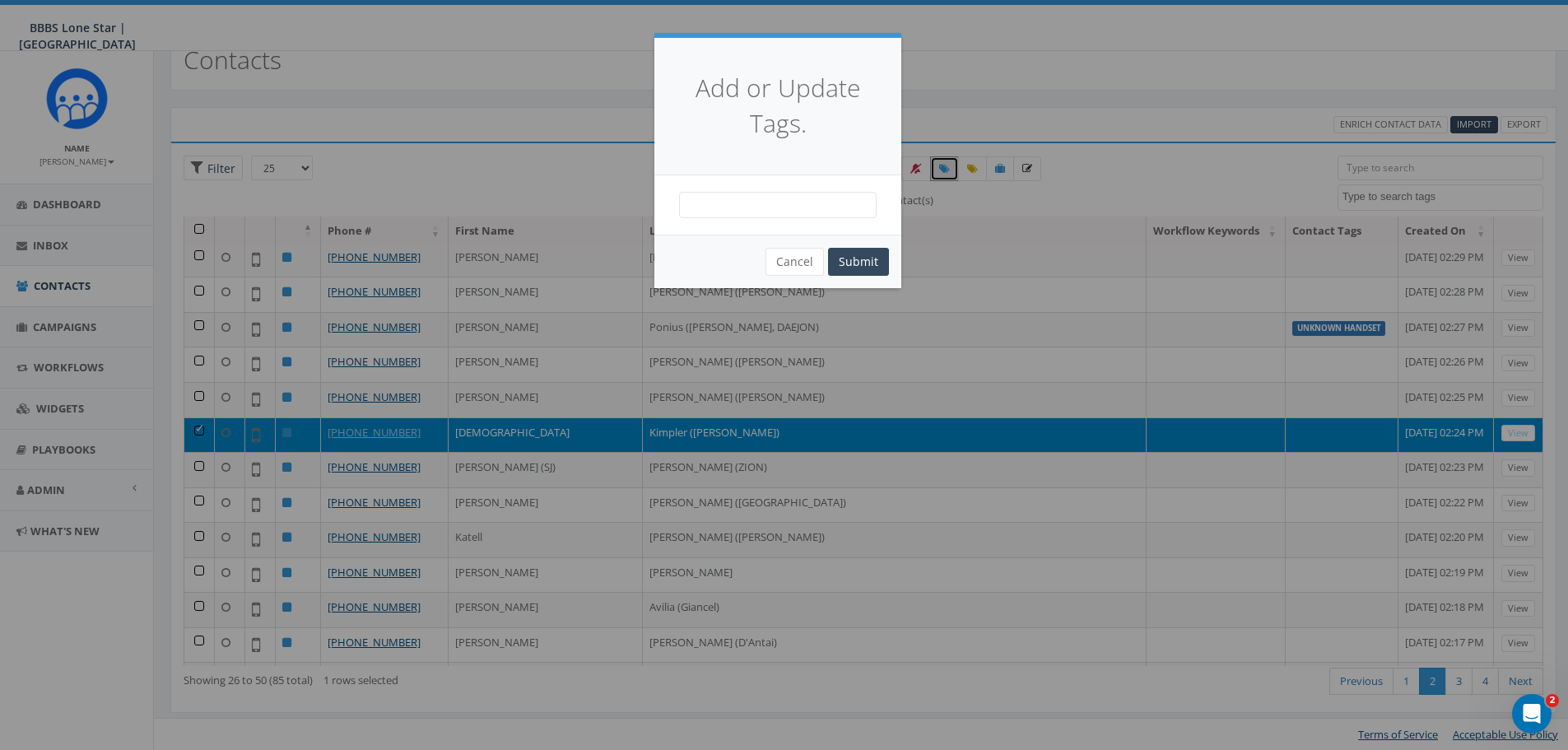
click at [785, 207] on span at bounding box center [778, 205] width 198 height 27
type textarea "CB BIG"
click at [799, 252] on button "Cancel" at bounding box center [794, 261] width 58 height 28
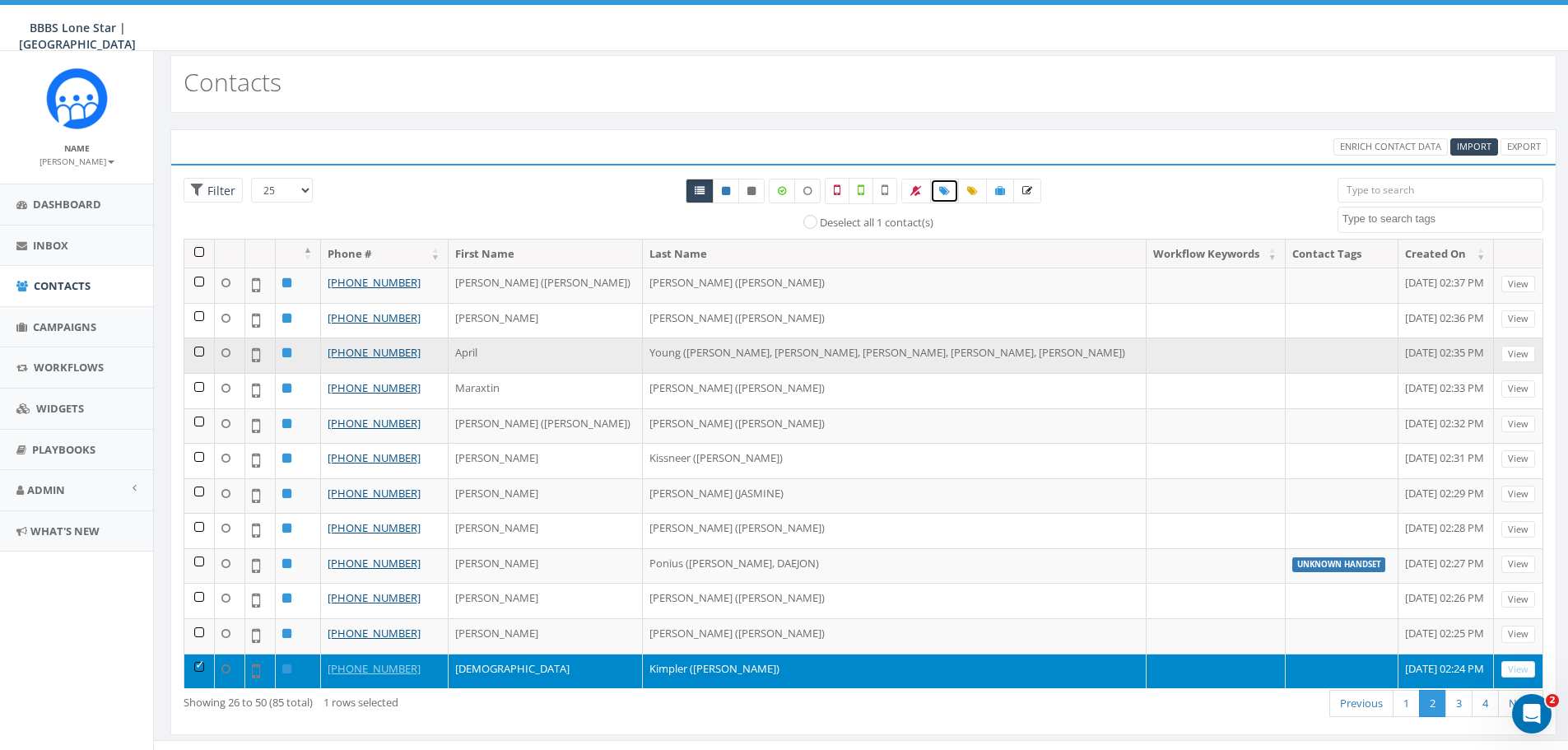
scroll to position [0, 0]
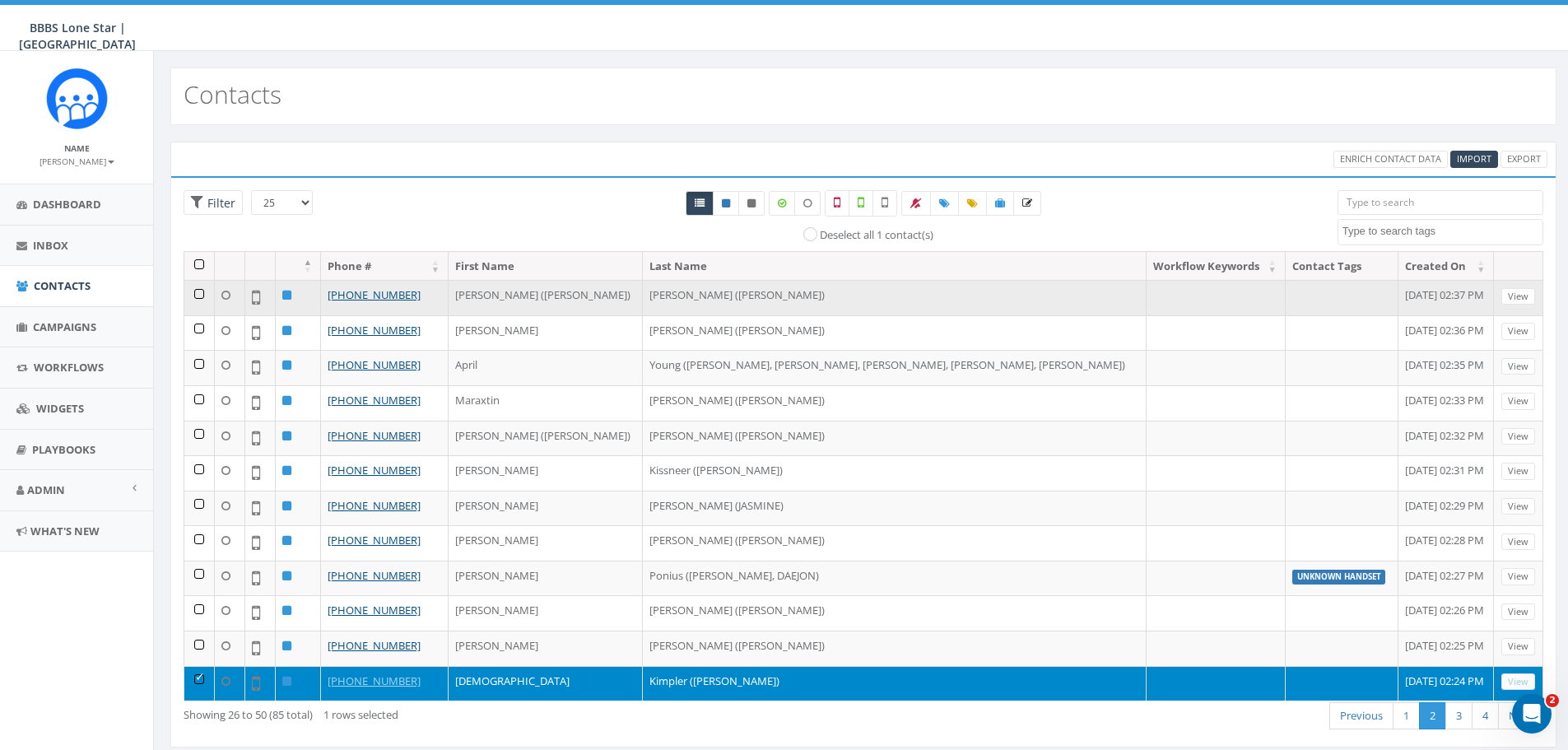
click at [199, 295] on td at bounding box center [200, 297] width 31 height 35
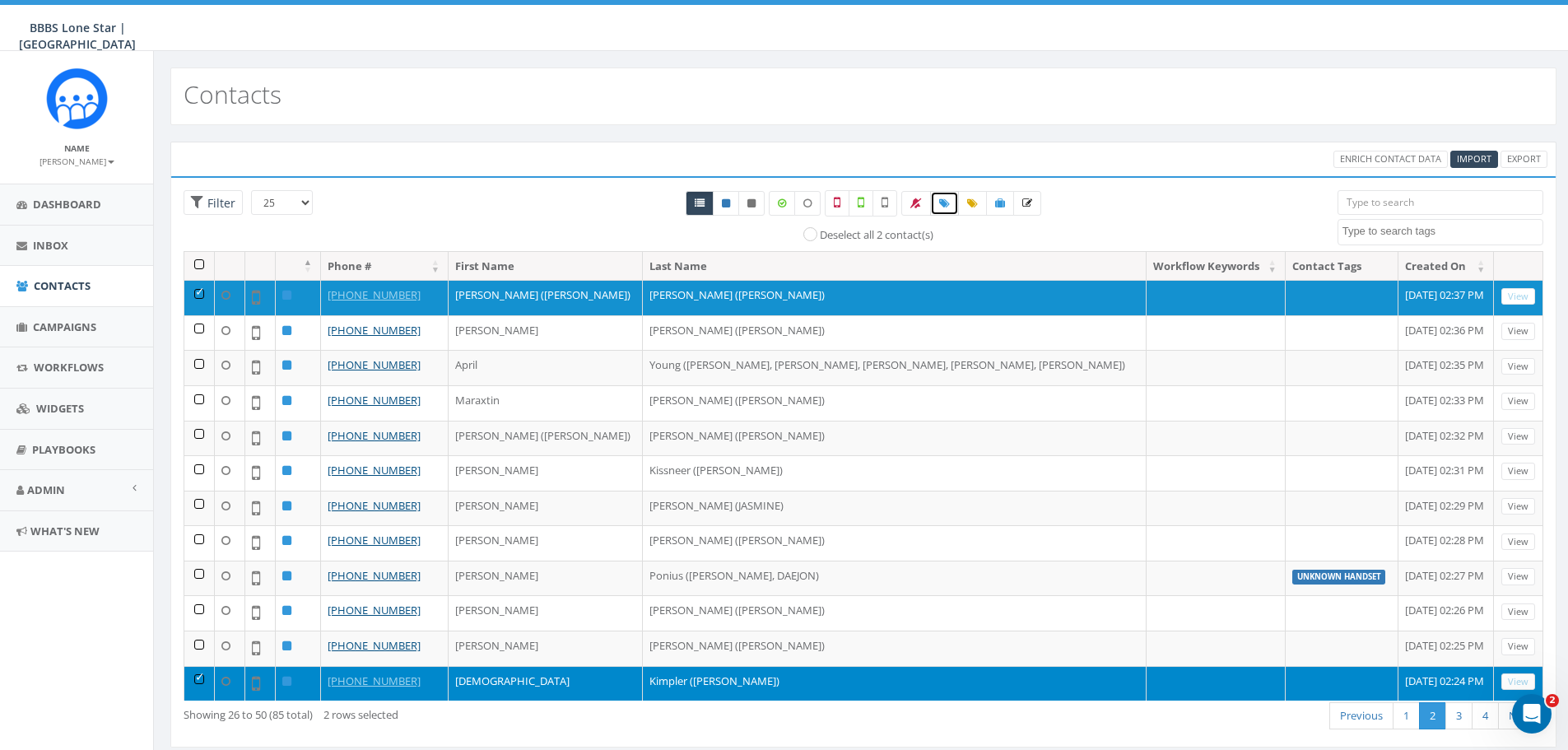
click at [943, 205] on icon at bounding box center [944, 204] width 10 height 10
select select
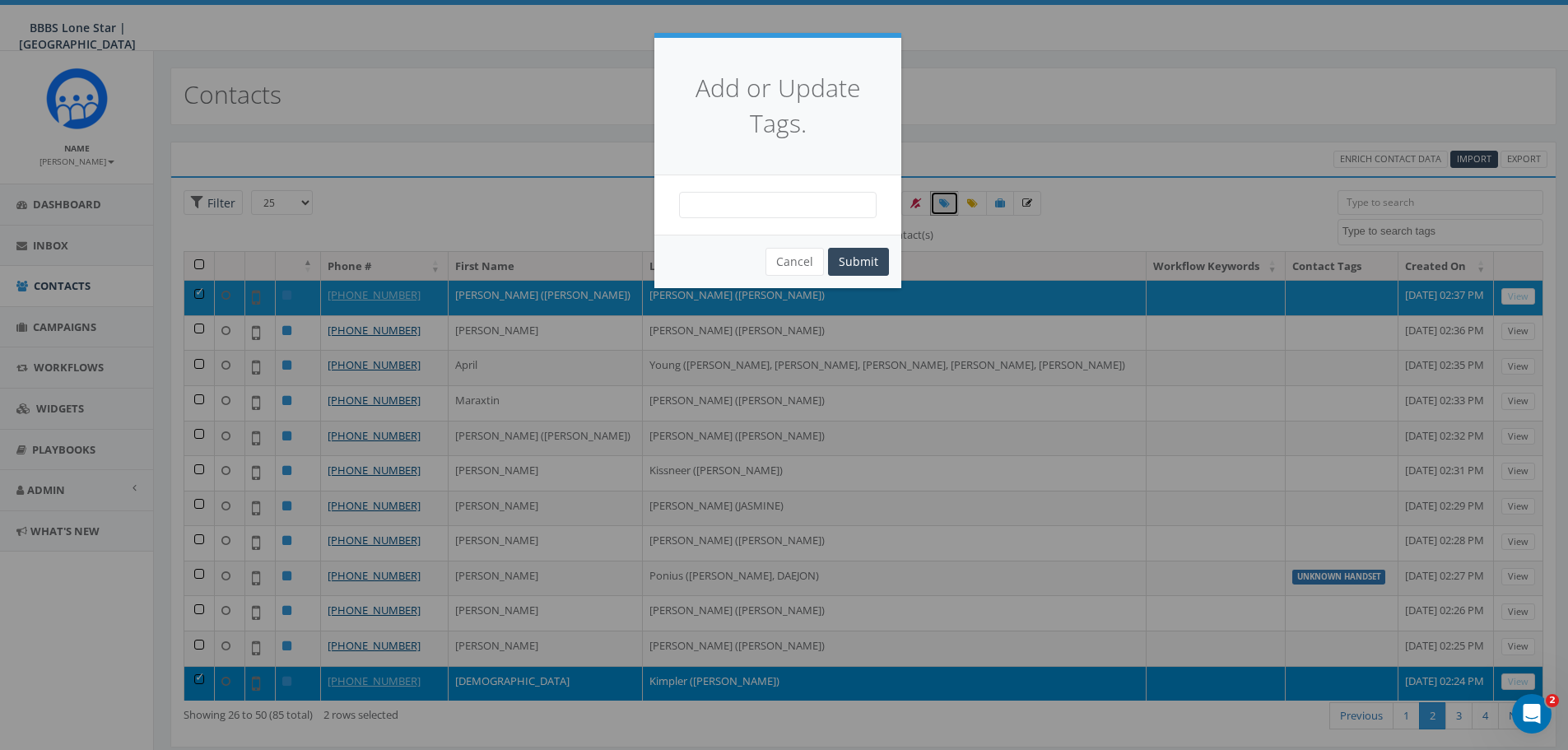
click at [794, 207] on span at bounding box center [778, 205] width 198 height 27
type textarea "CB PARENT"
click at [859, 249] on button "Submit" at bounding box center [858, 261] width 61 height 28
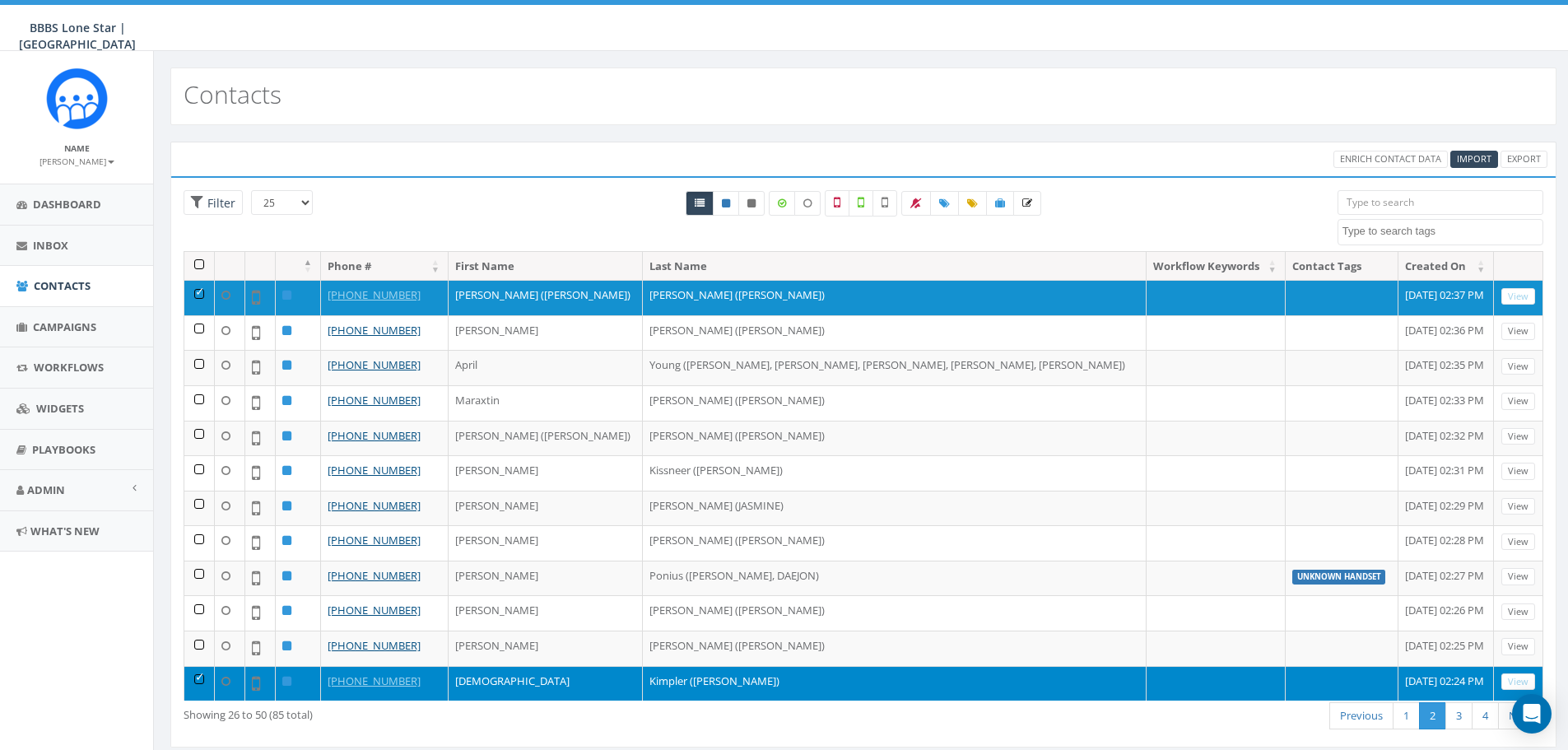
select select
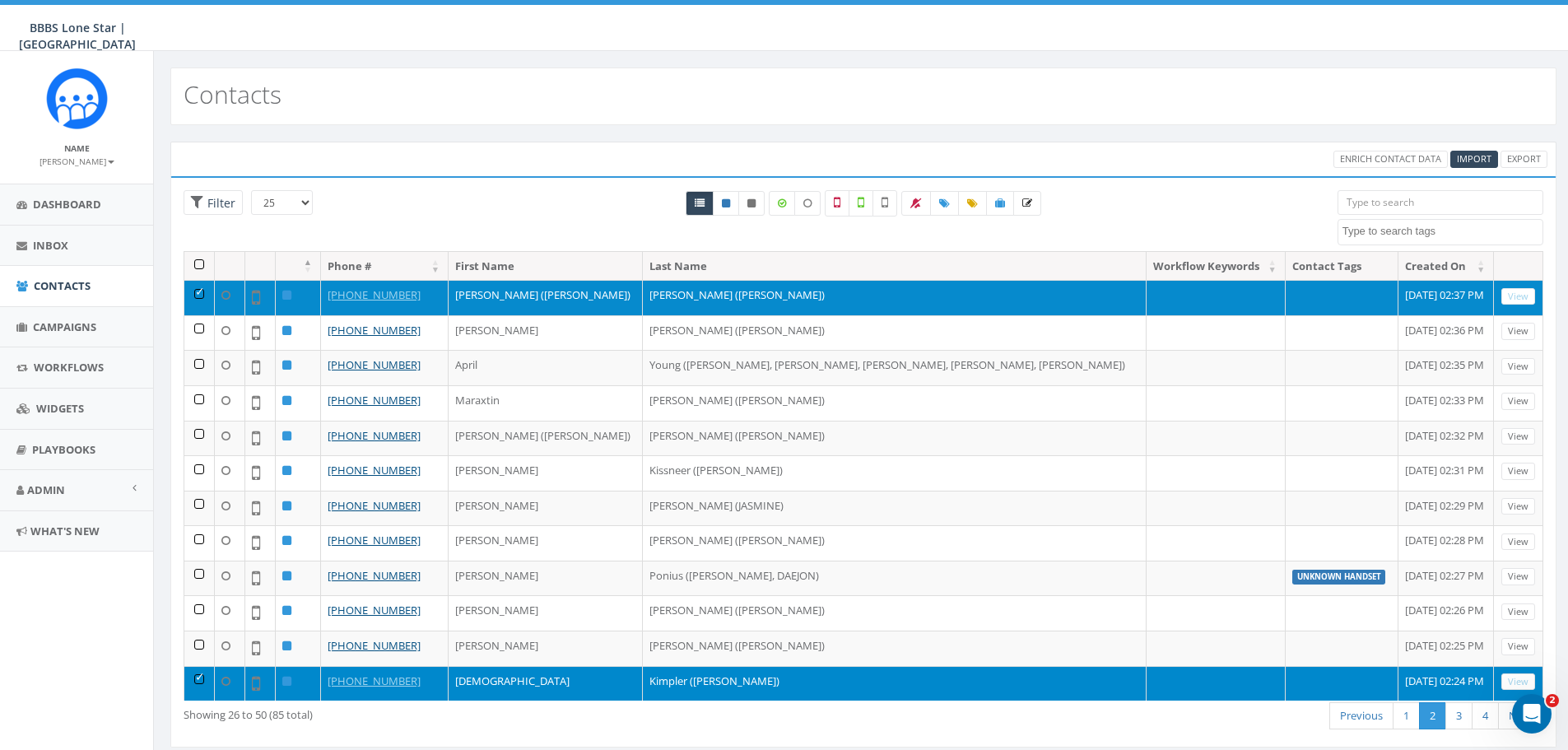
click at [1286, 289] on td at bounding box center [1343, 297] width 113 height 35
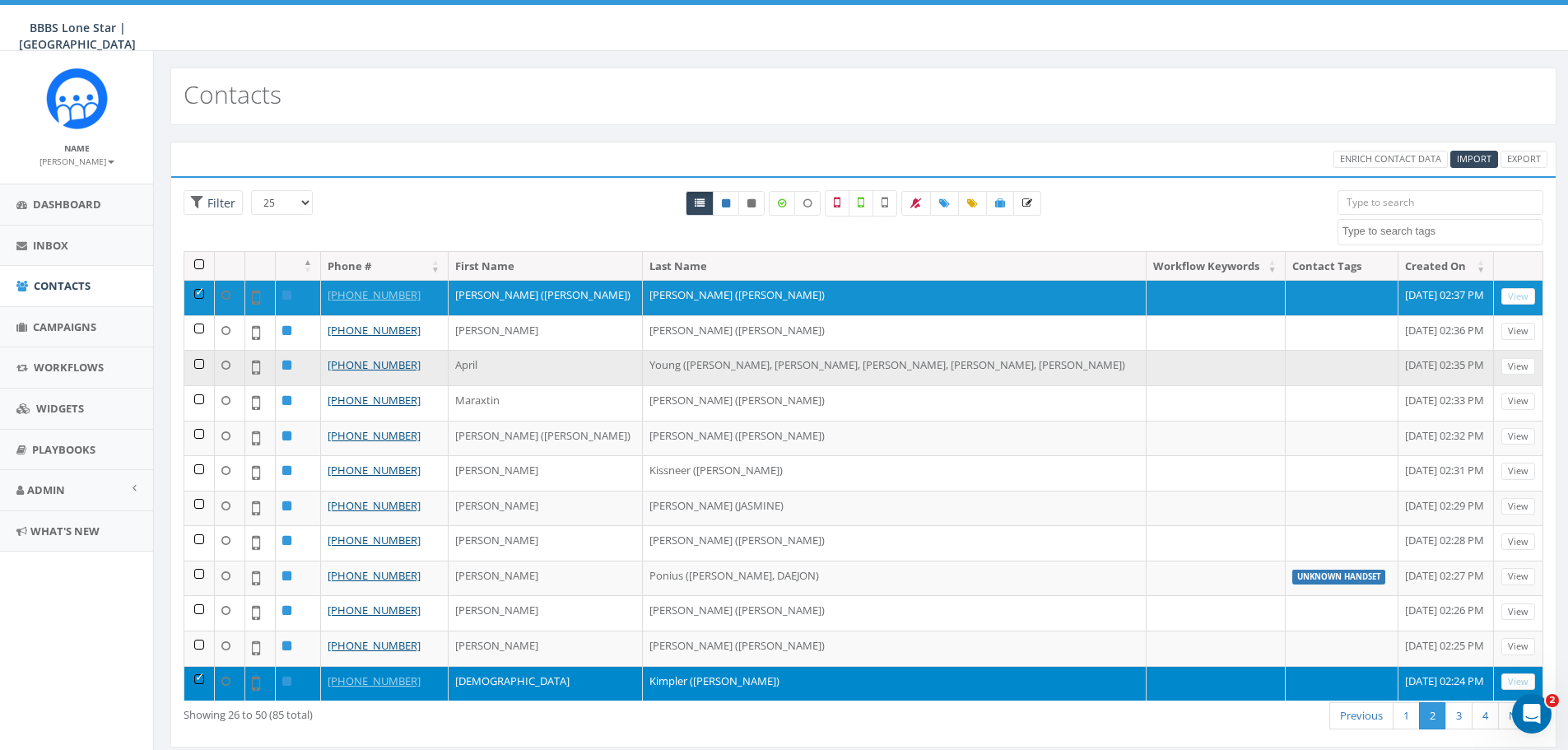
click at [1286, 364] on td at bounding box center [1343, 367] width 113 height 35
click at [913, 351] on td "Young ([PERSON_NAME], [PERSON_NAME], [PERSON_NAME], [PERSON_NAME], [PERSON_NAME…" at bounding box center [895, 367] width 504 height 35
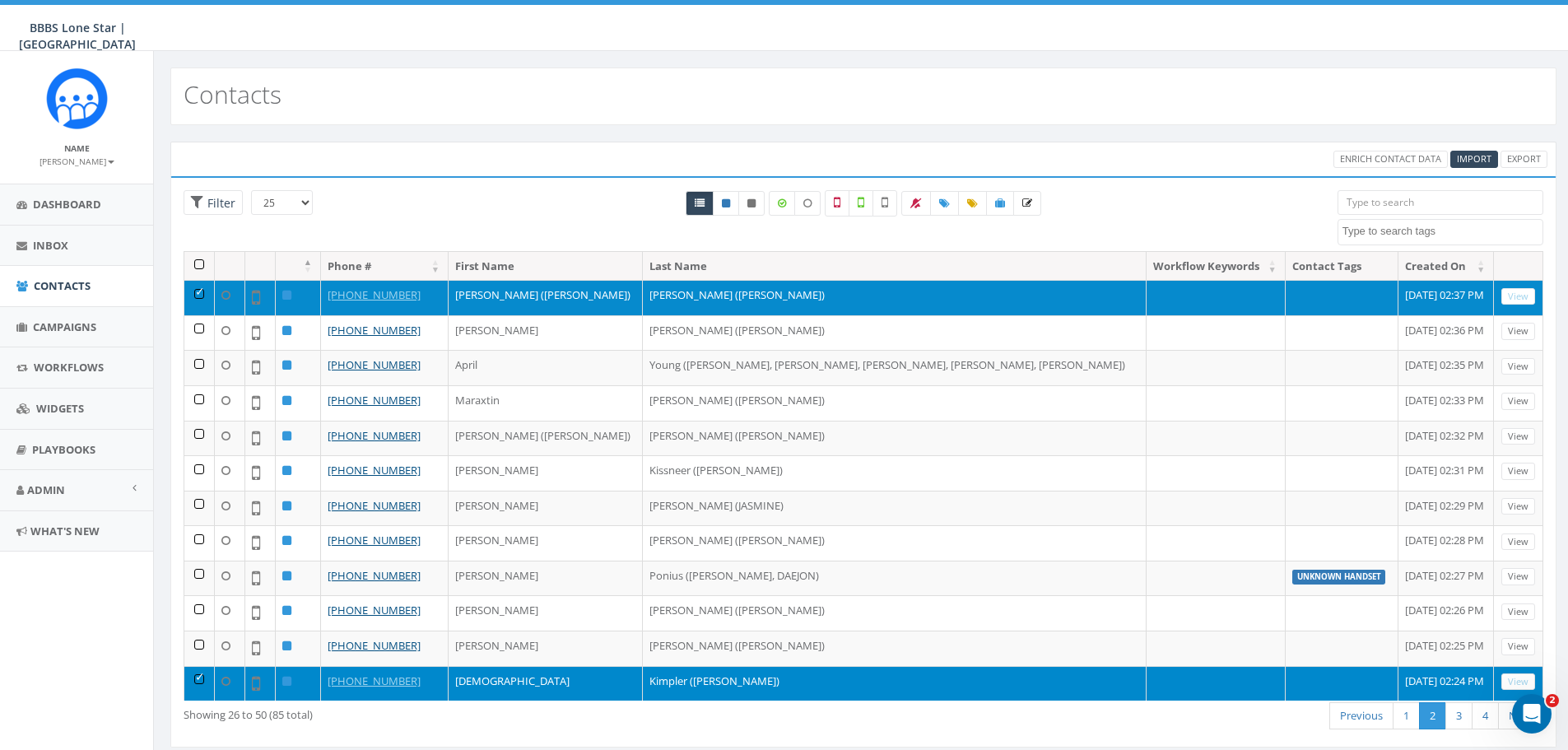
click at [1286, 304] on td at bounding box center [1343, 297] width 113 height 35
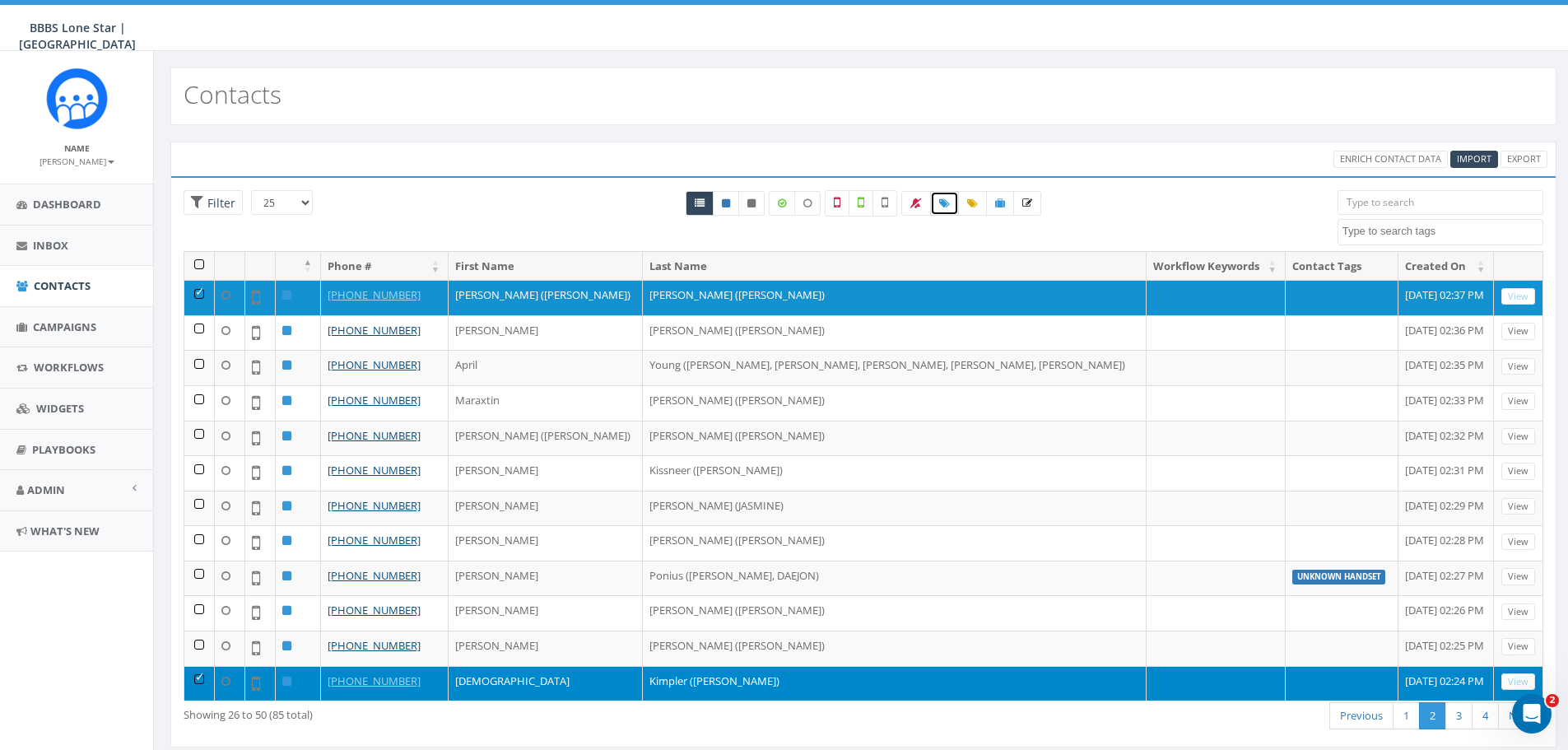
click at [945, 206] on icon at bounding box center [944, 204] width 10 height 10
select select
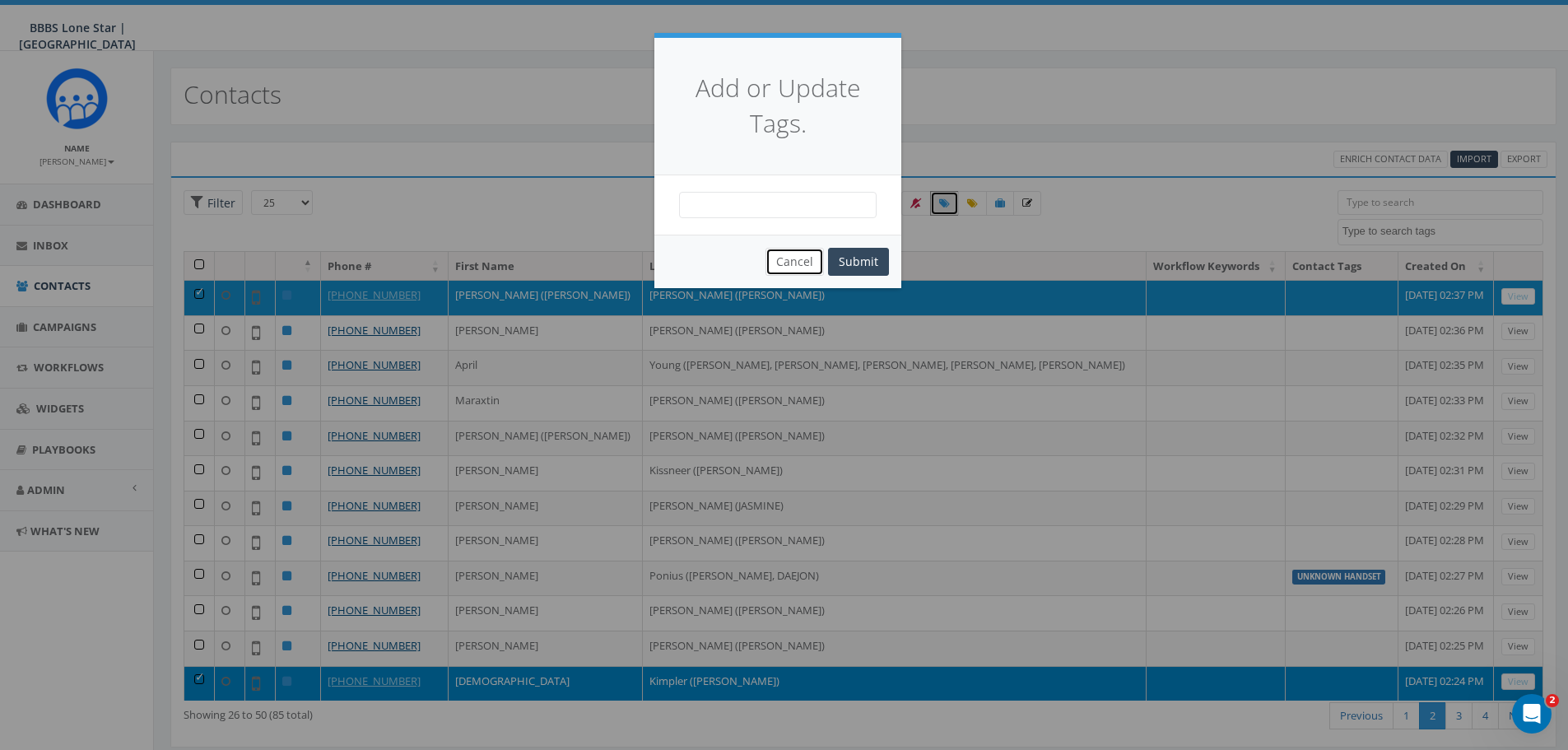
click at [806, 255] on button "Cancel" at bounding box center [794, 261] width 58 height 28
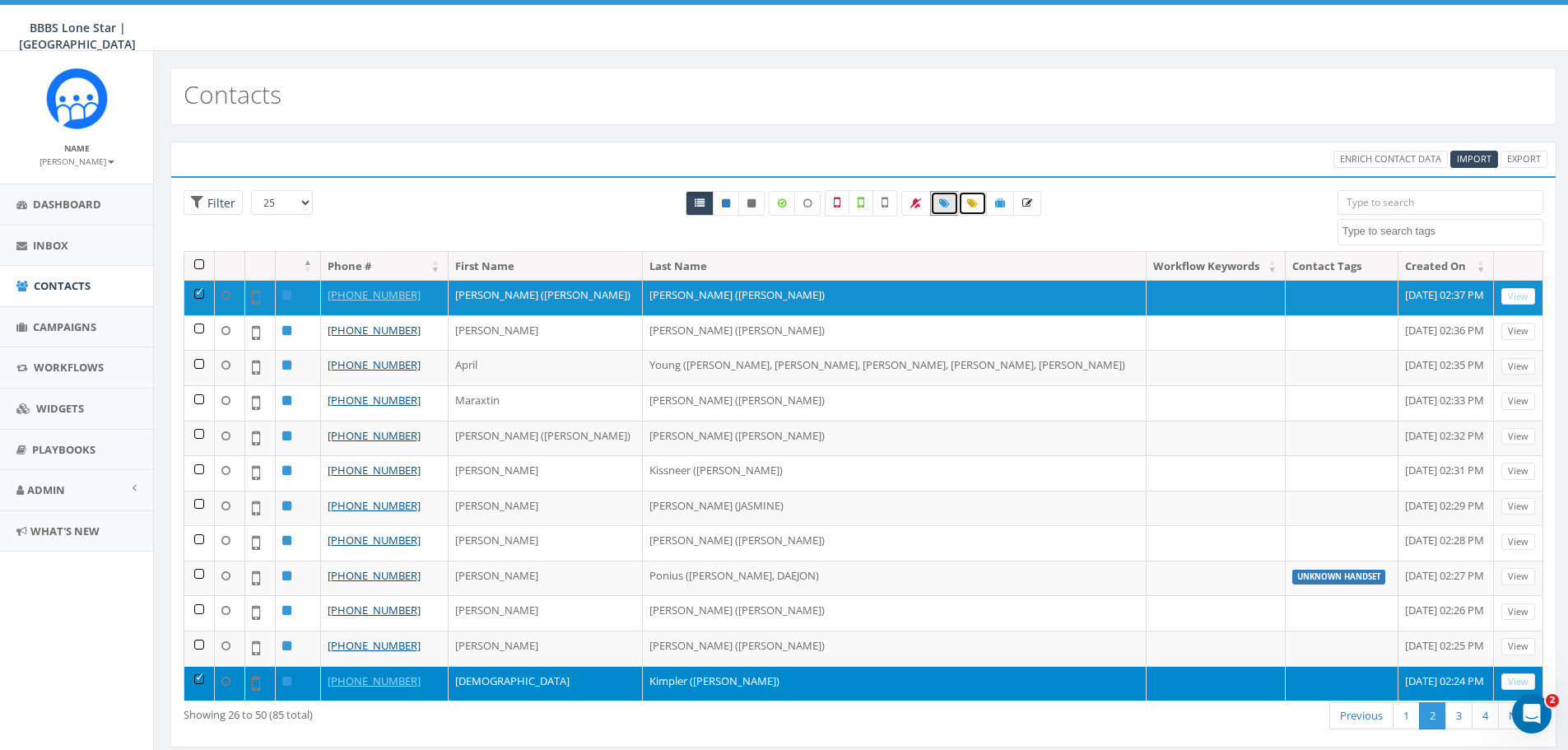
click at [973, 207] on icon at bounding box center [973, 204] width 10 height 10
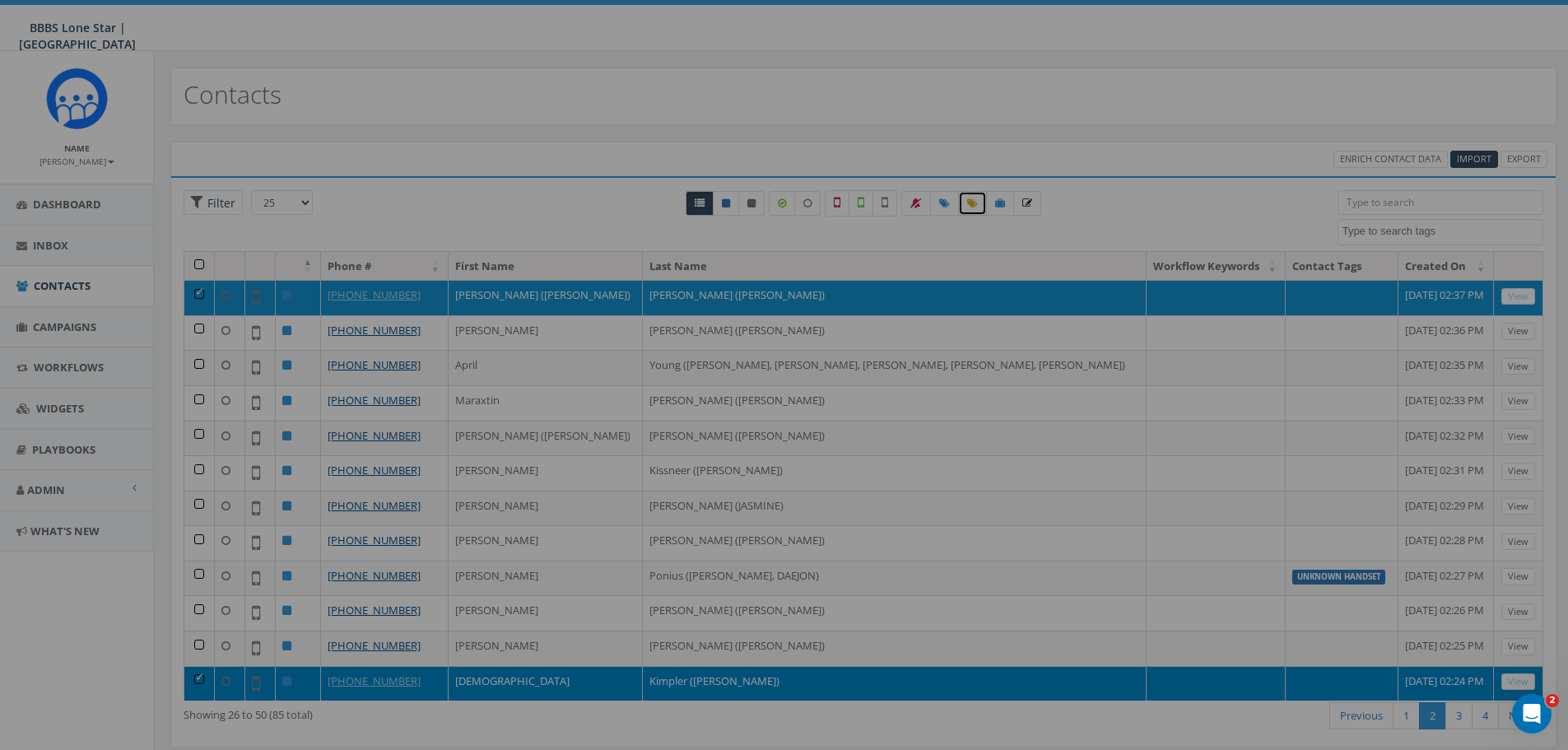
select select
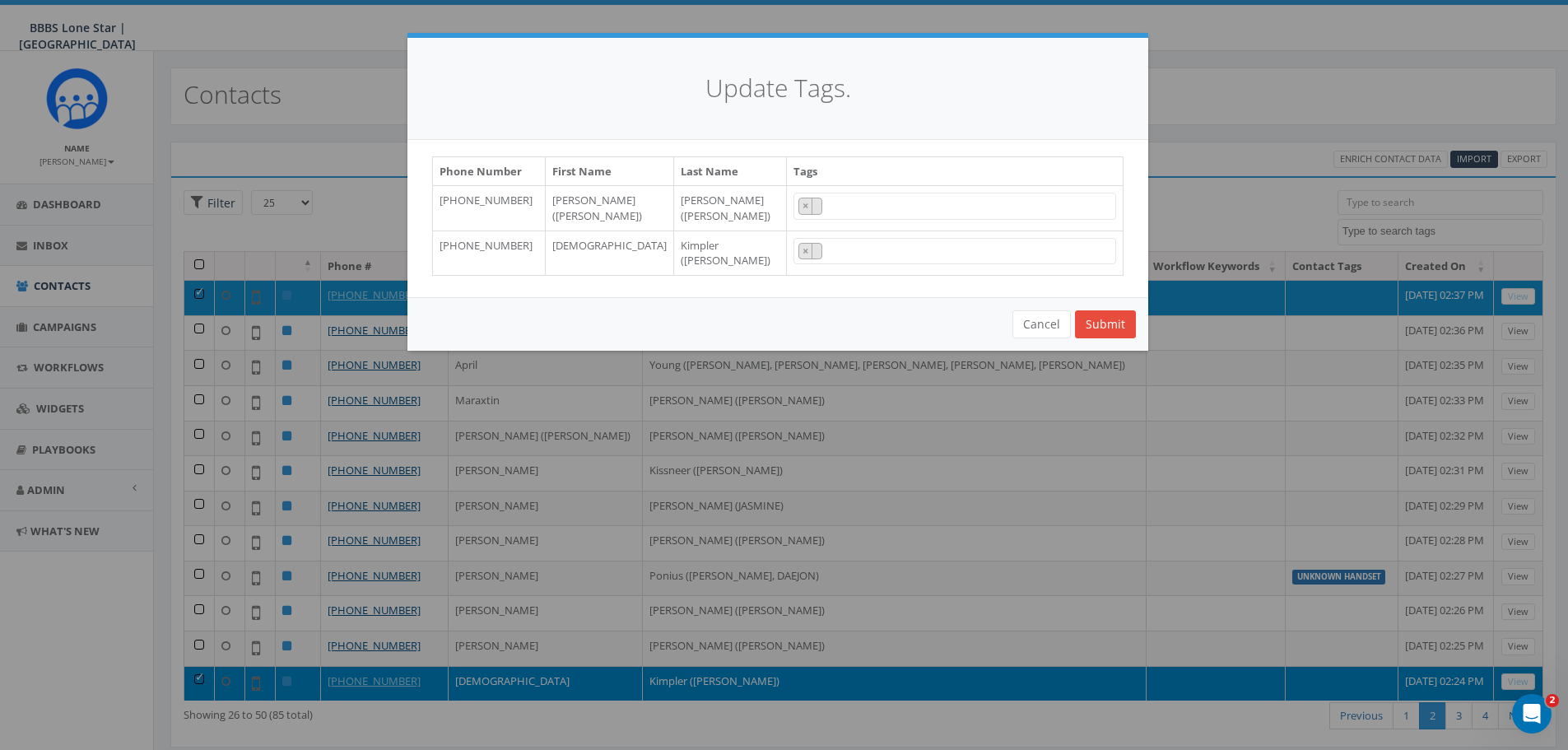
scroll to position [82, 0]
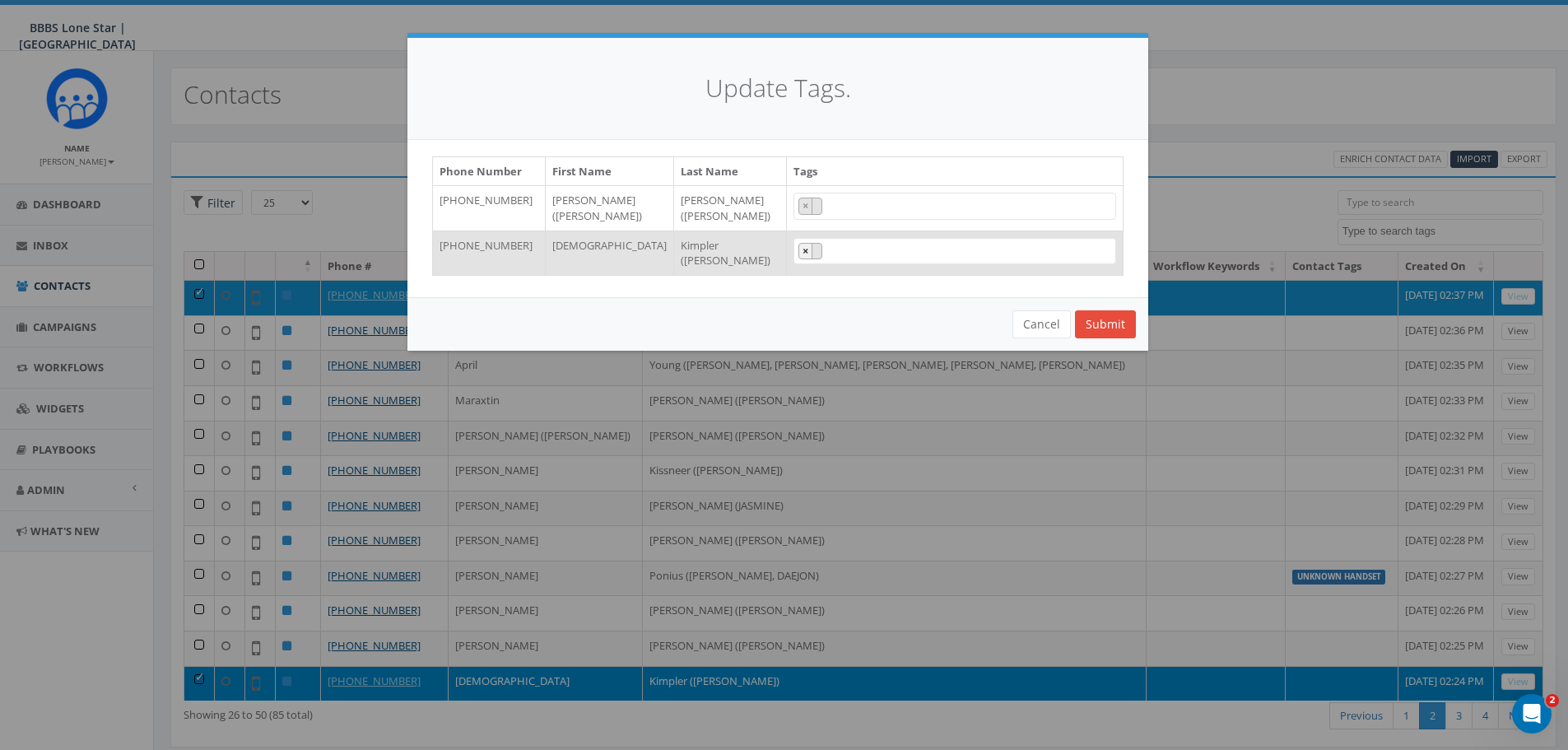
click at [803, 252] on span "×" at bounding box center [805, 250] width 6 height 15
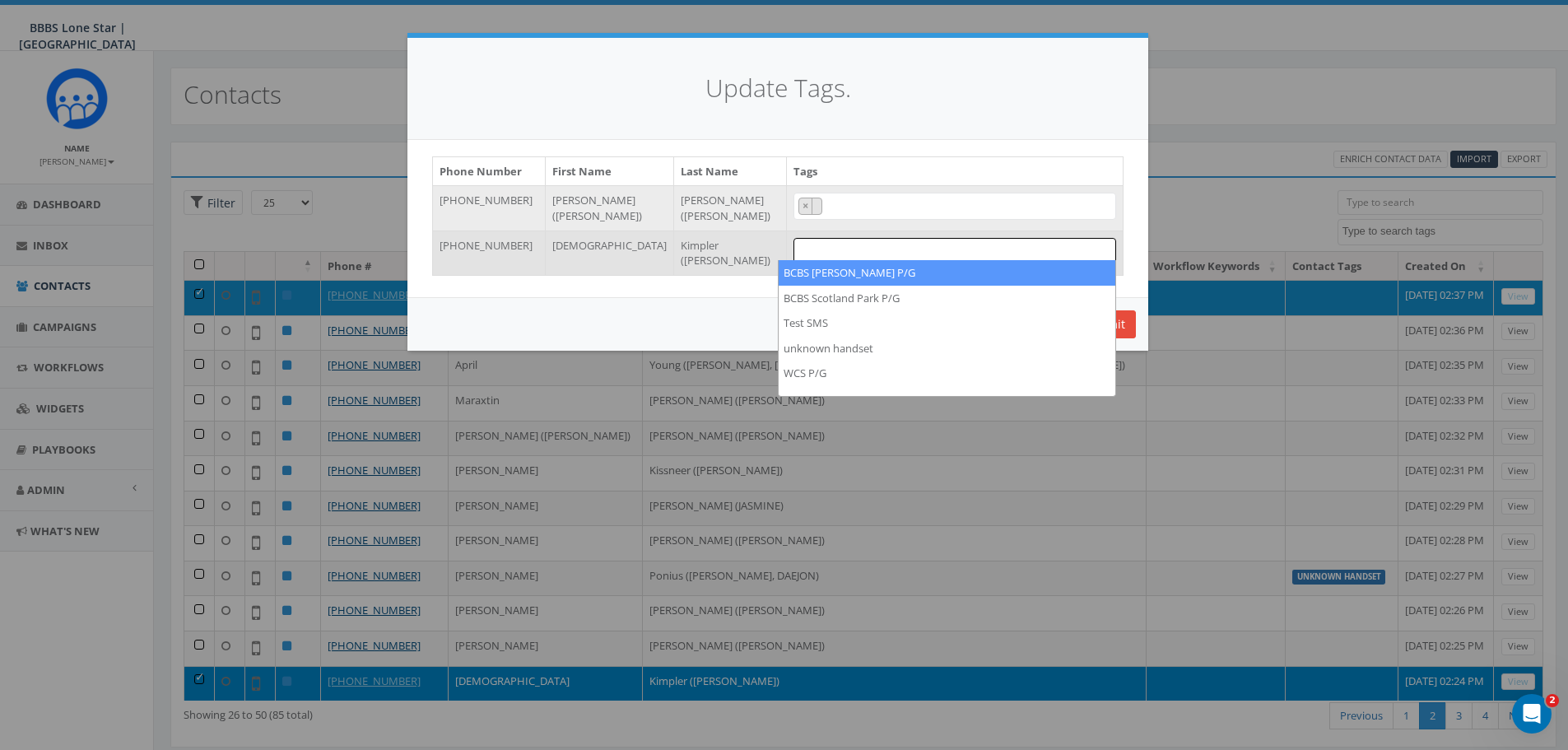
click at [843, 207] on span "×" at bounding box center [955, 207] width 323 height 27
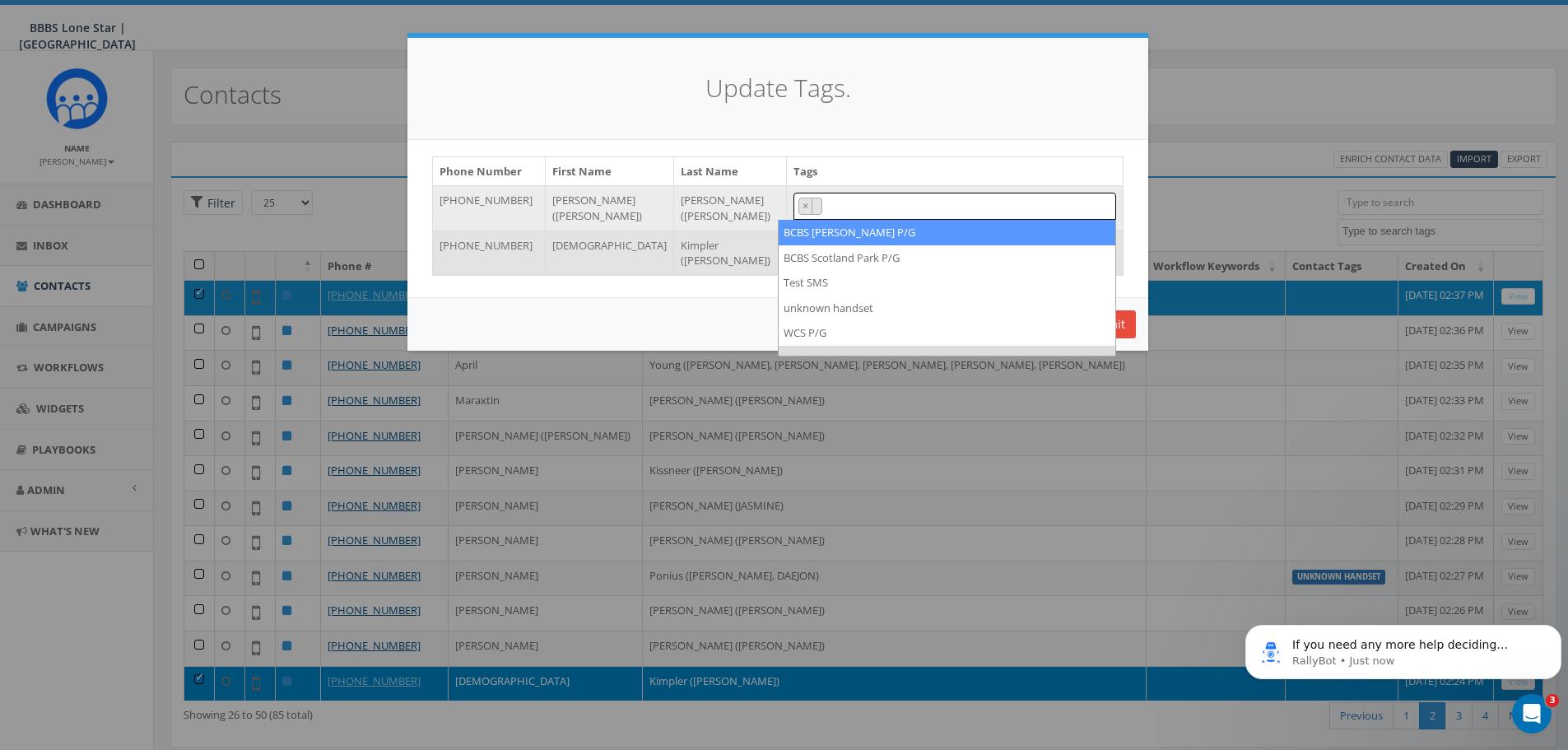
scroll to position [0, 0]
type textarea "c"
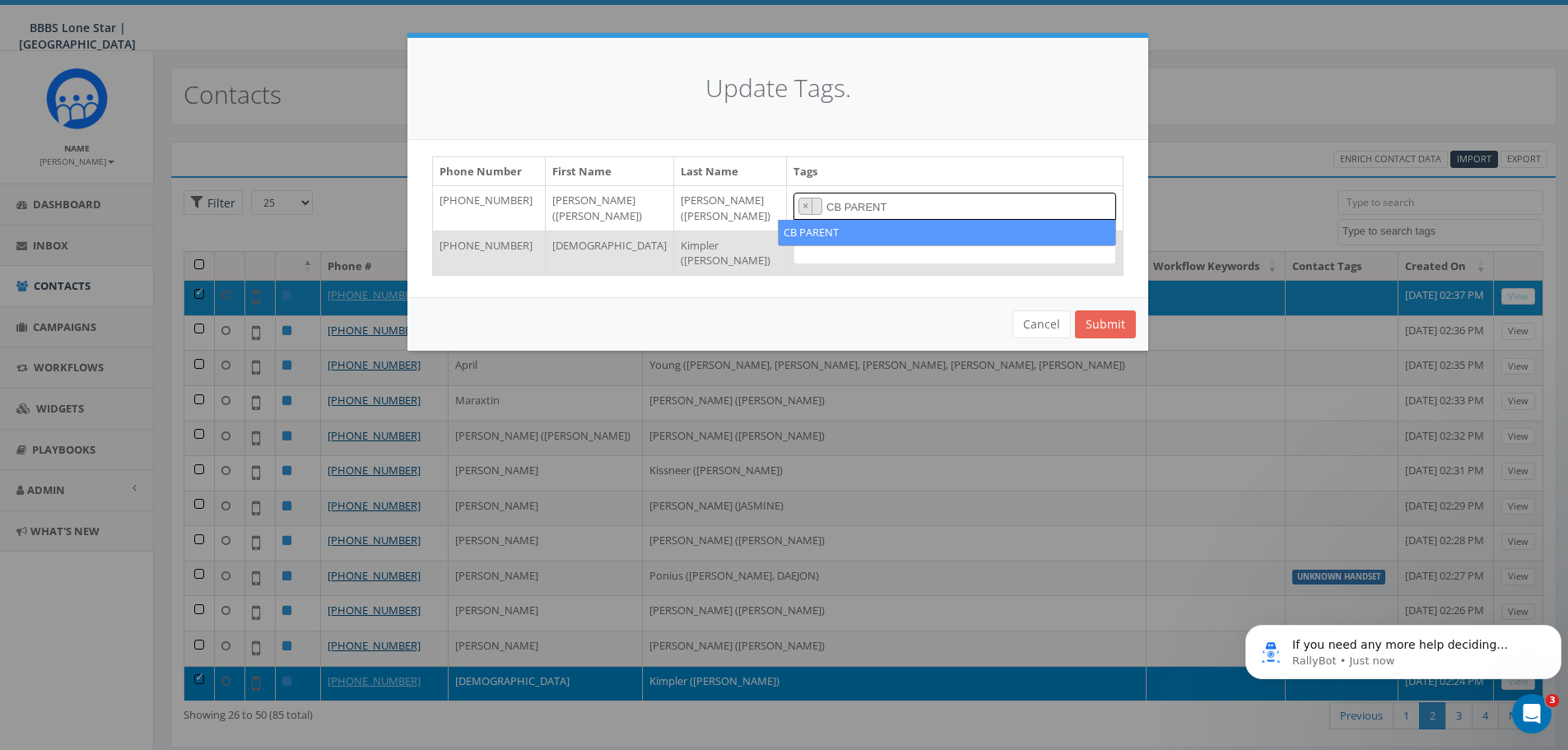
type textarea "CB PARENT"
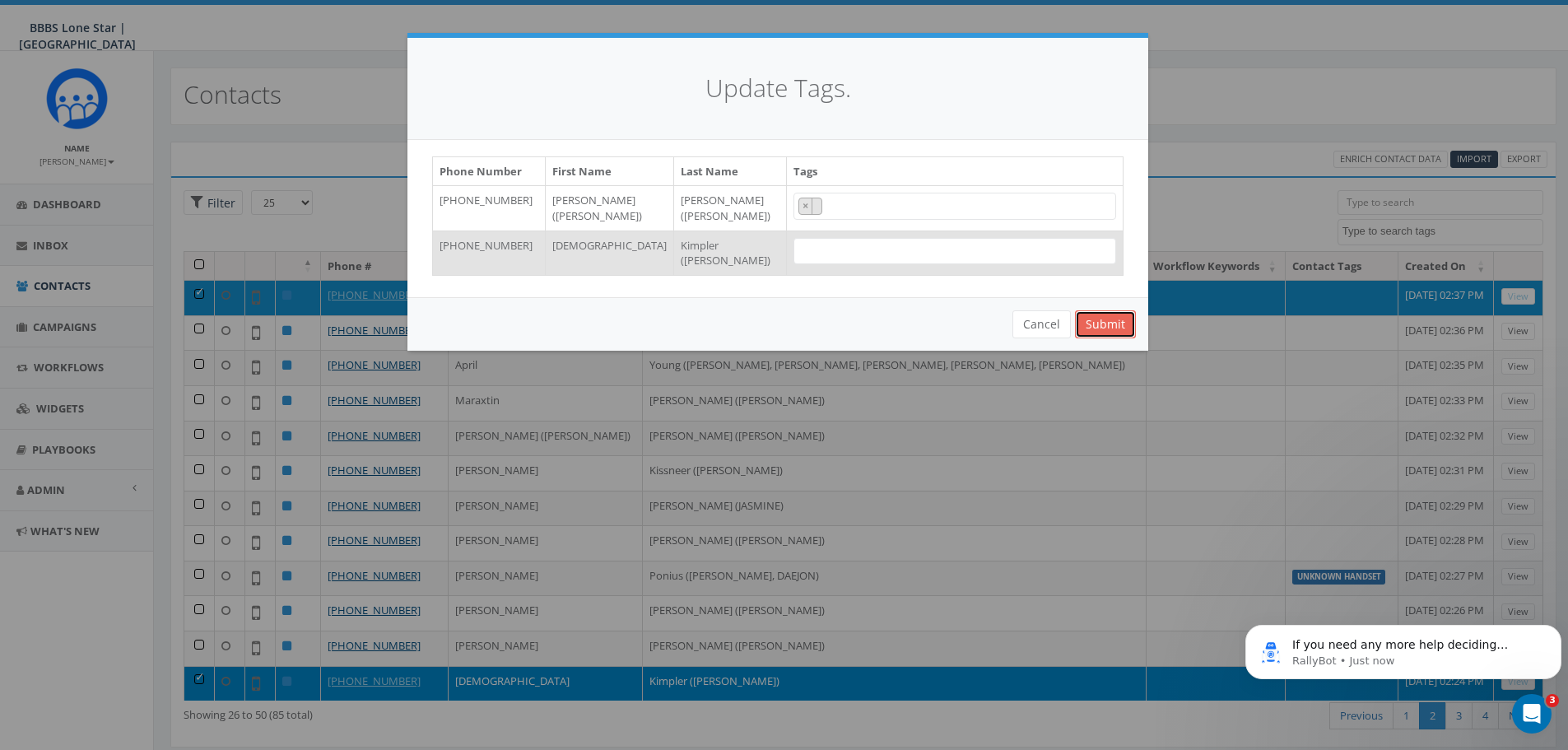
click at [1116, 314] on button "Submit" at bounding box center [1105, 324] width 61 height 28
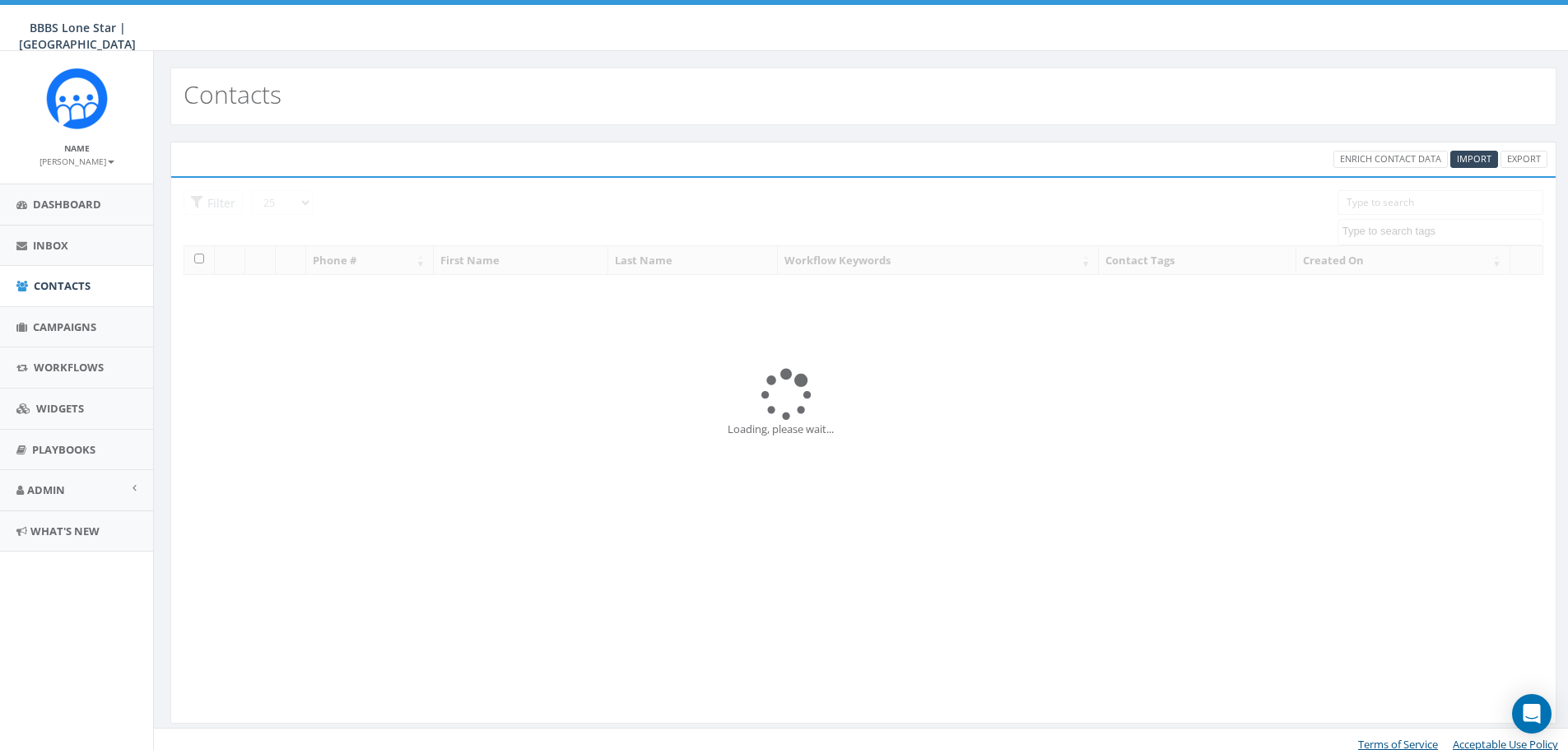
select select
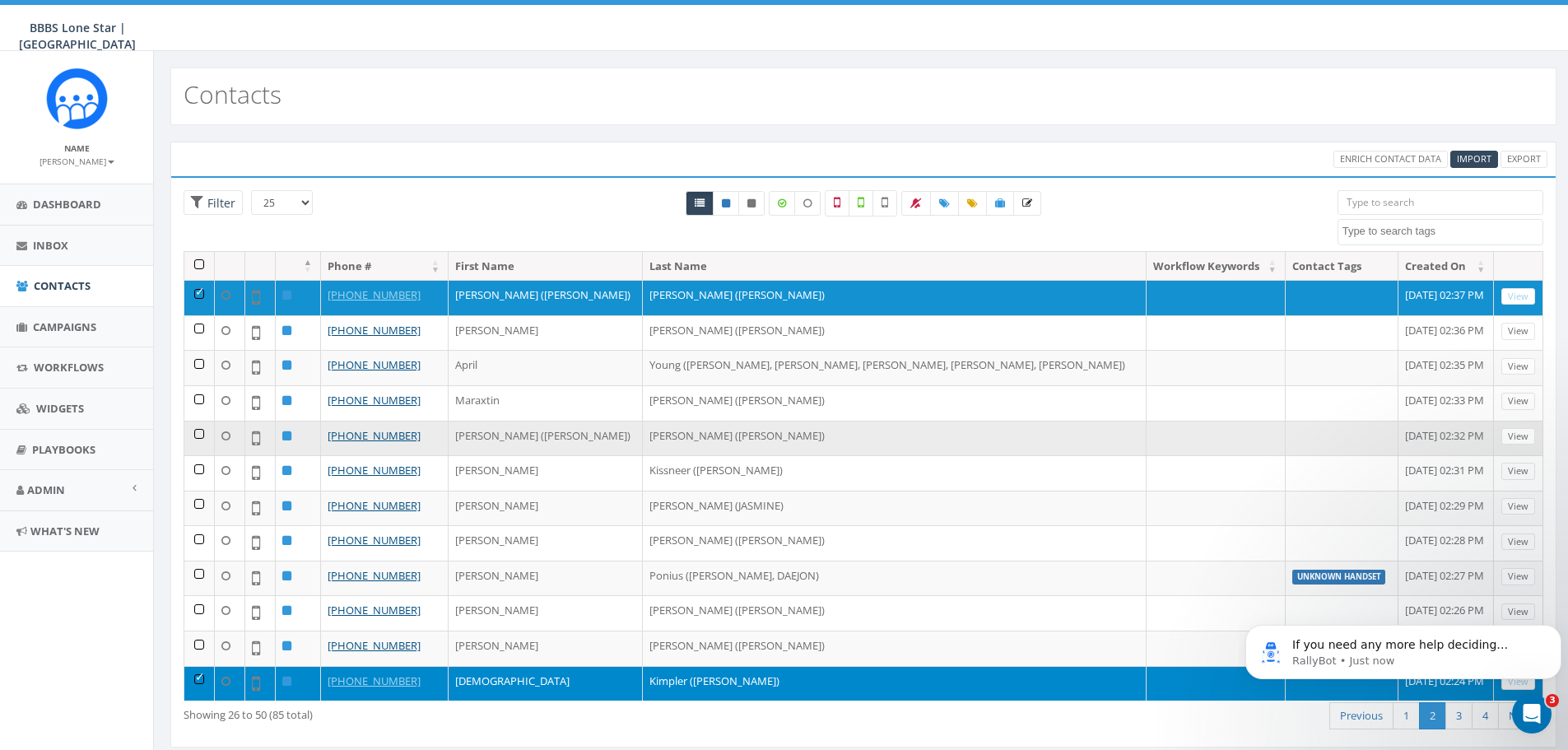
click at [500, 455] on td "Jacqui (JACKIE)" at bounding box center [546, 438] width 195 height 35
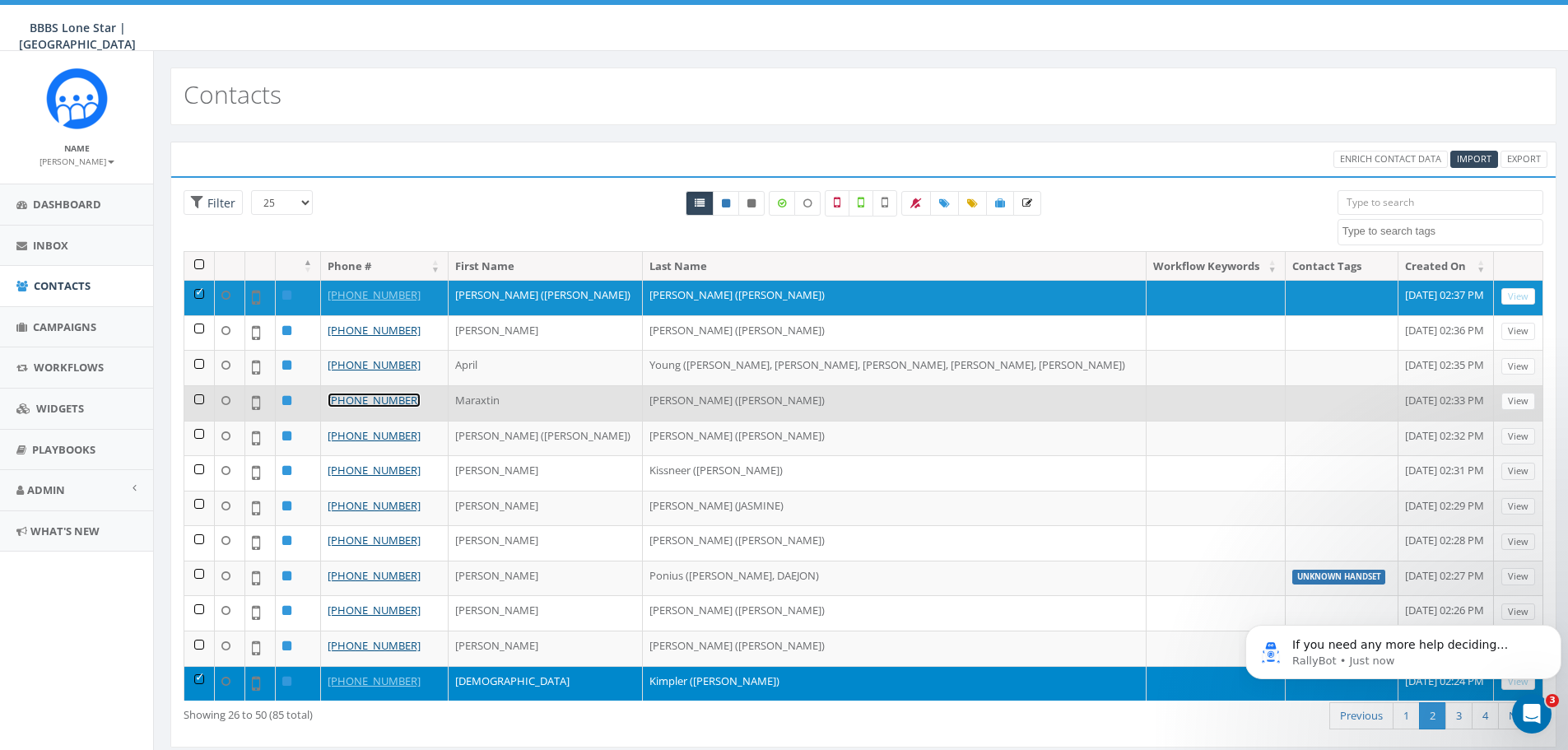
click at [363, 394] on link "[PHONE_NUMBER]" at bounding box center [374, 399] width 93 height 15
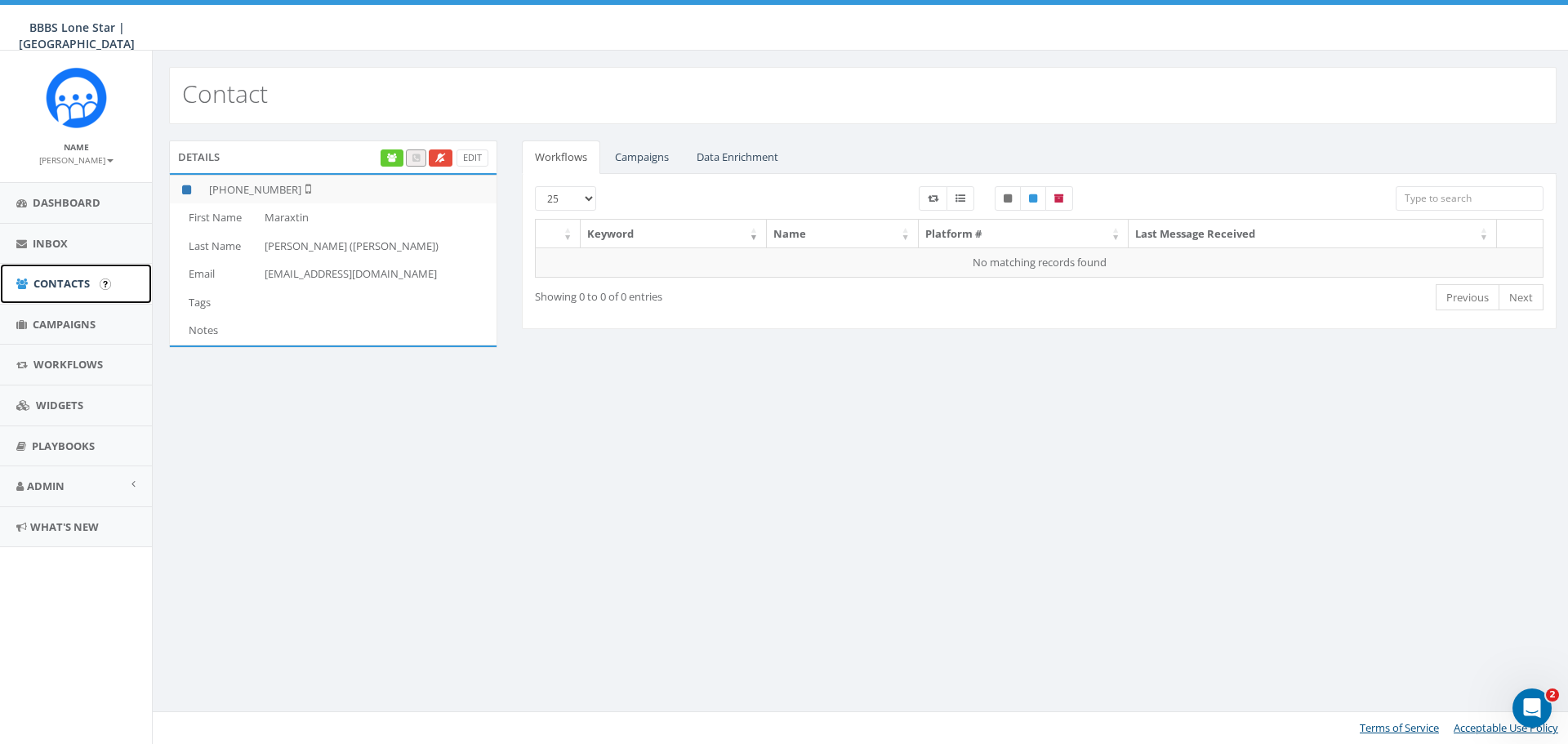
click at [66, 281] on span "Contacts" at bounding box center [61, 283] width 56 height 14
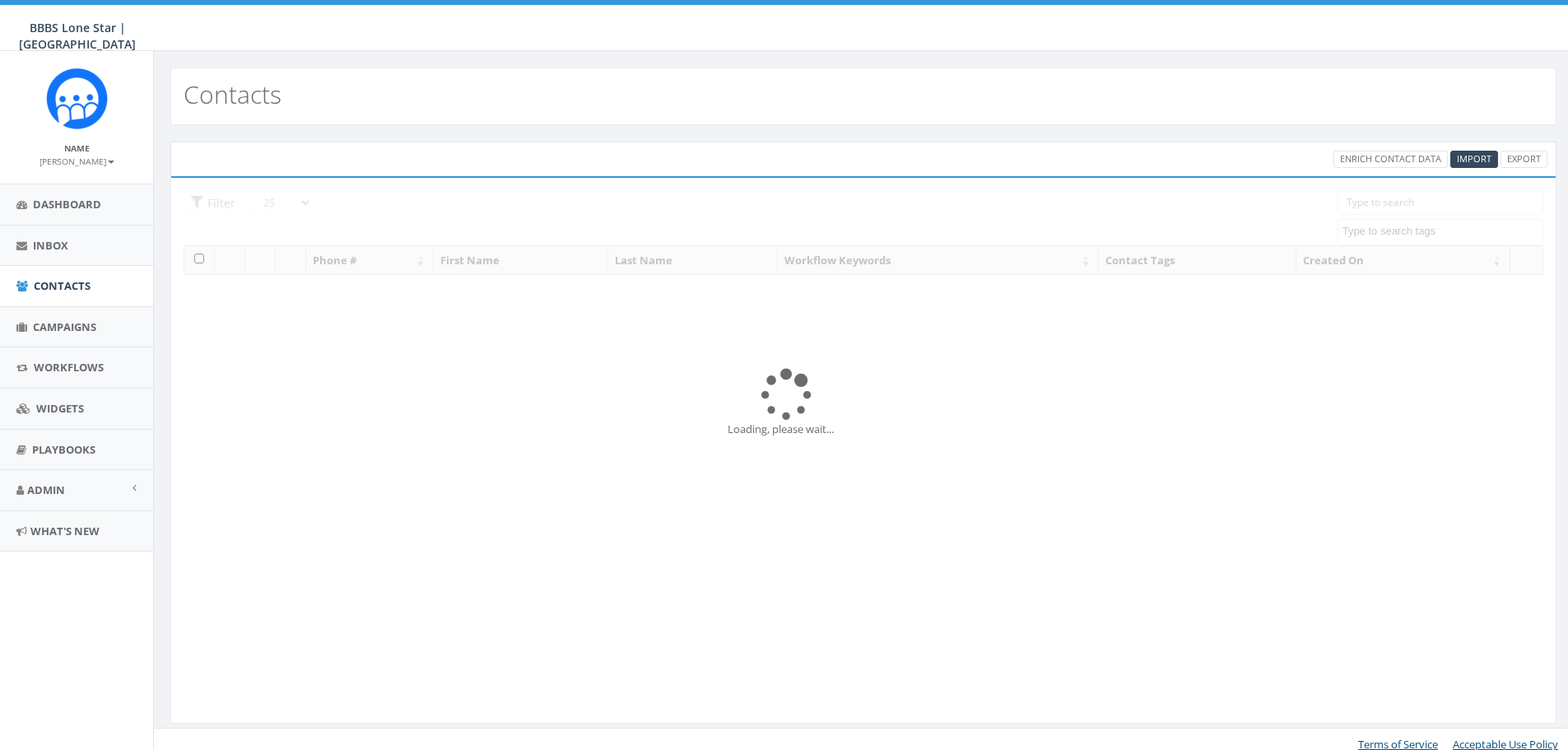
select select
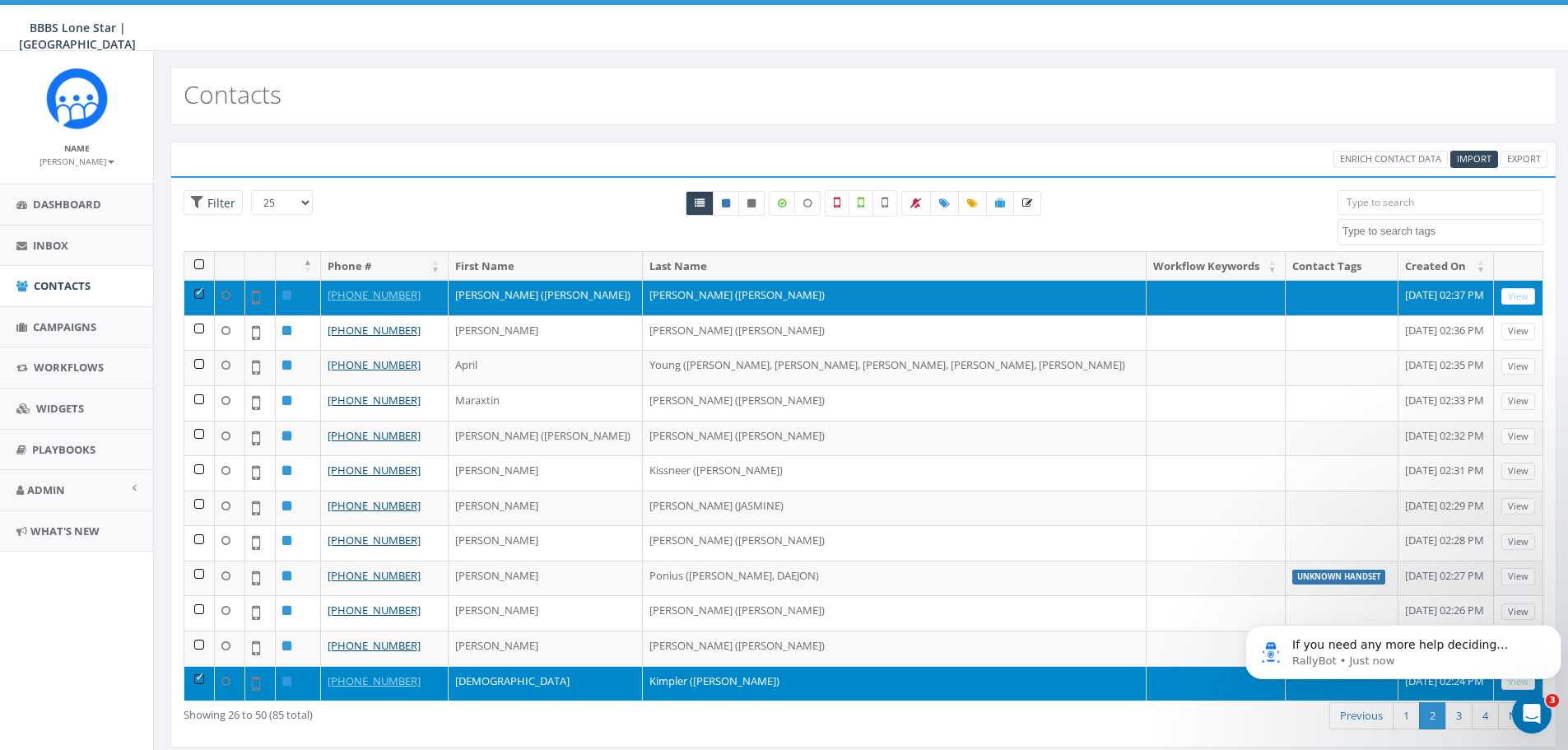
click at [1286, 285] on td at bounding box center [1343, 297] width 113 height 35
click at [1286, 295] on td at bounding box center [1343, 297] width 113 height 35
click at [1506, 297] on link "View" at bounding box center [1517, 297] width 33 height 17
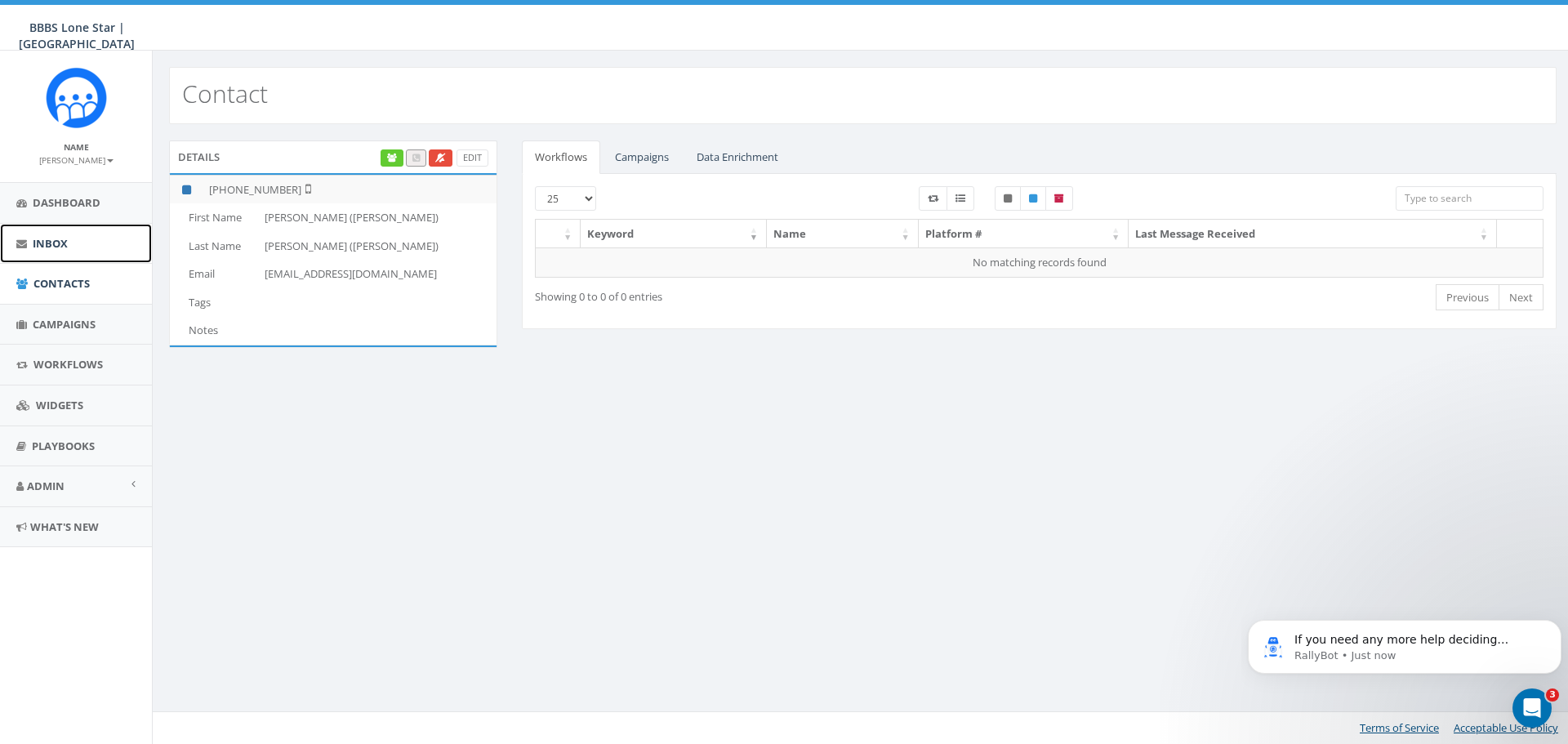
click at [83, 249] on link "Inbox" at bounding box center [76, 243] width 152 height 40
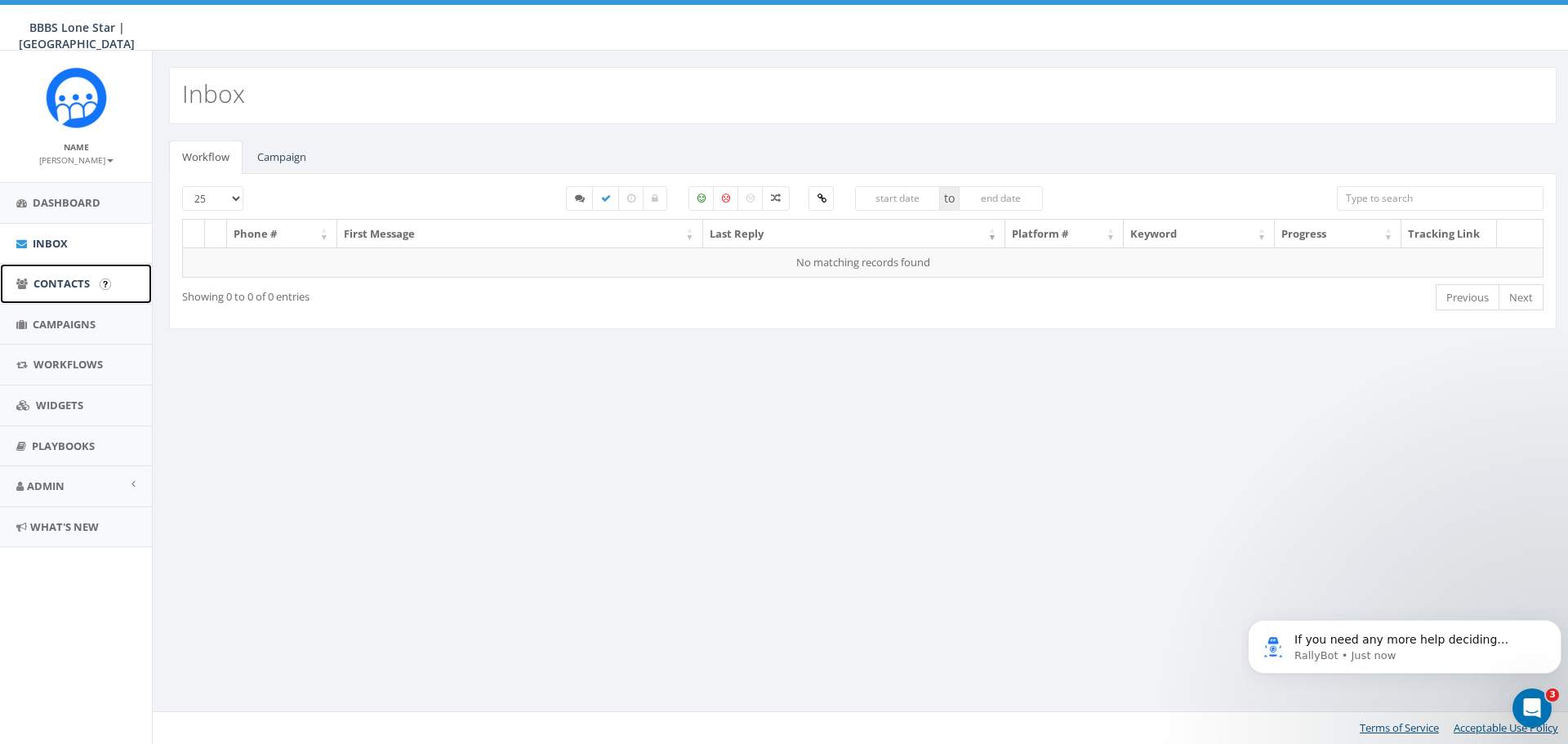
click at [63, 290] on span "Contacts" at bounding box center [61, 283] width 56 height 14
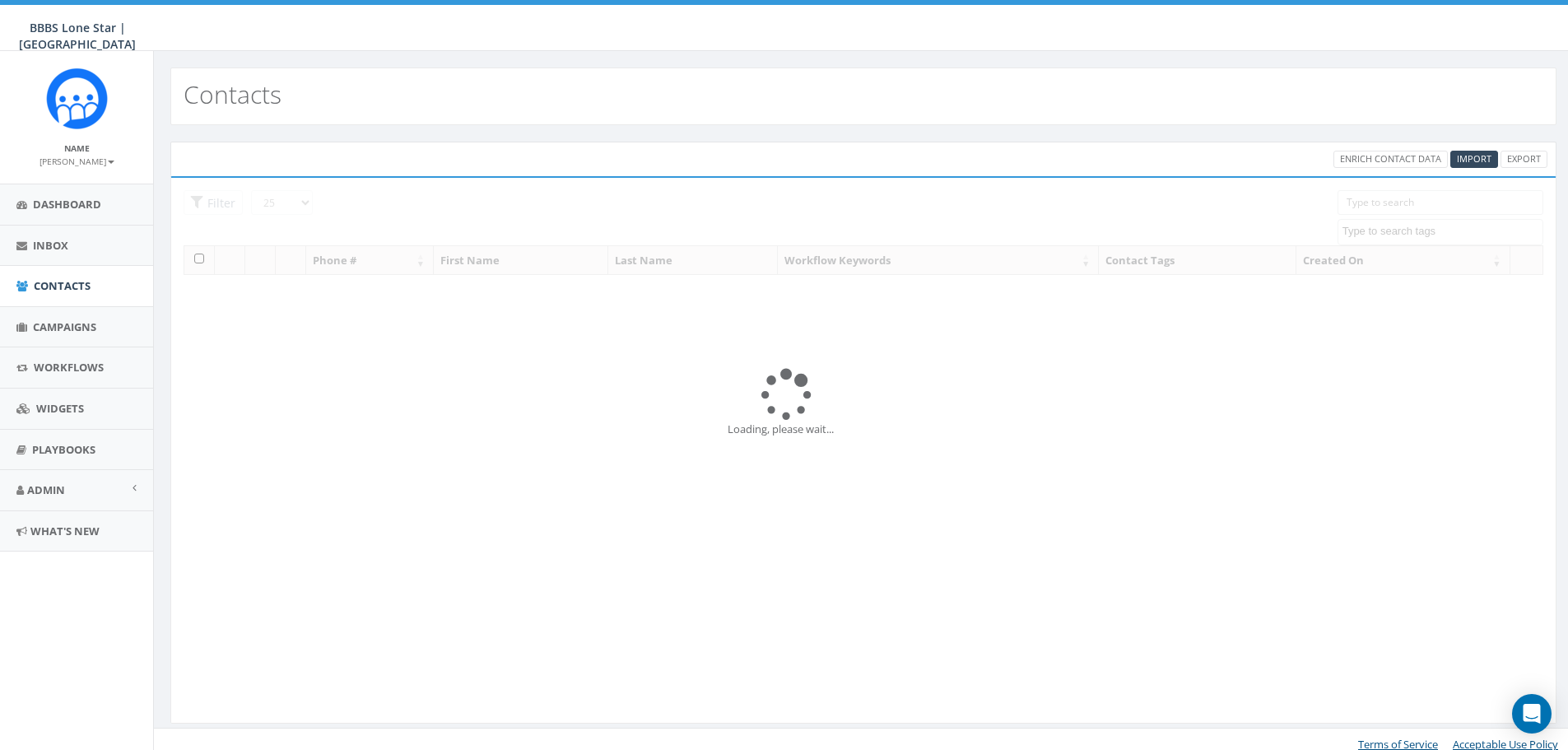
select select
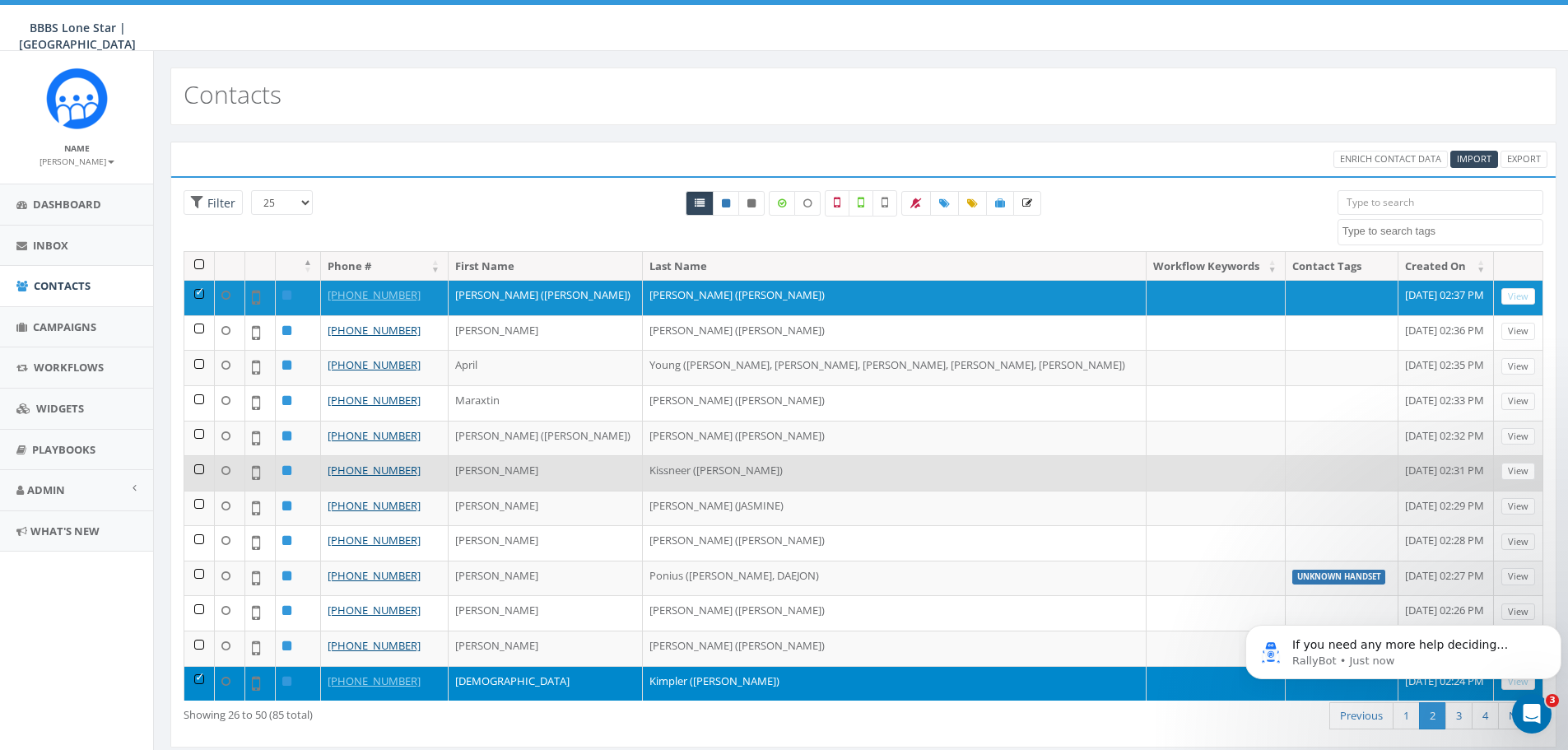
click at [804, 477] on td "Kissneer ([PERSON_NAME])" at bounding box center [895, 472] width 504 height 35
click at [197, 471] on td at bounding box center [200, 472] width 31 height 35
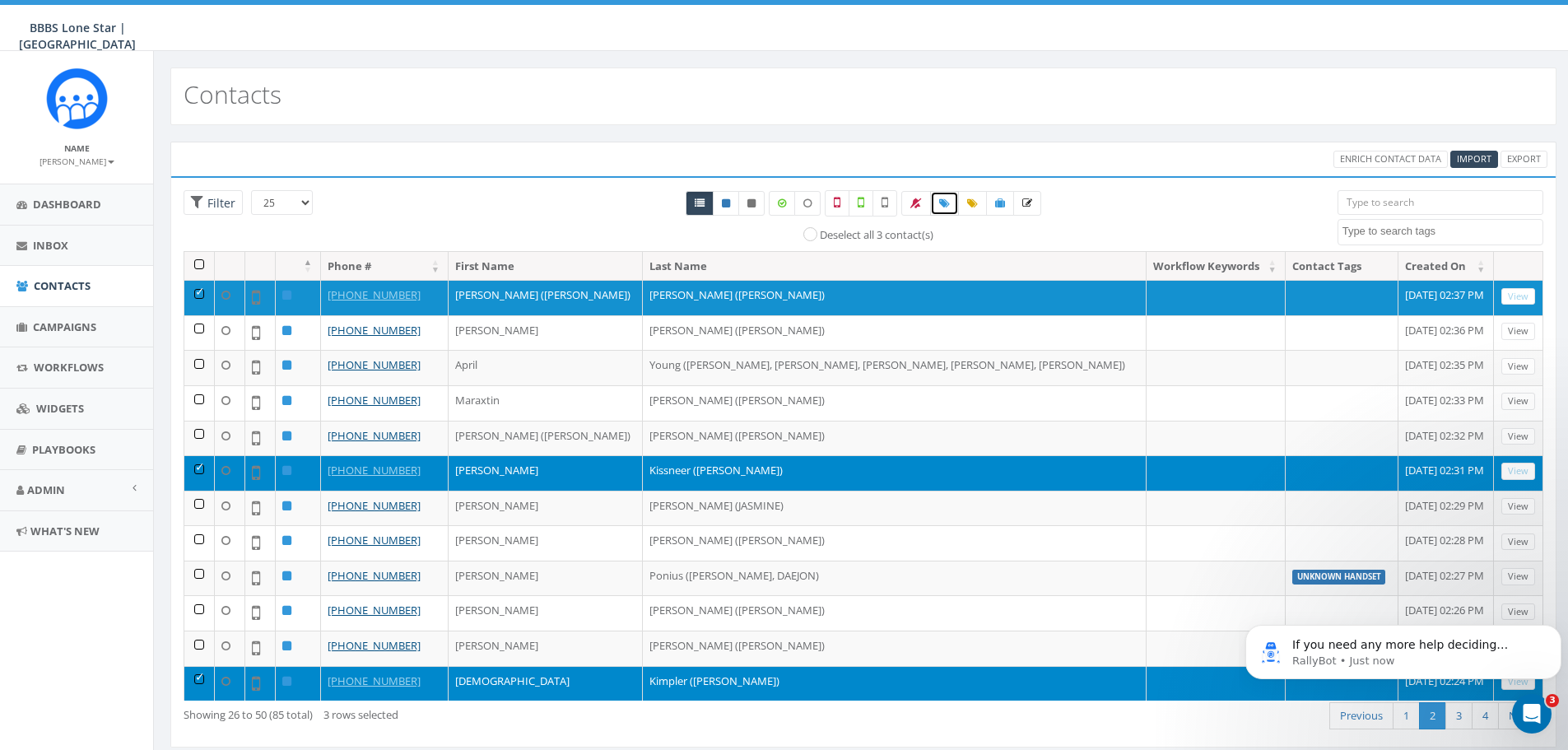
click at [944, 204] on icon at bounding box center [944, 204] width 10 height 10
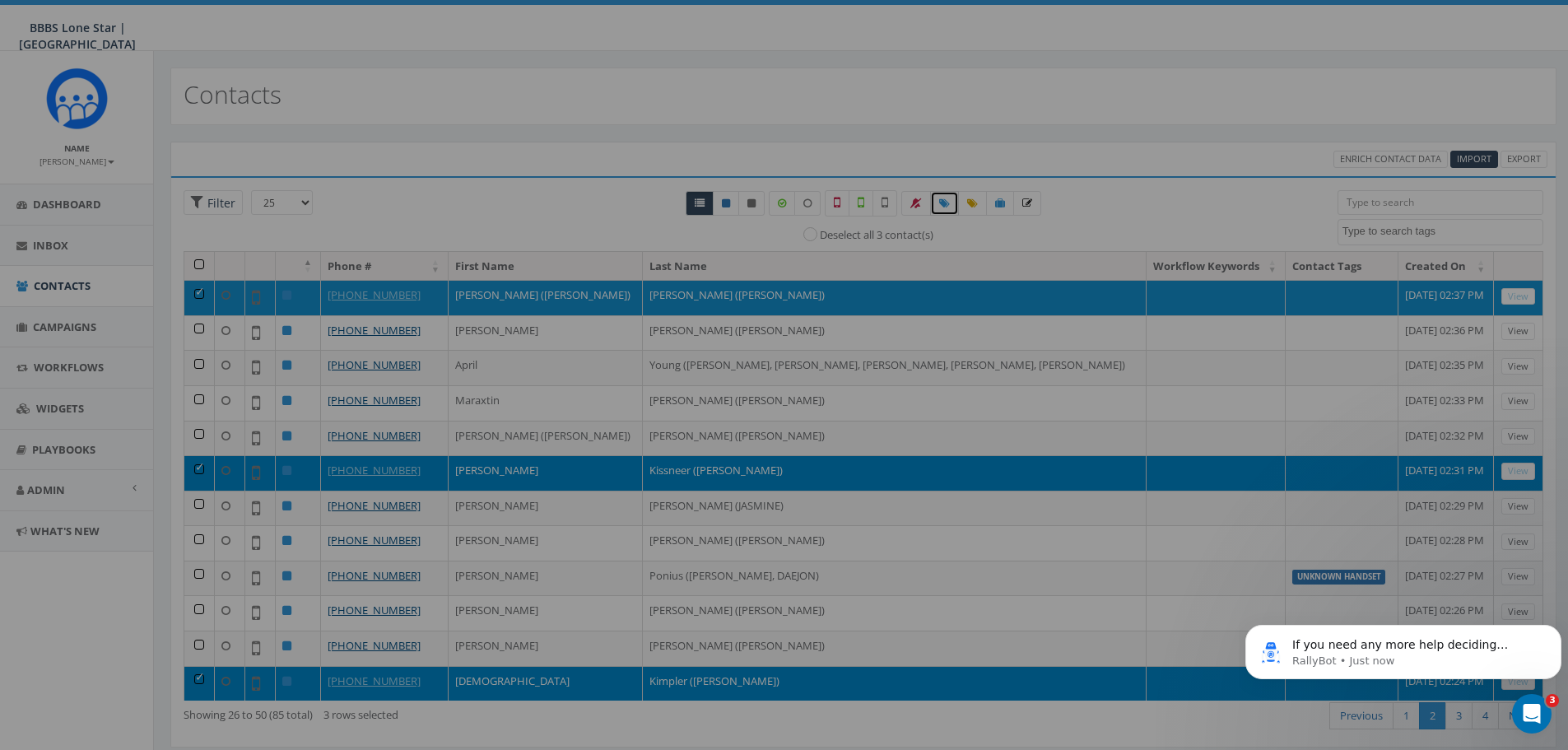
select select
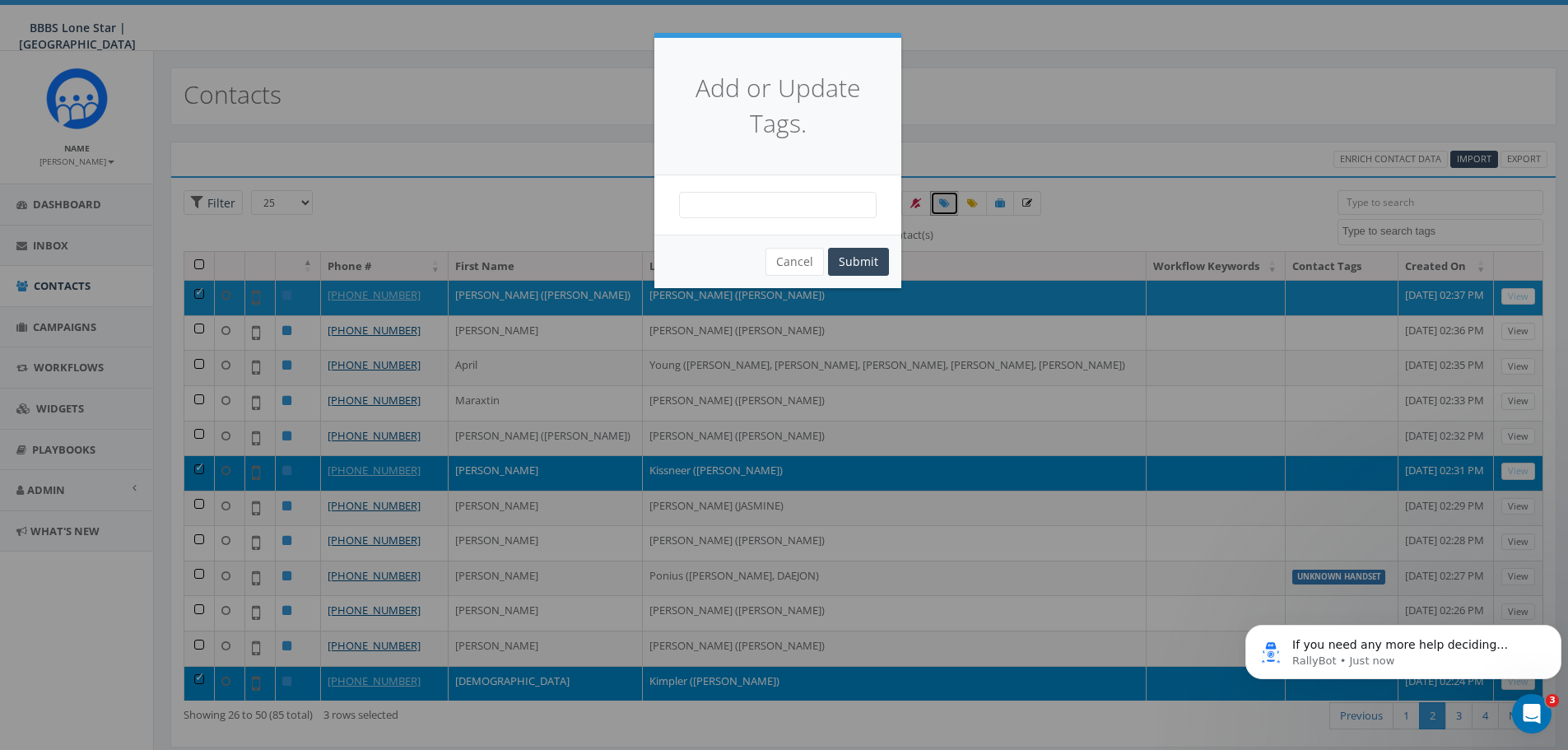
click at [971, 204] on div "Add or Update Tags. BCBS Kate Burgess P/G BCBS Scotland Park P/G Test SMS unkno…" at bounding box center [784, 375] width 1568 height 750
click at [818, 254] on button "Cancel" at bounding box center [794, 261] width 58 height 28
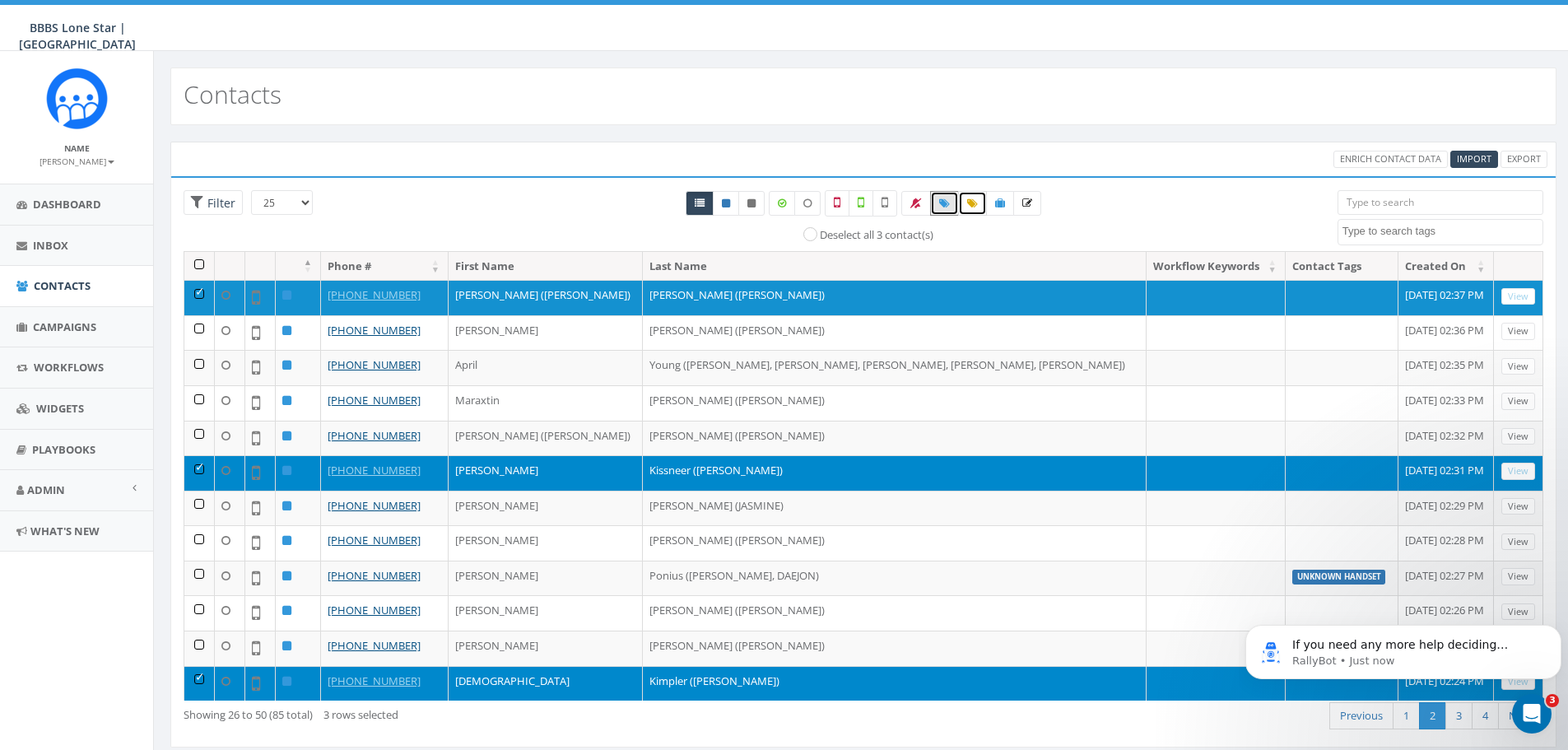
click at [971, 204] on icon at bounding box center [973, 204] width 10 height 10
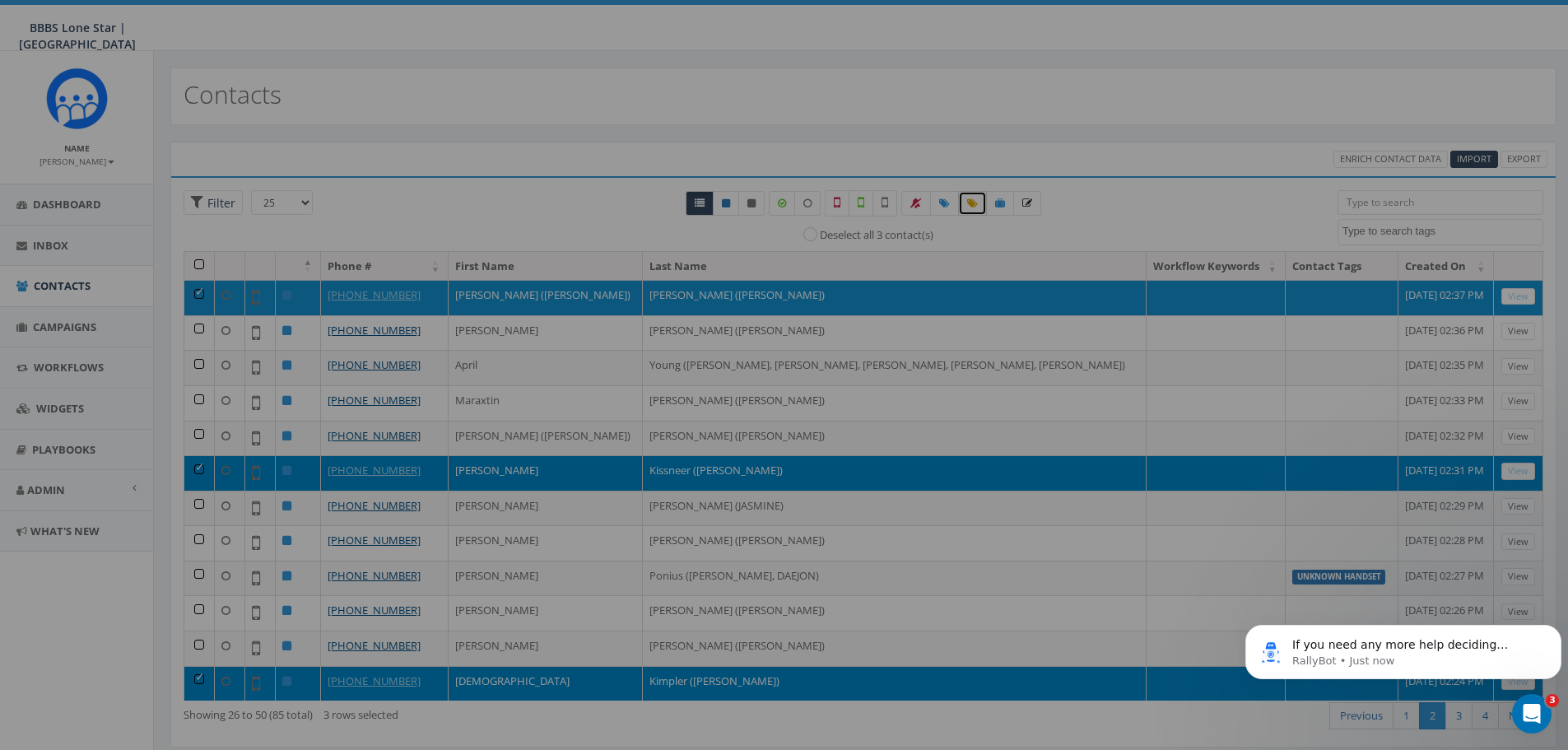
select select
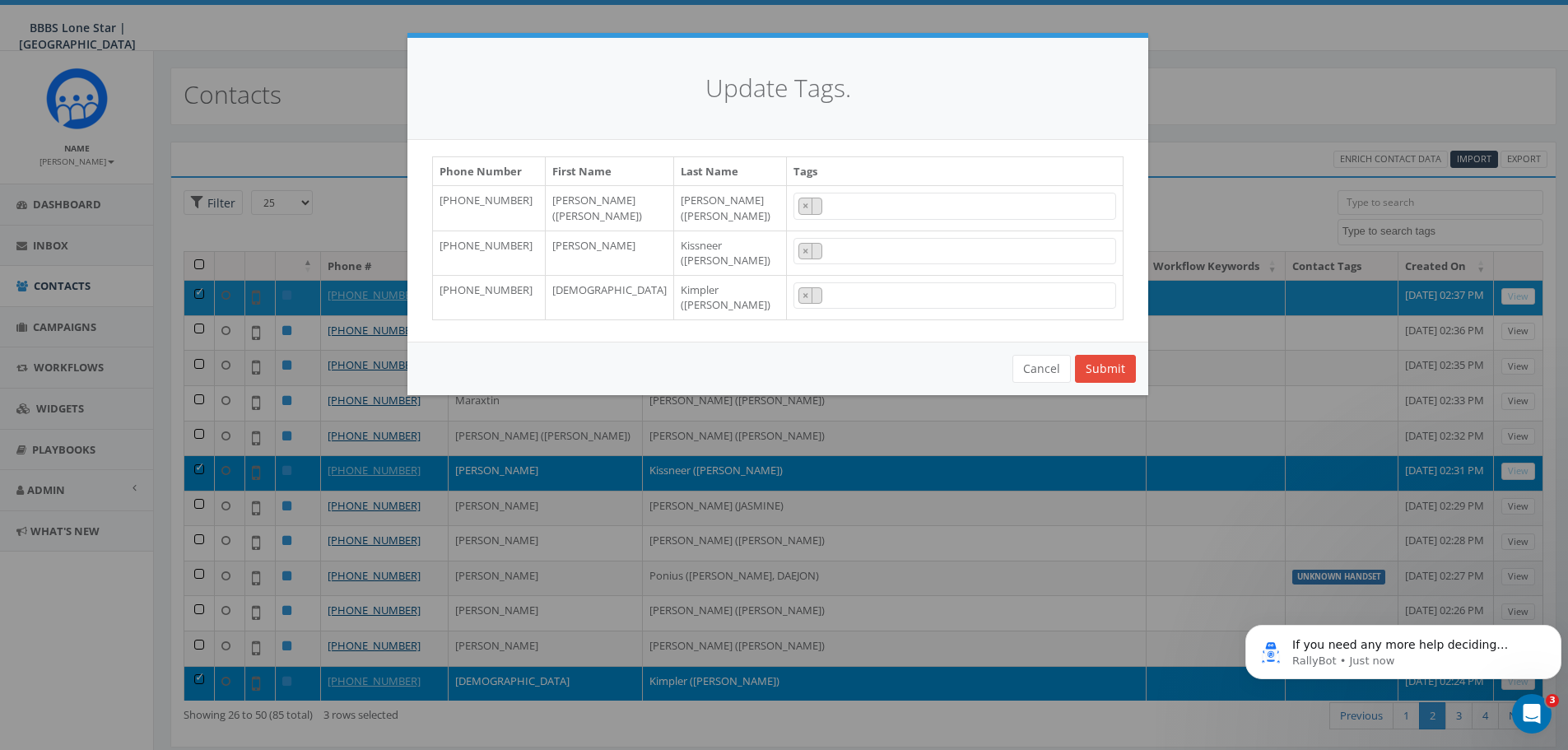
scroll to position [82, 0]
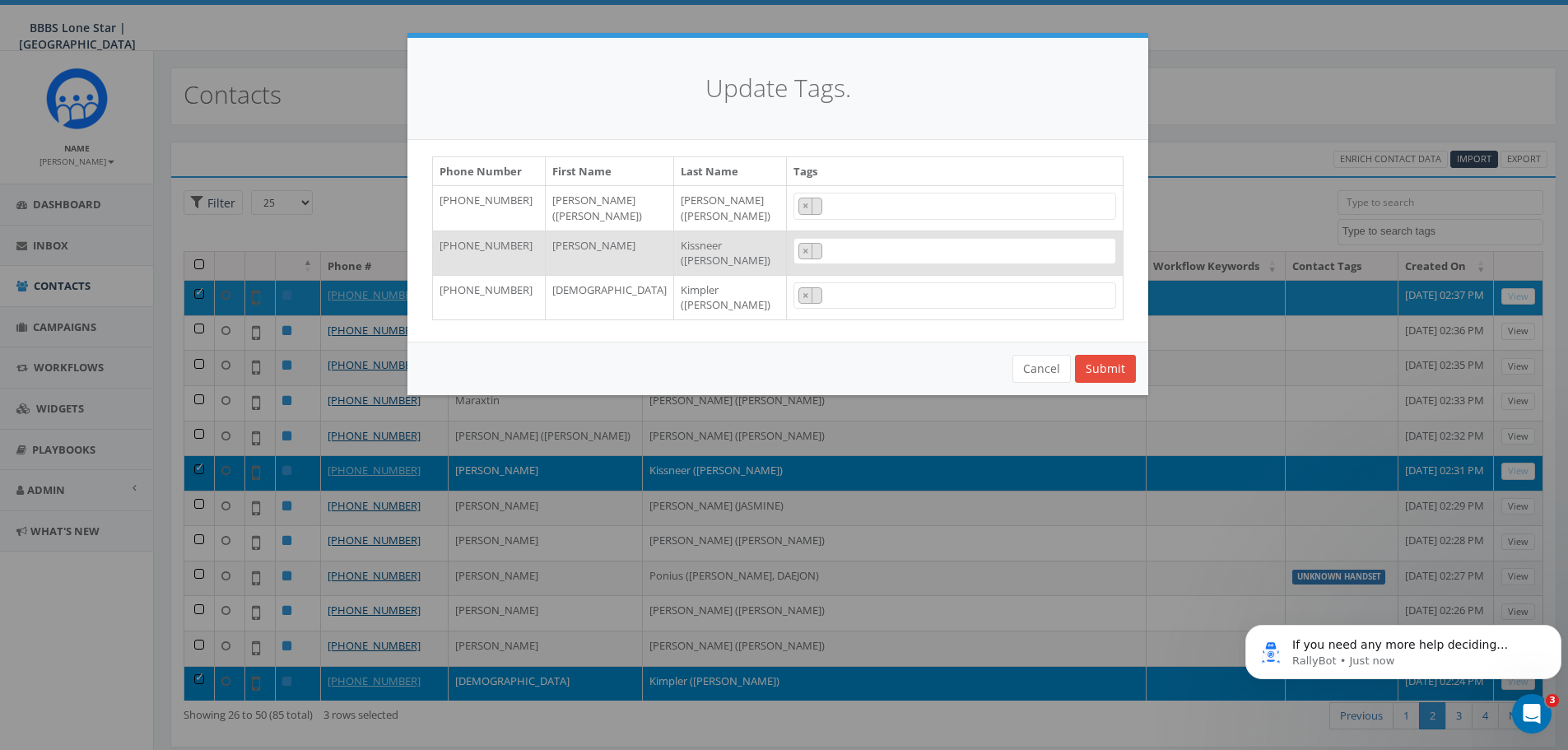
click at [903, 246] on span "×" at bounding box center [955, 252] width 323 height 27
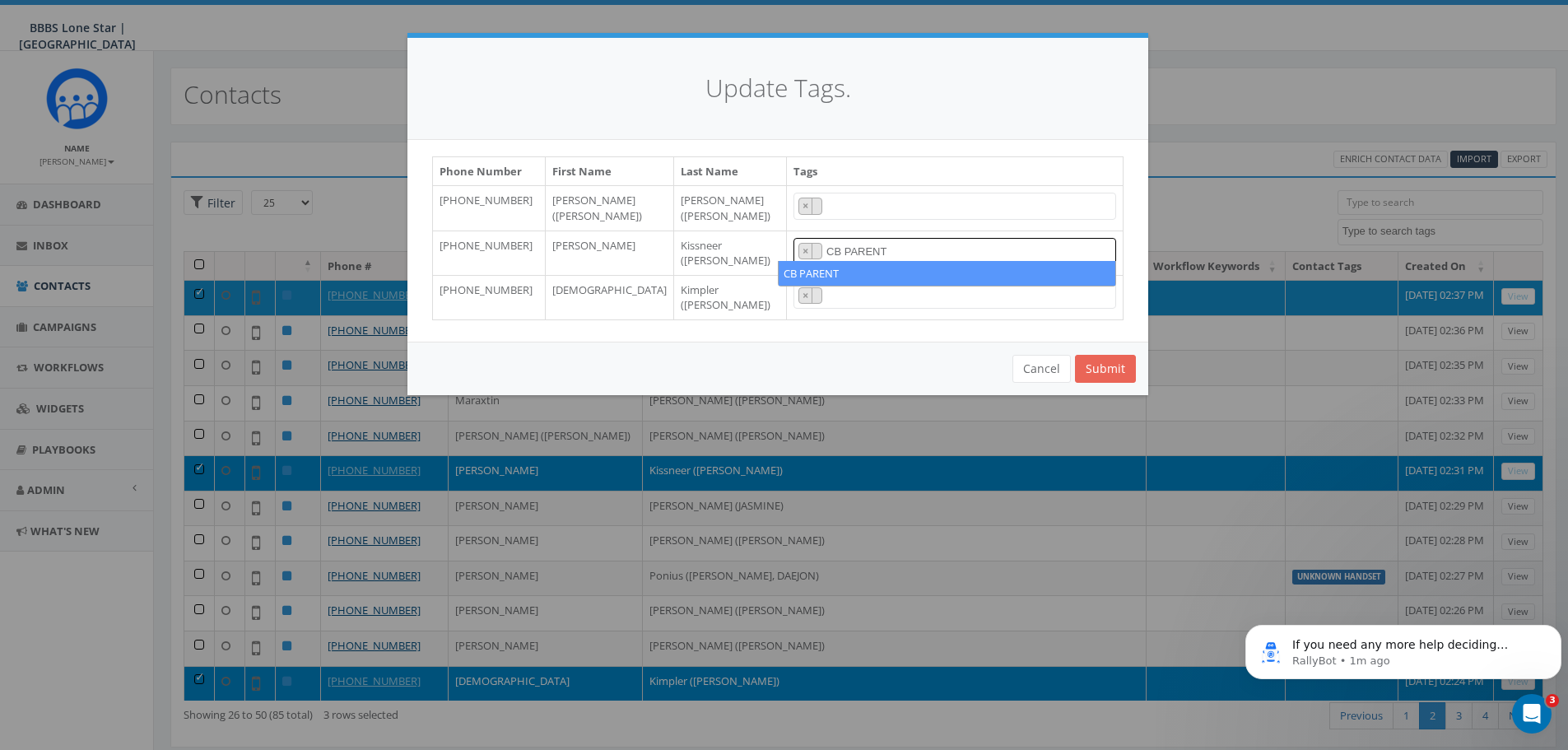
type textarea "CB PARENT"
click at [1128, 374] on button "Submit" at bounding box center [1105, 369] width 61 height 28
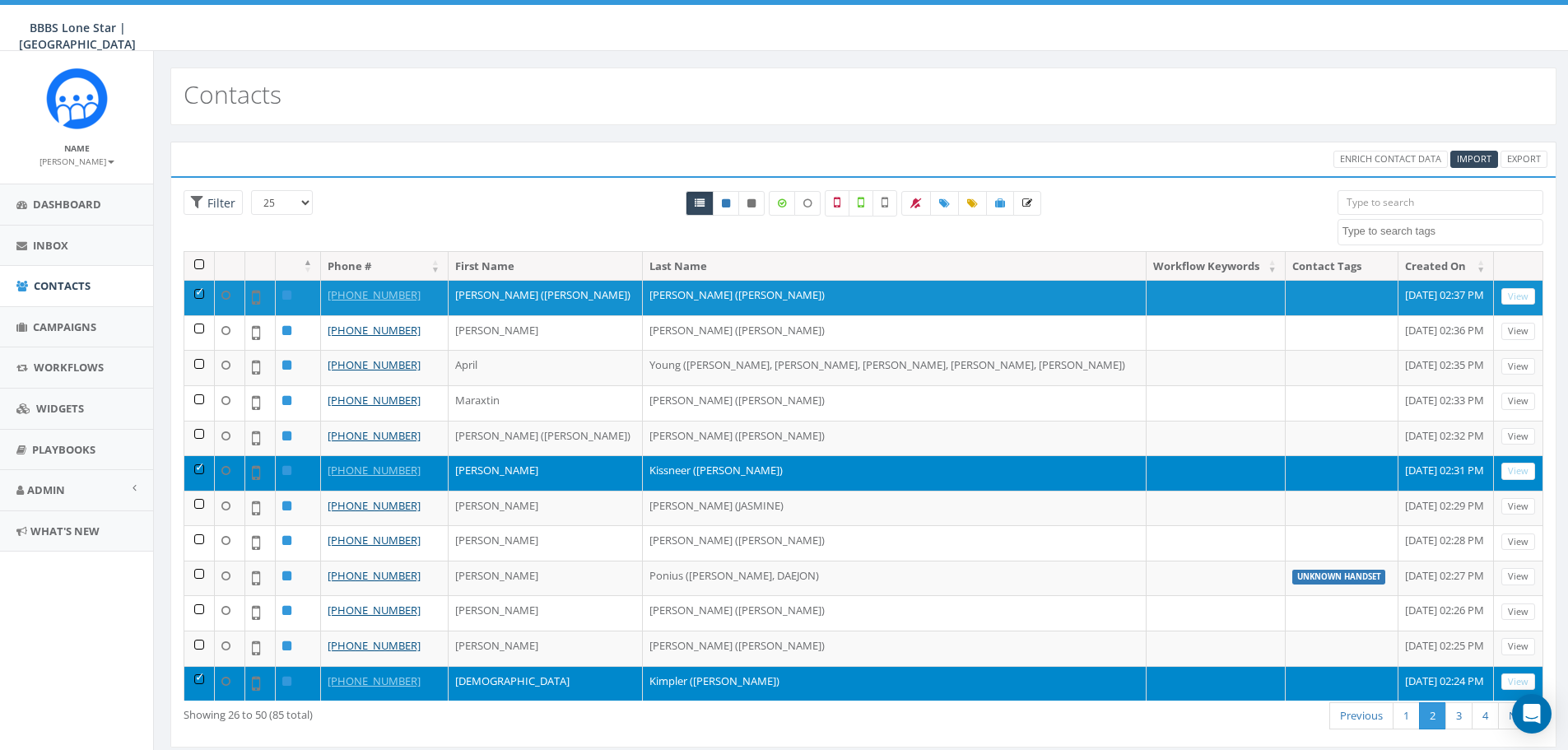
select select
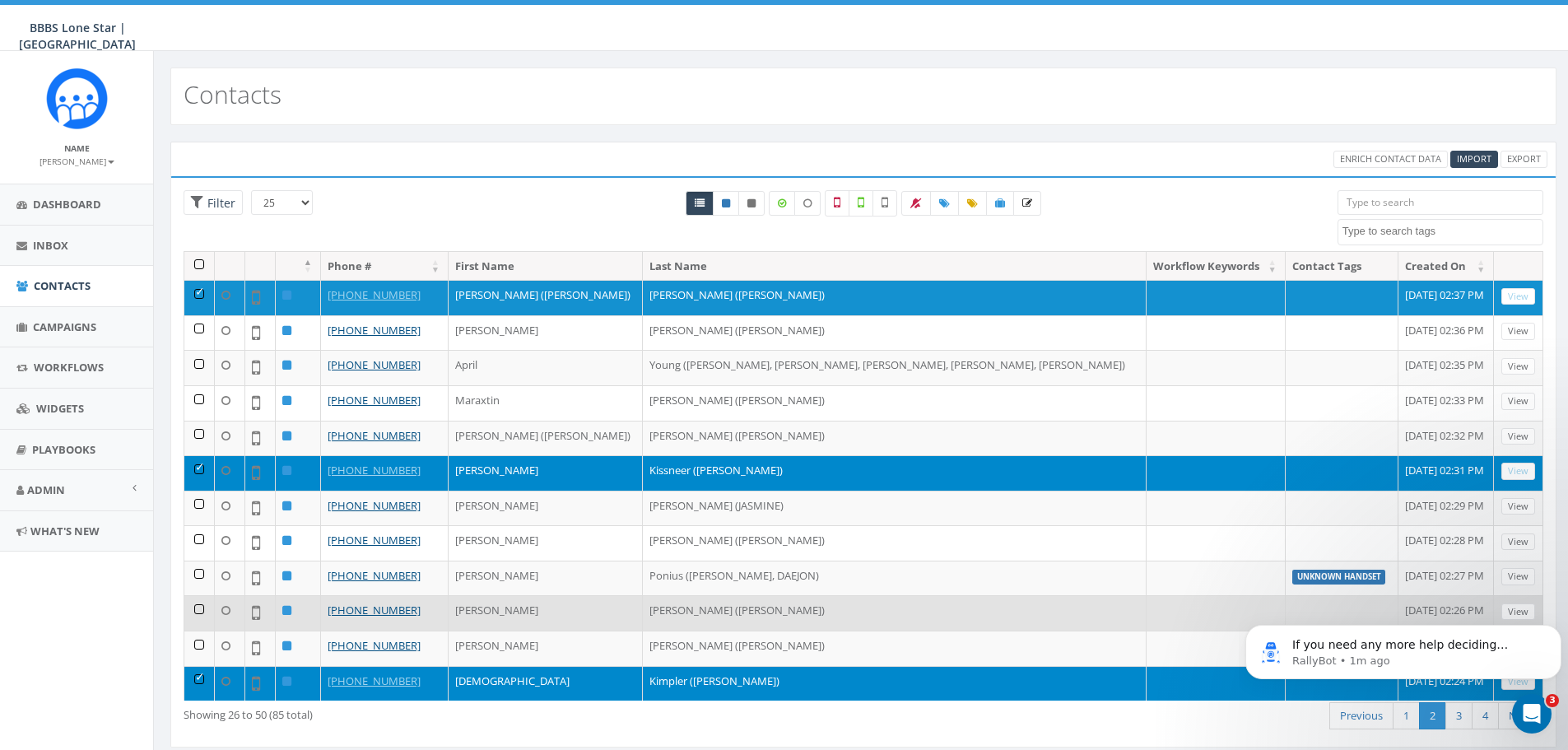
click at [643, 612] on td "[PERSON_NAME] ([PERSON_NAME])" at bounding box center [895, 613] width 504 height 35
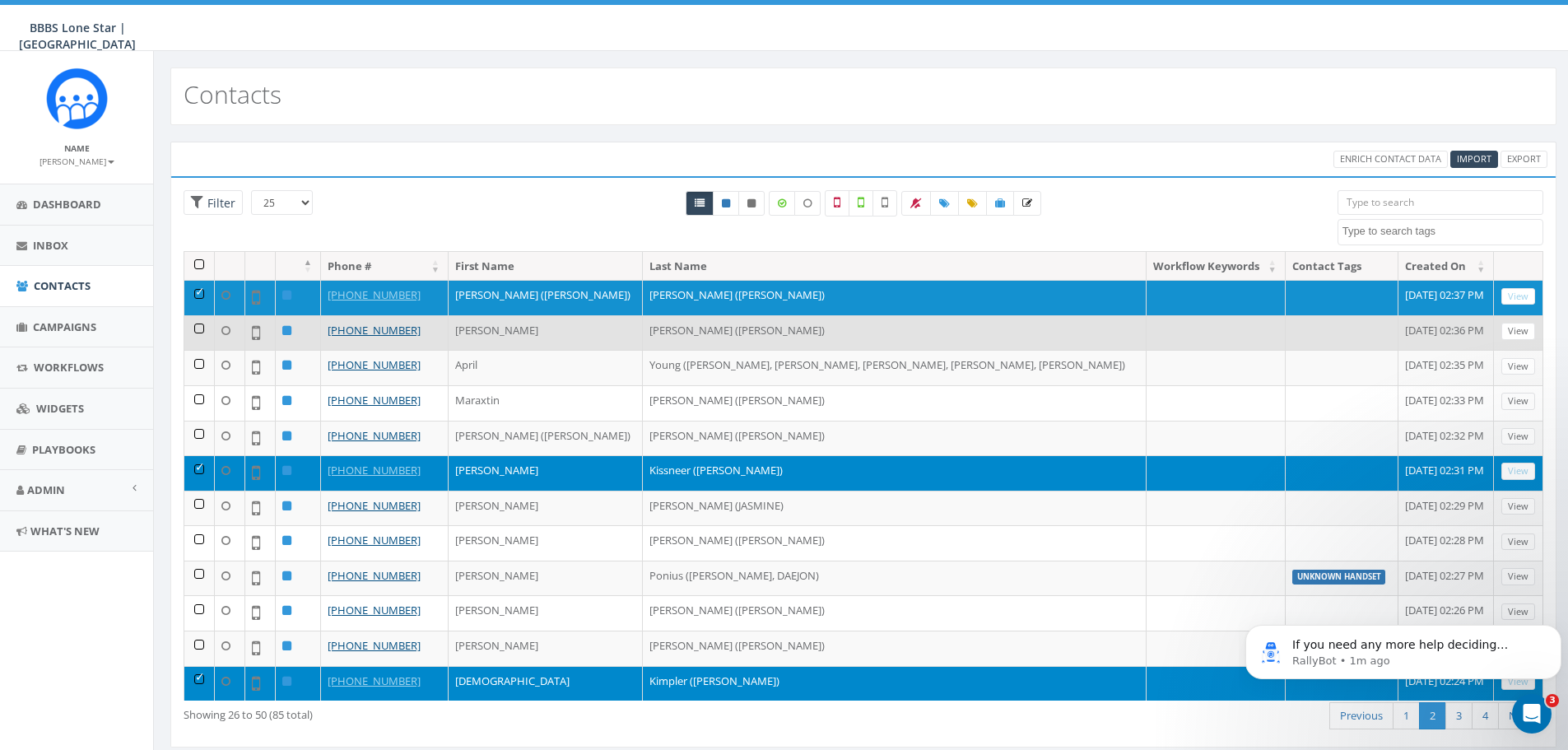
click at [721, 326] on td "[PERSON_NAME] ([PERSON_NAME])" at bounding box center [895, 333] width 504 height 35
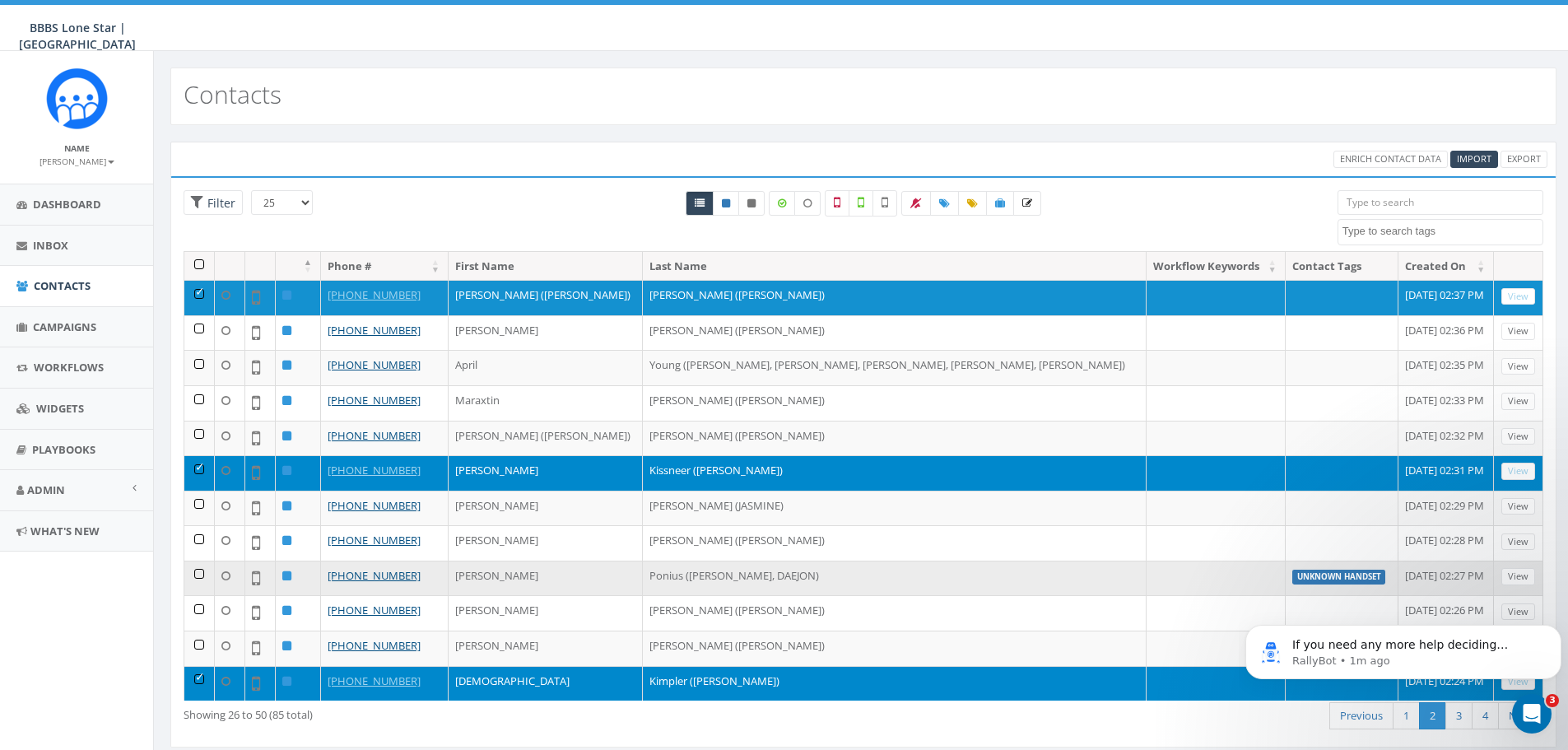
click at [667, 567] on td "Ponius ([PERSON_NAME], DAEJON)" at bounding box center [895, 578] width 504 height 35
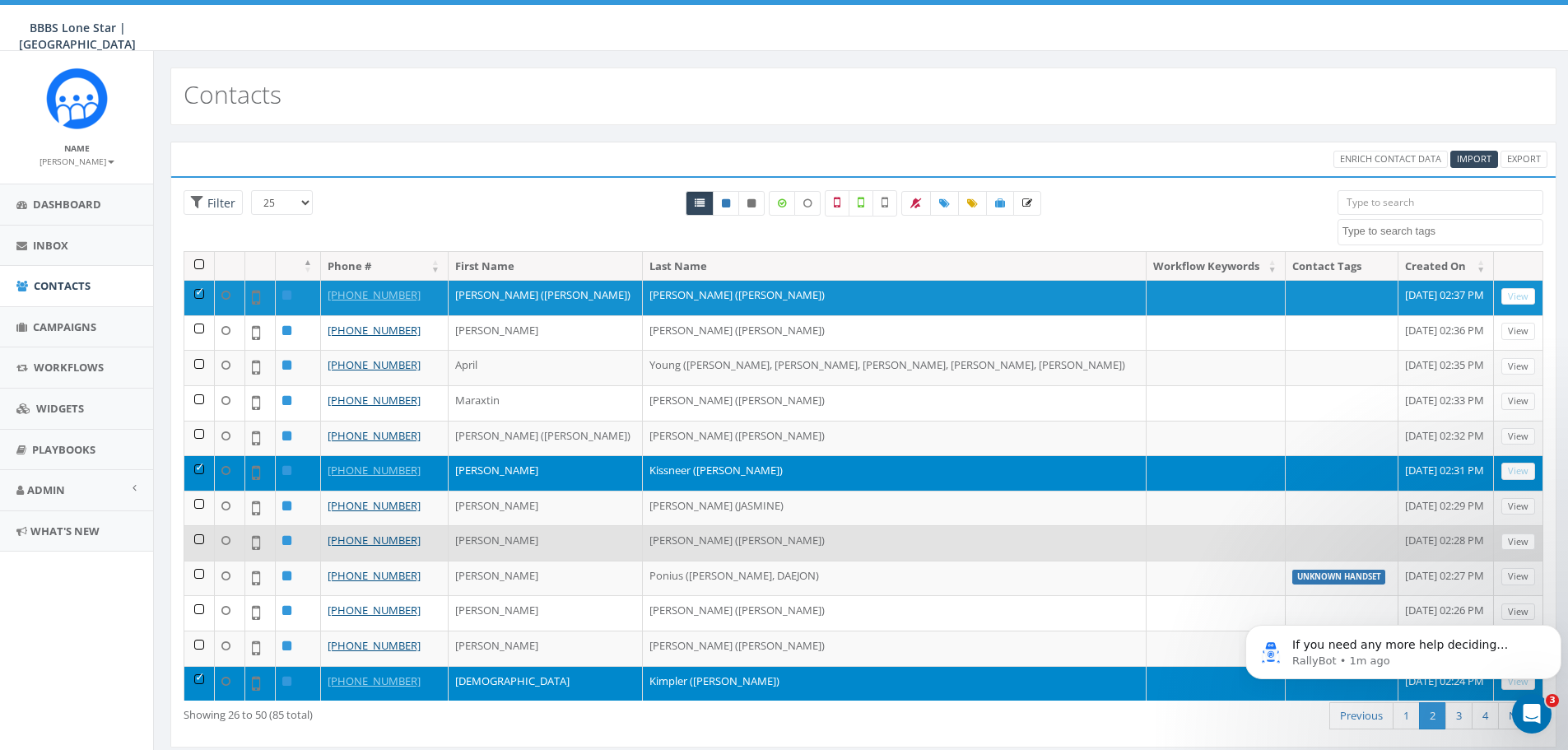
click at [199, 539] on td at bounding box center [200, 543] width 31 height 35
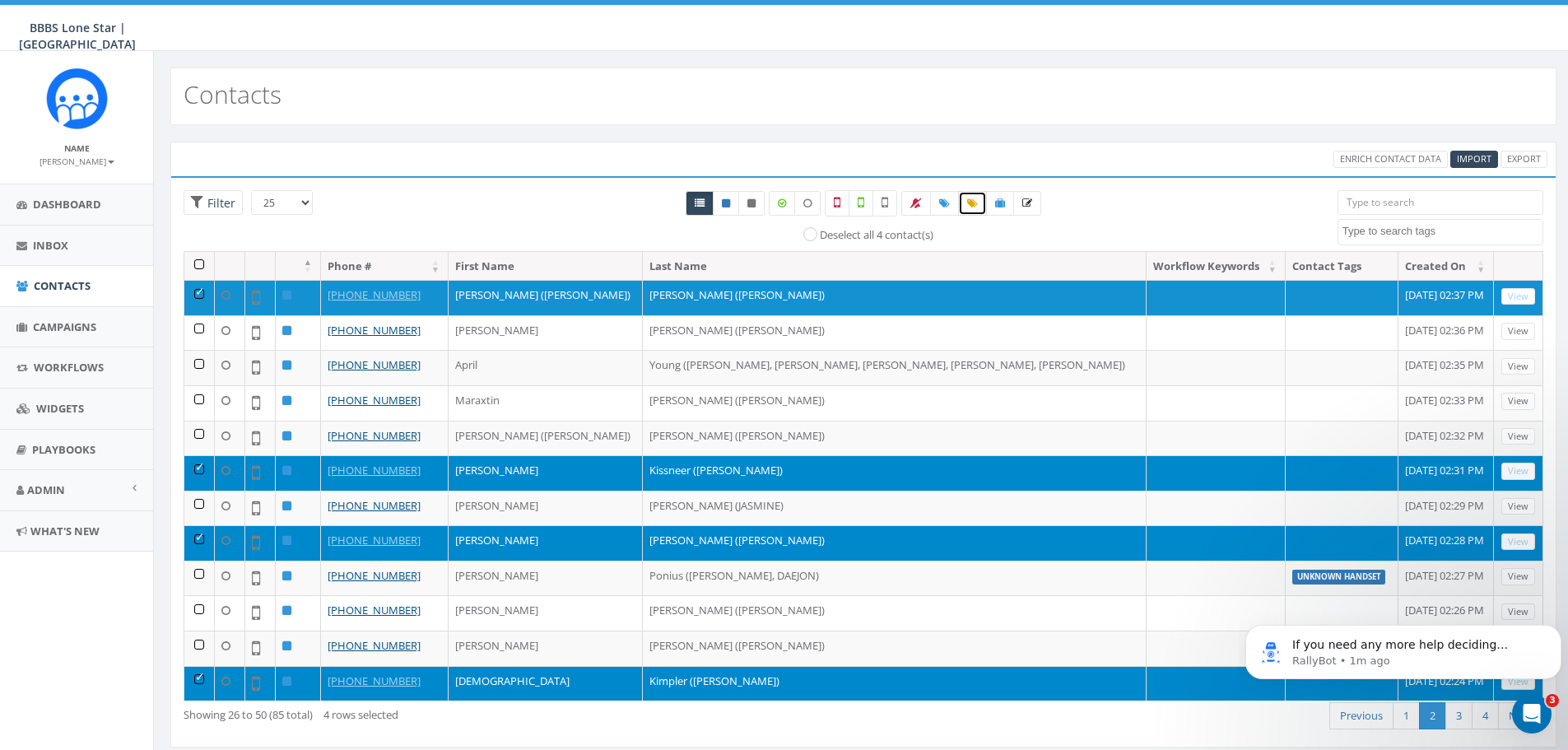
click at [975, 202] on icon at bounding box center [973, 204] width 10 height 10
select select
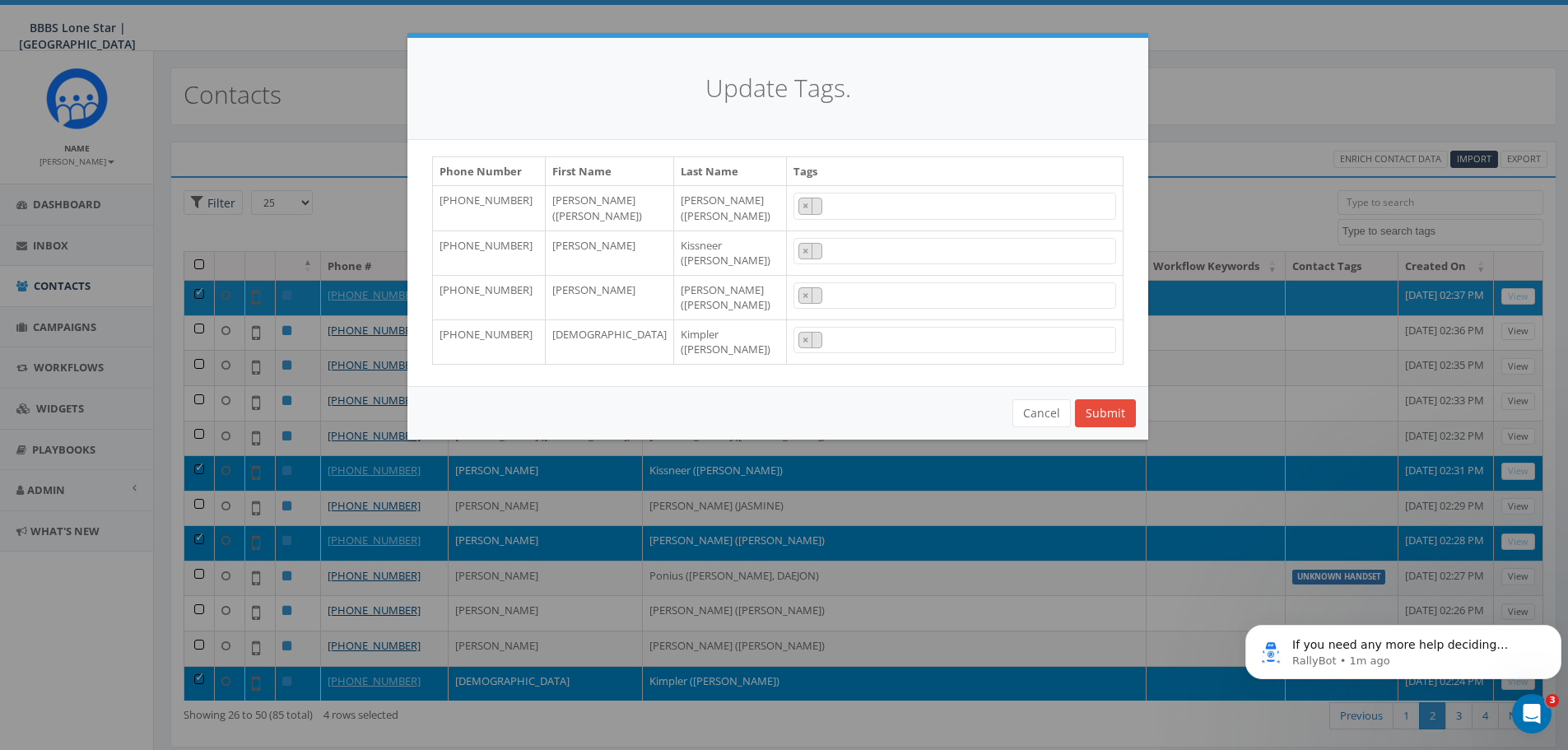
scroll to position [82, 0]
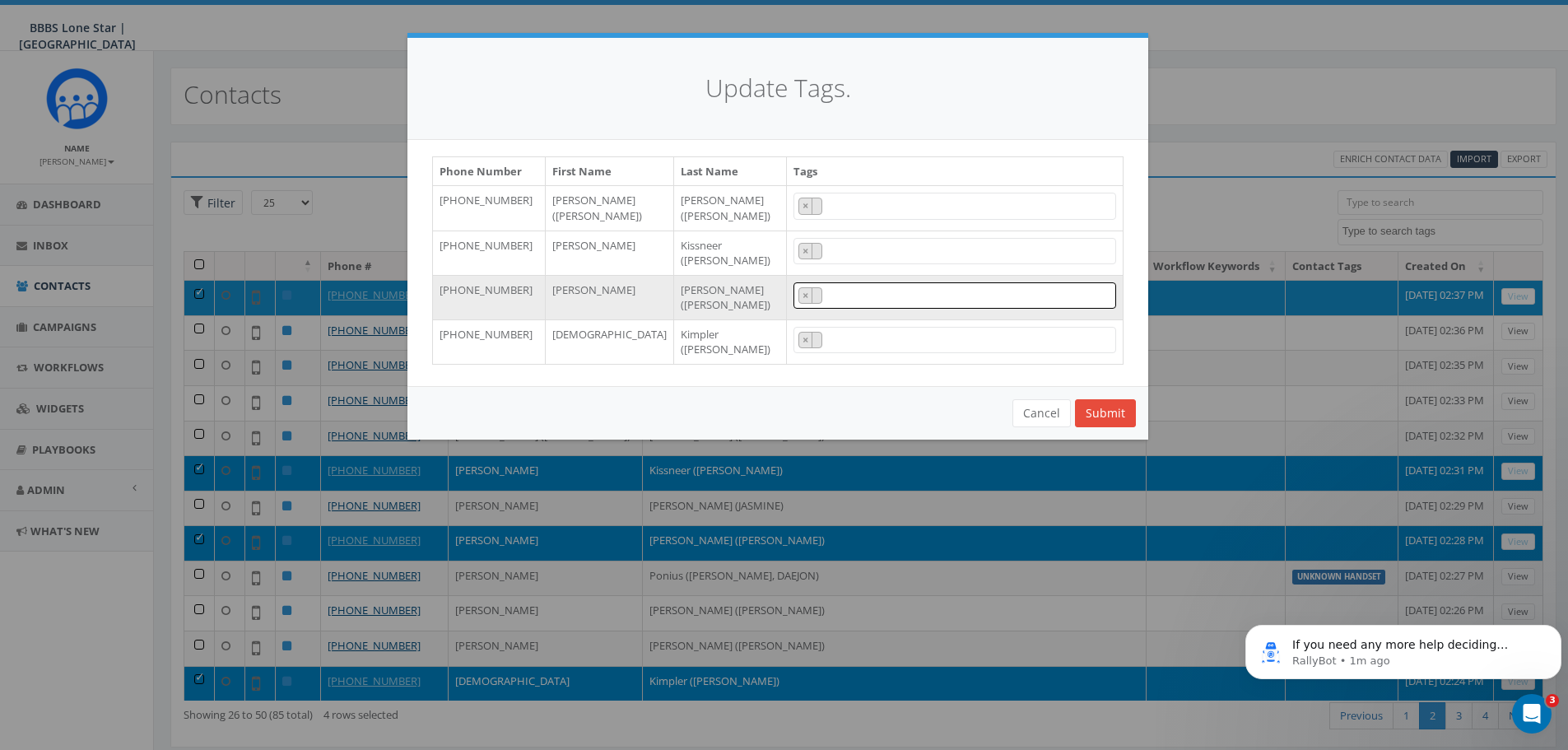
click at [909, 309] on span "×" at bounding box center [955, 297] width 323 height 27
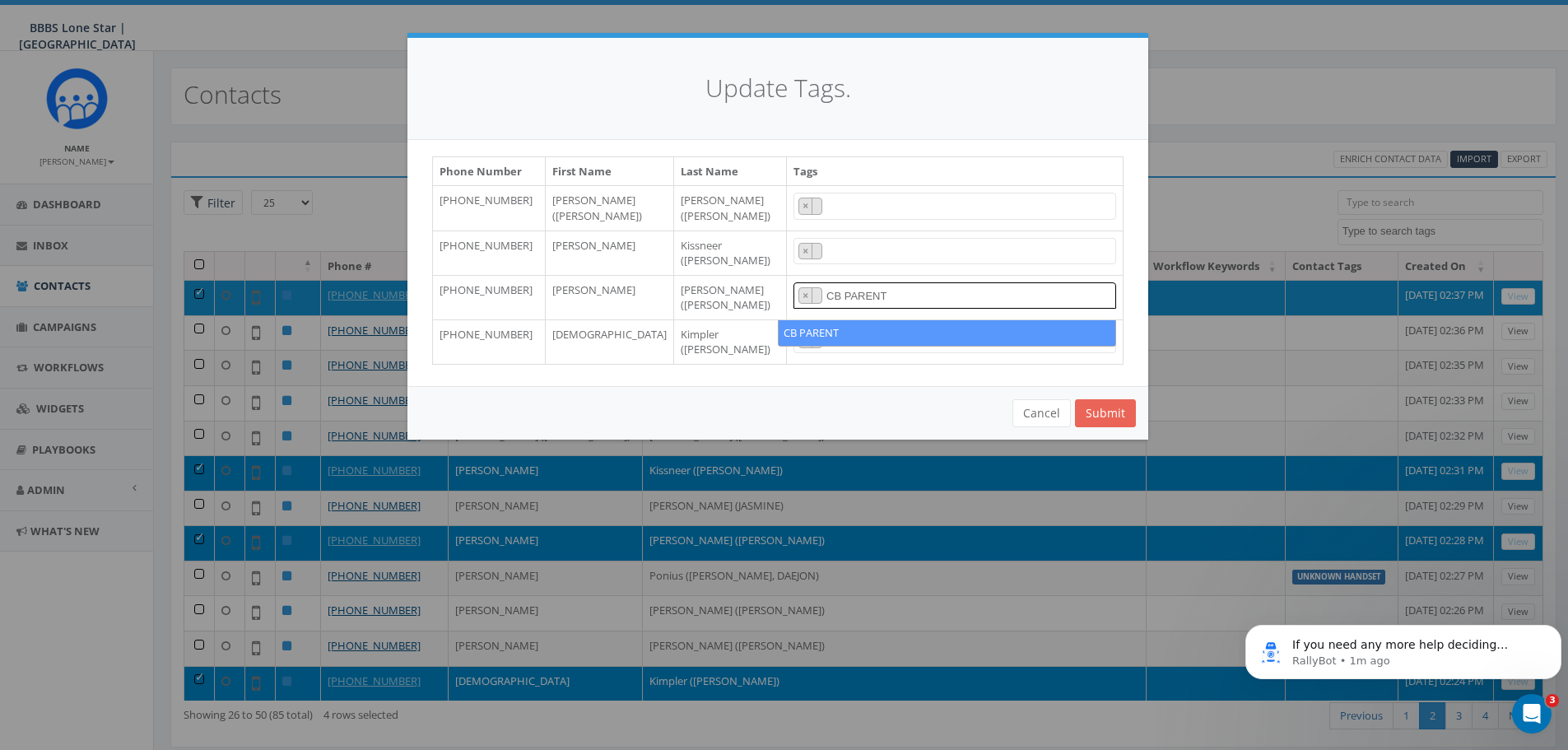
type textarea "CB PARENT"
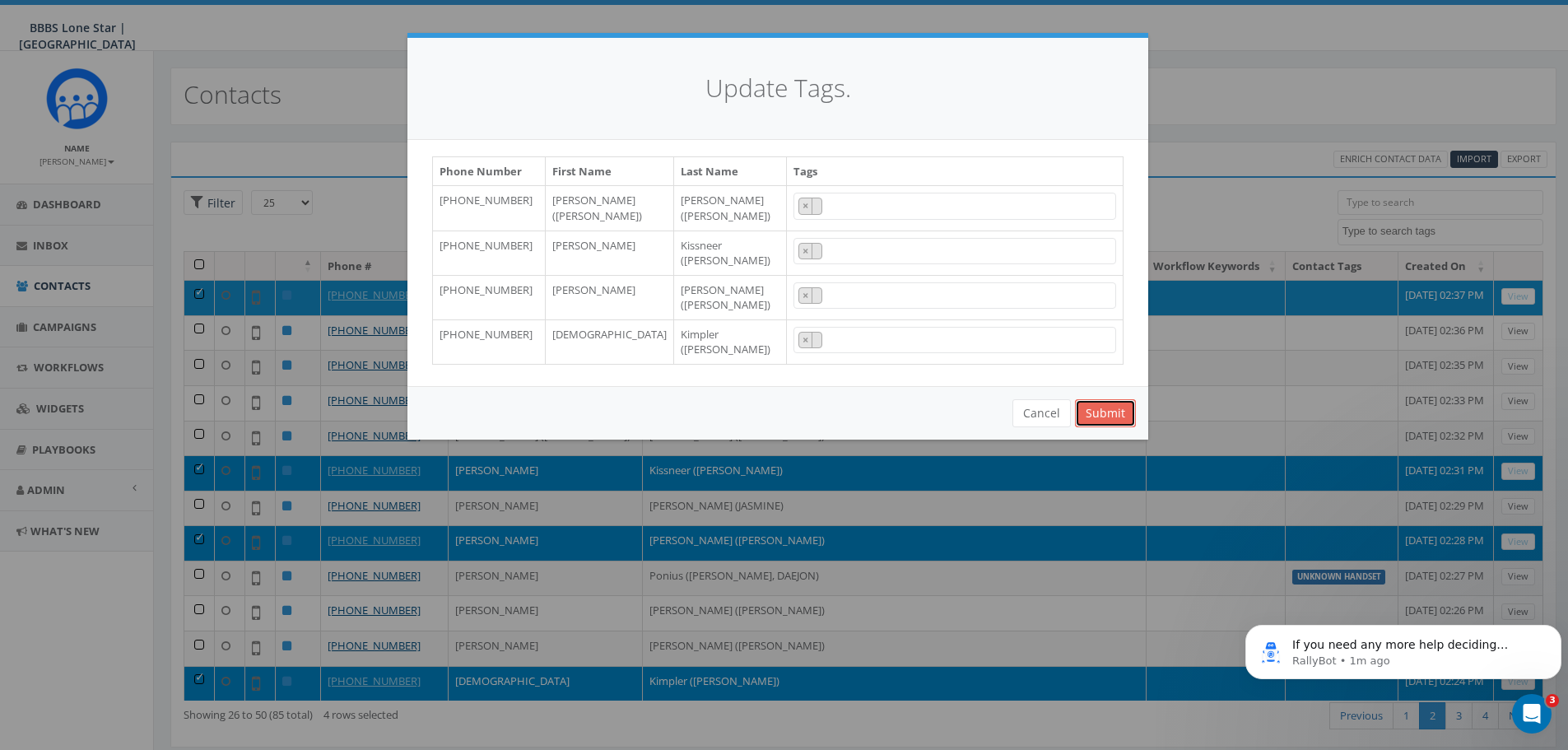
click at [1109, 409] on button "Submit" at bounding box center [1105, 413] width 61 height 28
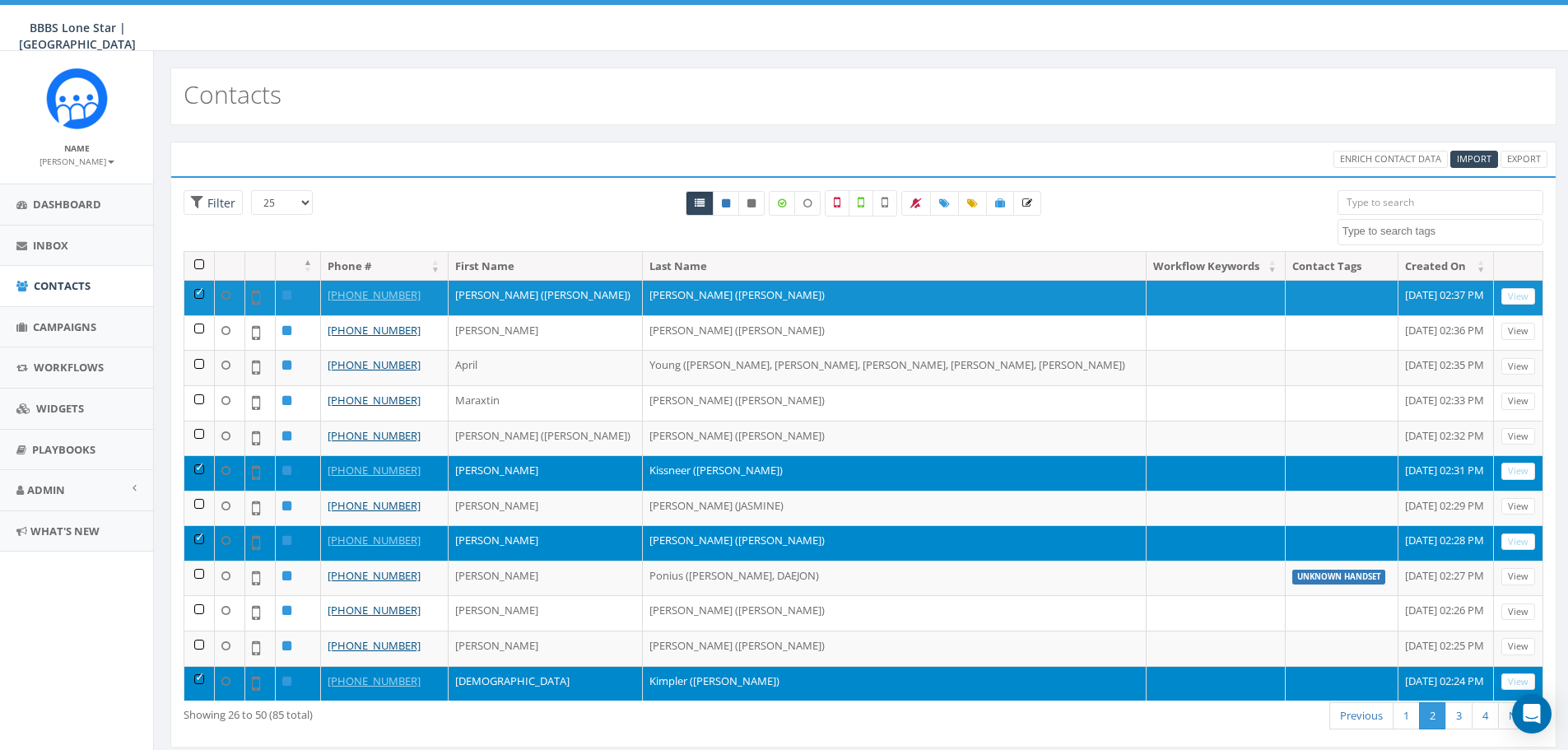
select select
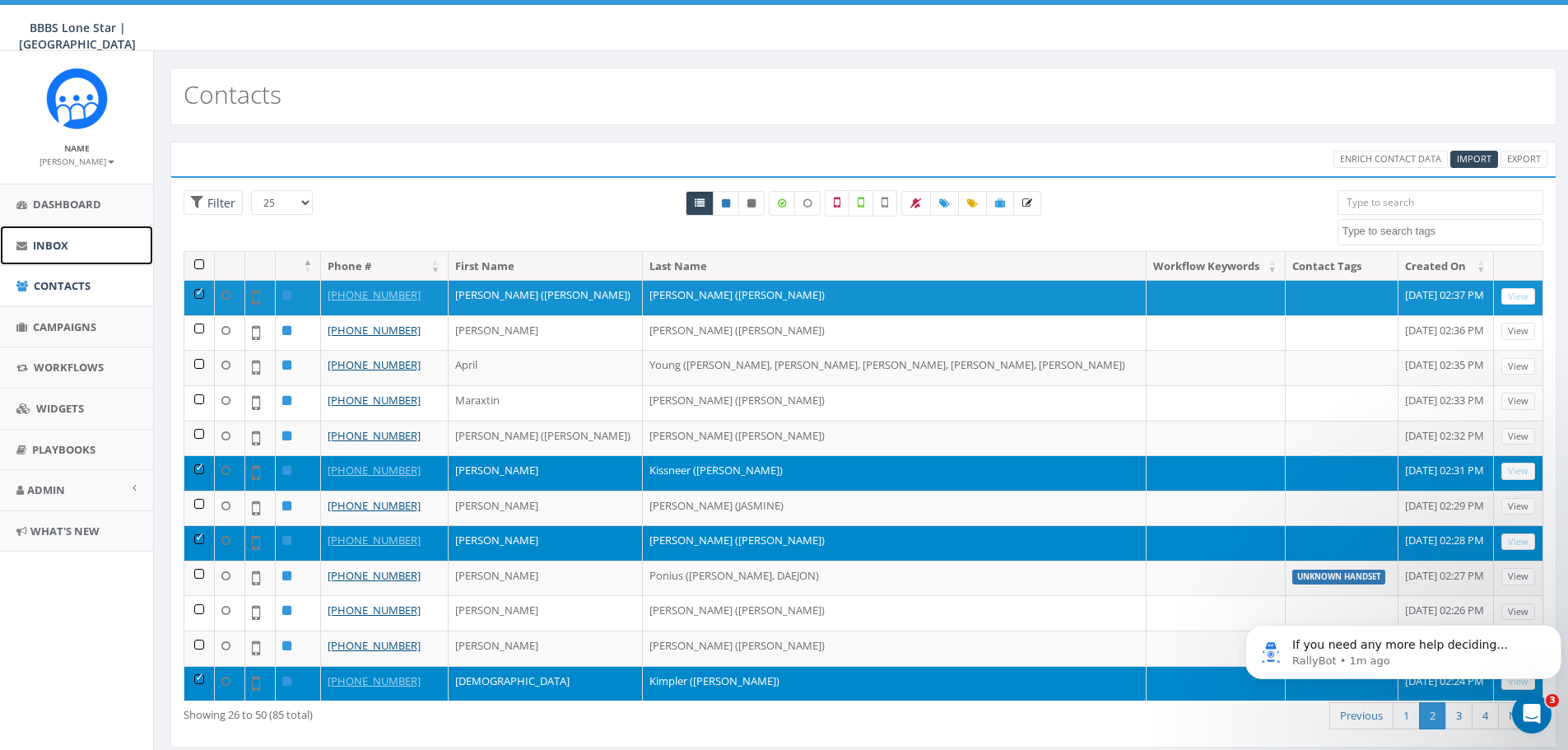
click at [74, 251] on link "Inbox" at bounding box center [76, 245] width 153 height 40
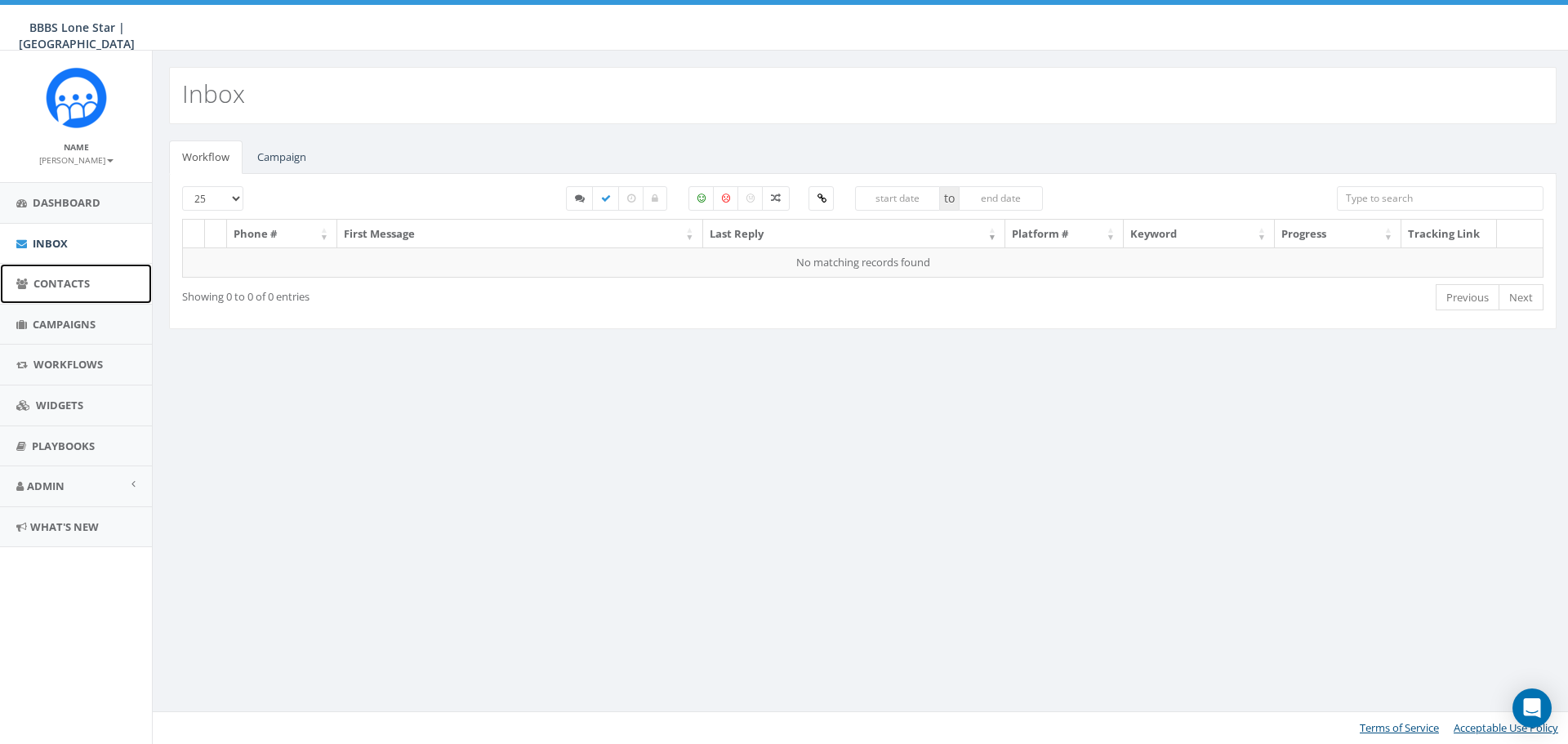
click at [66, 280] on span "Contacts" at bounding box center [61, 283] width 56 height 14
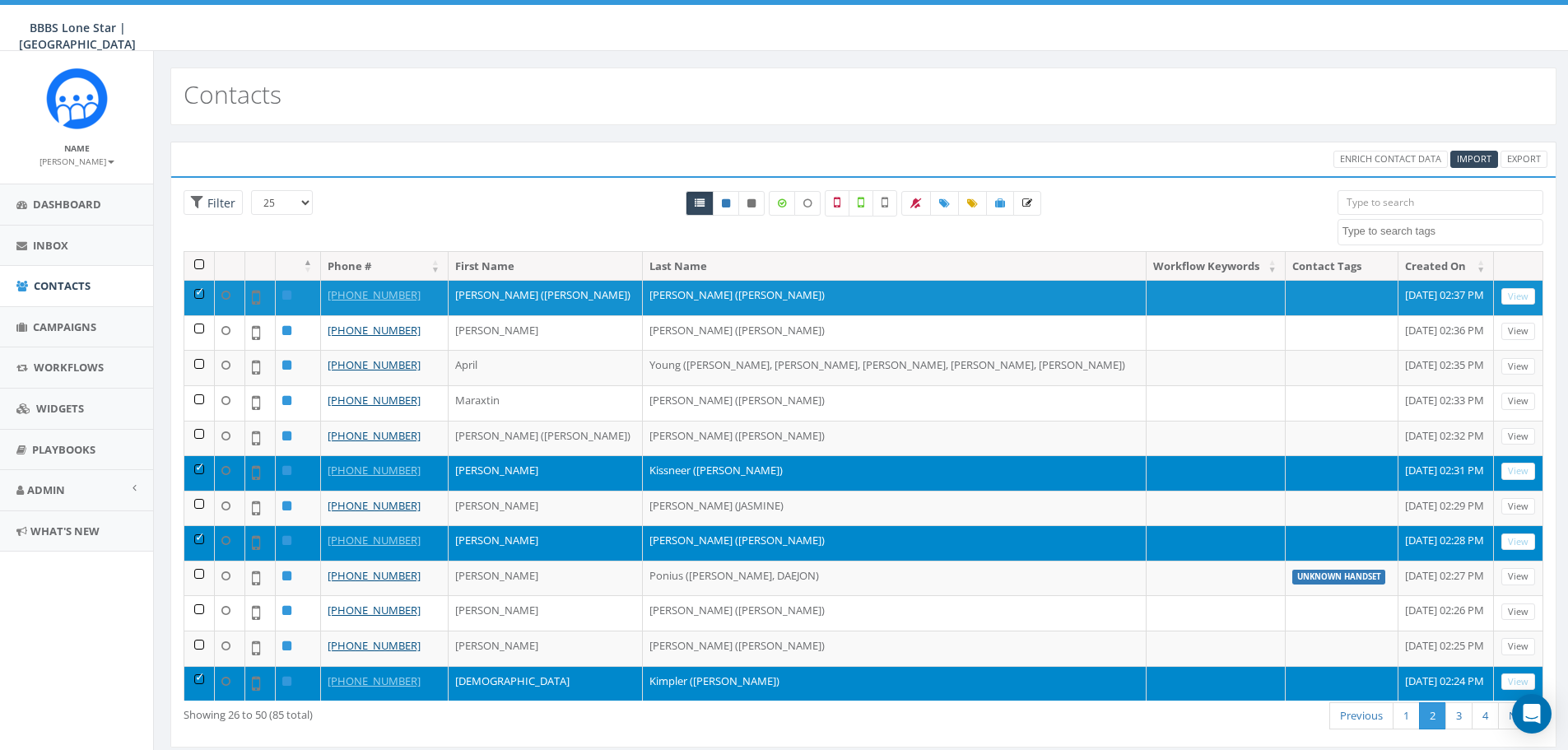
select select
